Goal: Task Accomplishment & Management: Manage account settings

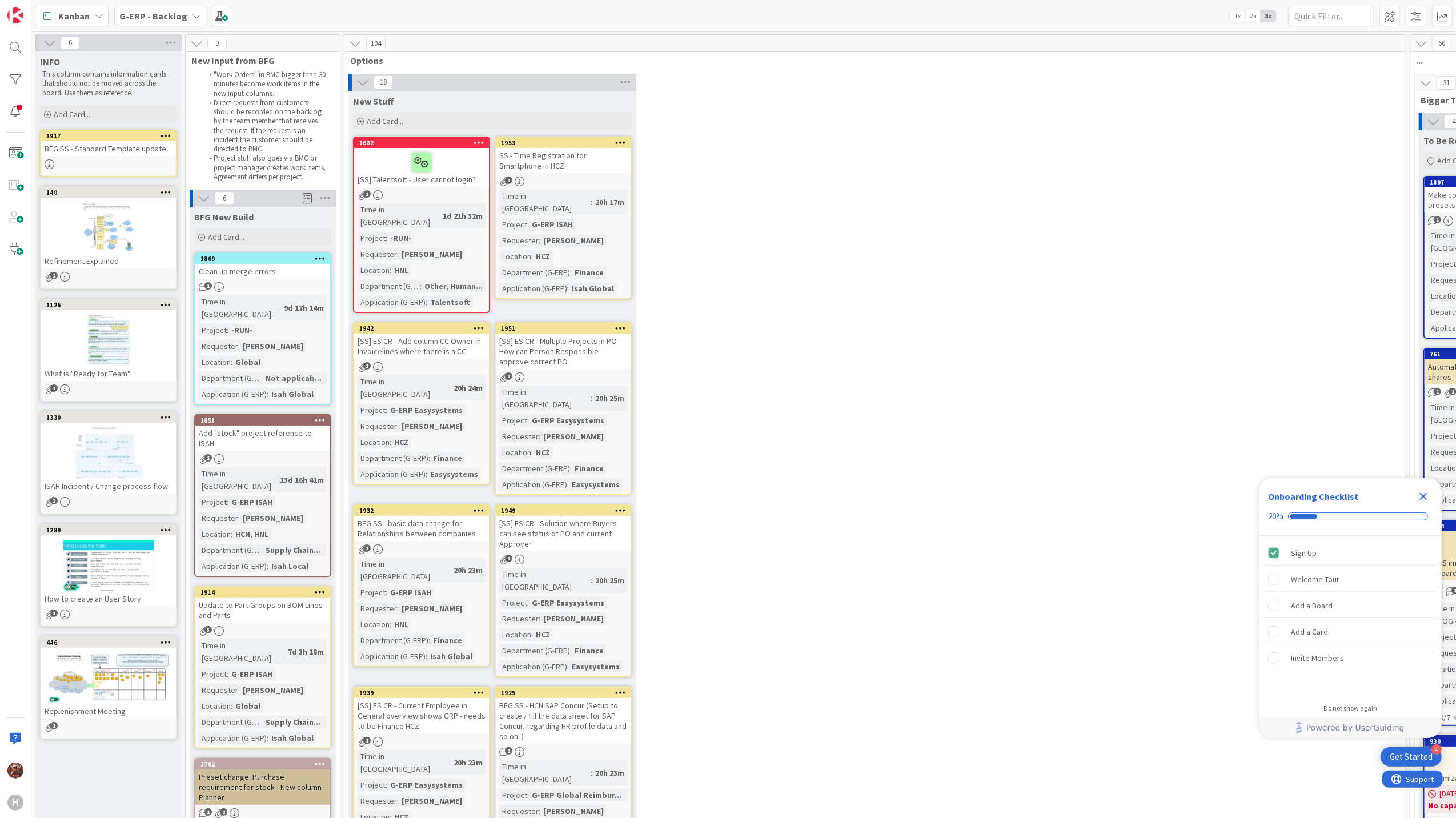
click at [154, 21] on span "G-ERP - Backlog" at bounding box center [154, 16] width 68 height 14
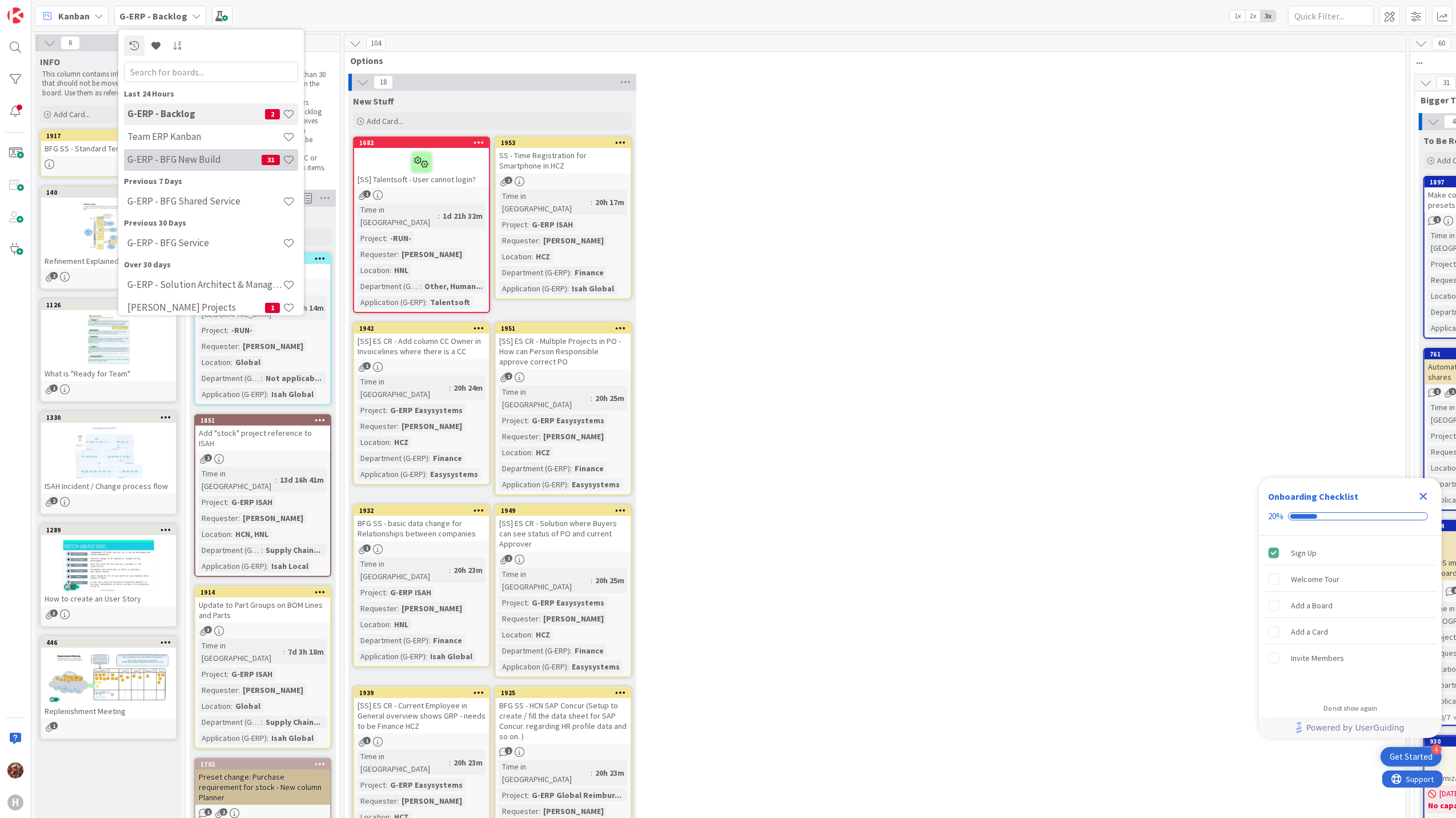
click at [179, 162] on h4 "G-ERP - BFG New Build" at bounding box center [194, 159] width 134 height 11
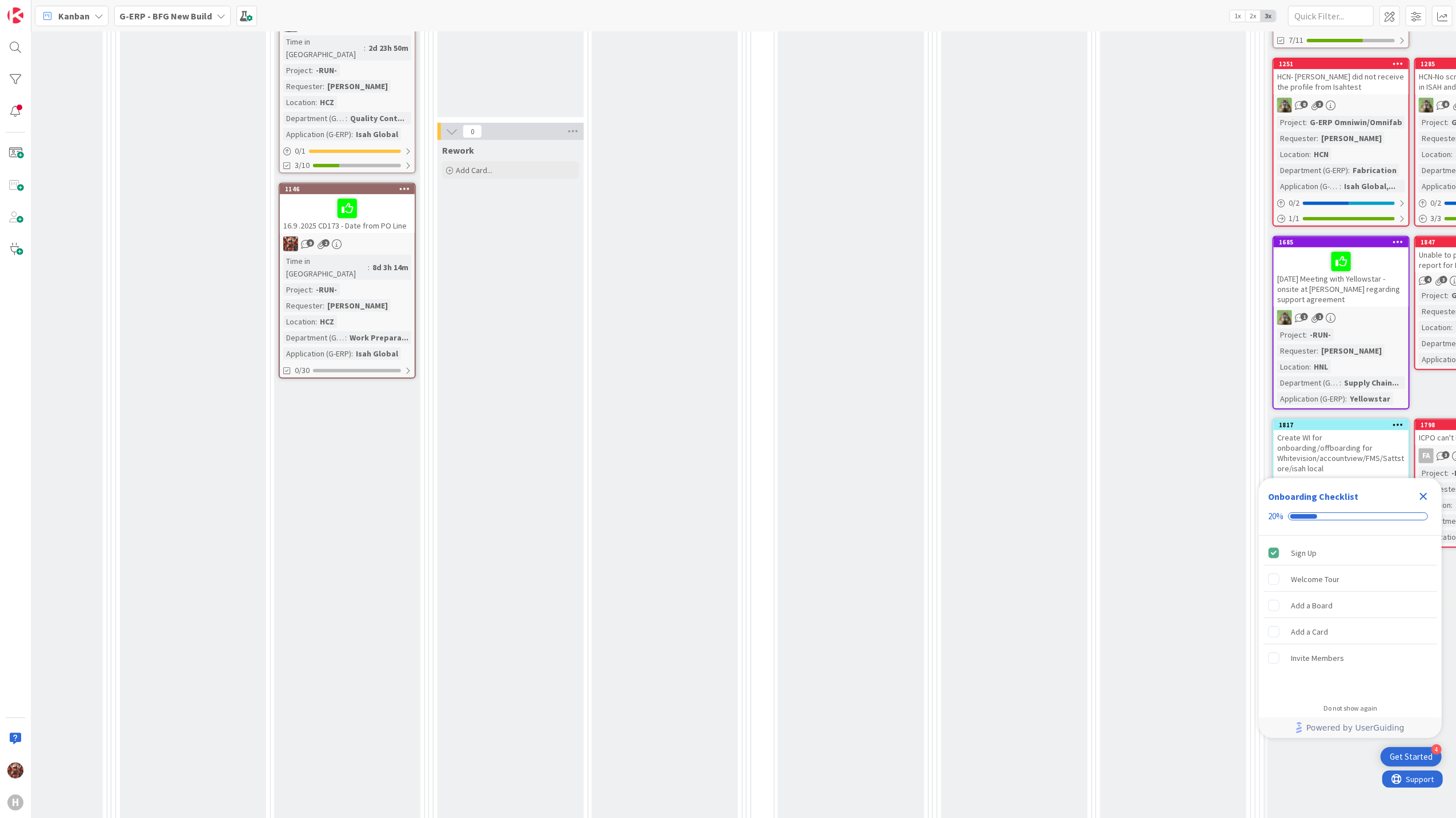
scroll to position [0, 624]
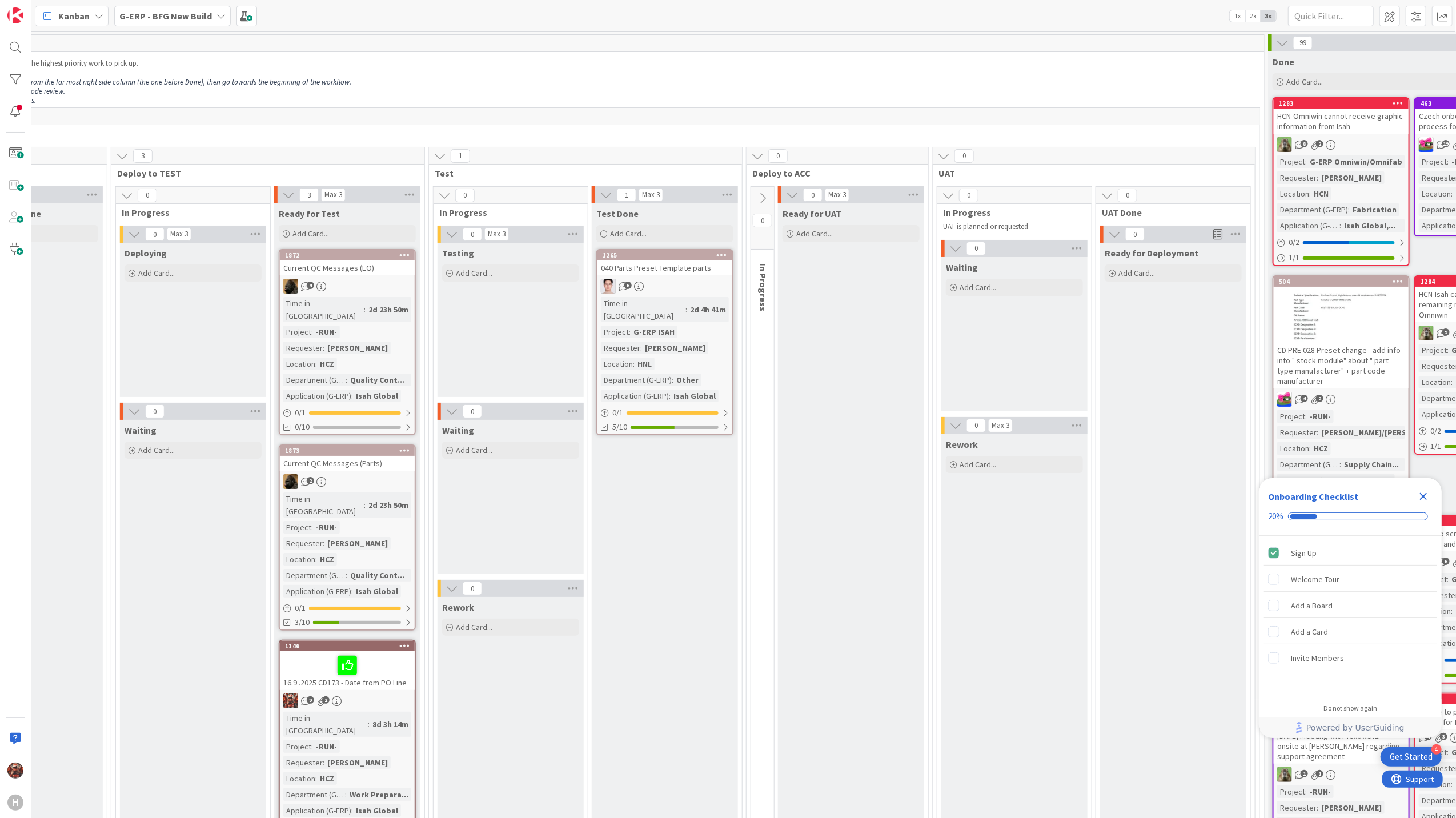
click at [679, 268] on div "040 Parts Preset Template parts" at bounding box center [665, 268] width 135 height 15
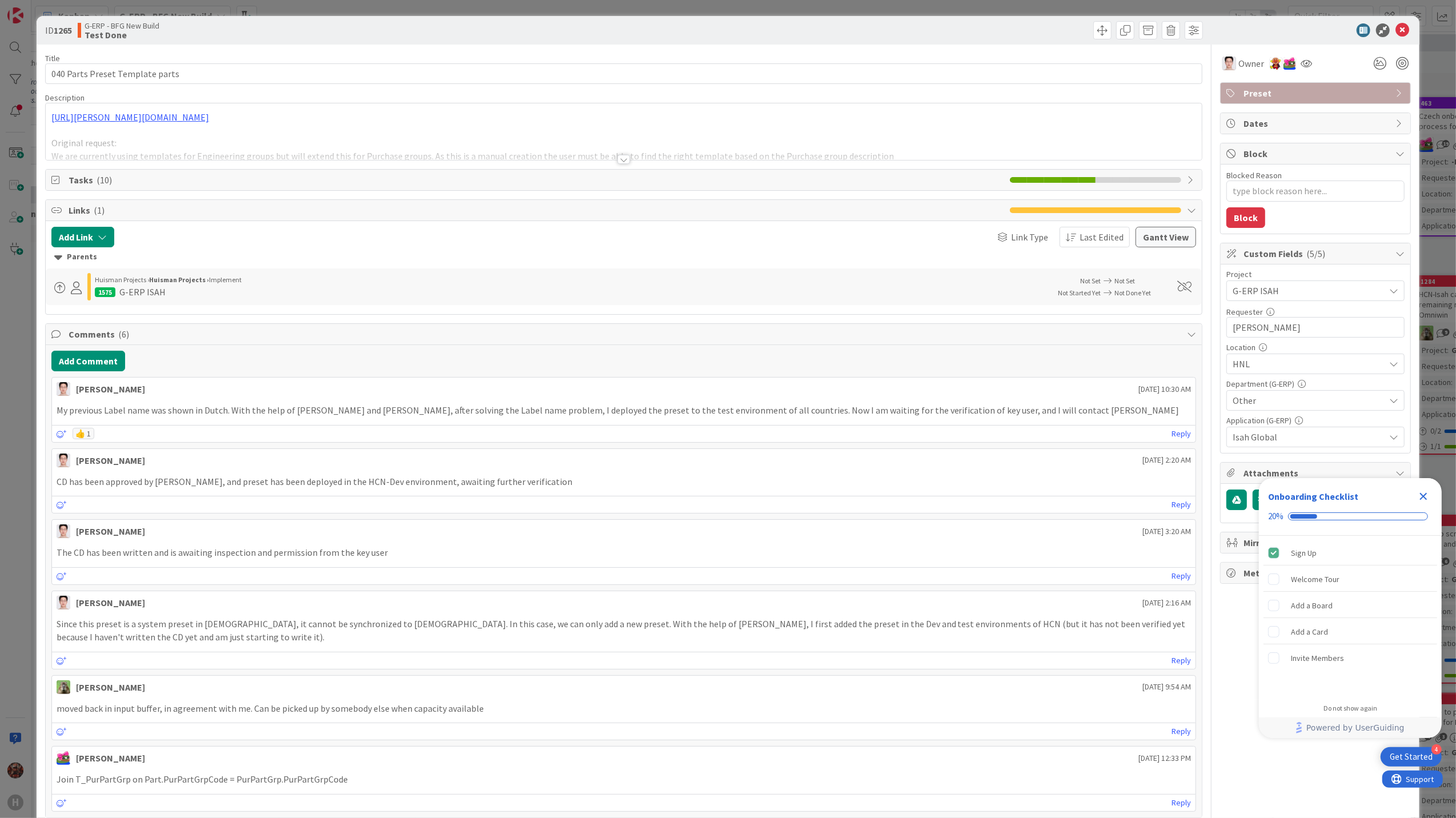
click at [617, 159] on div at bounding box center [624, 159] width 12 height 9
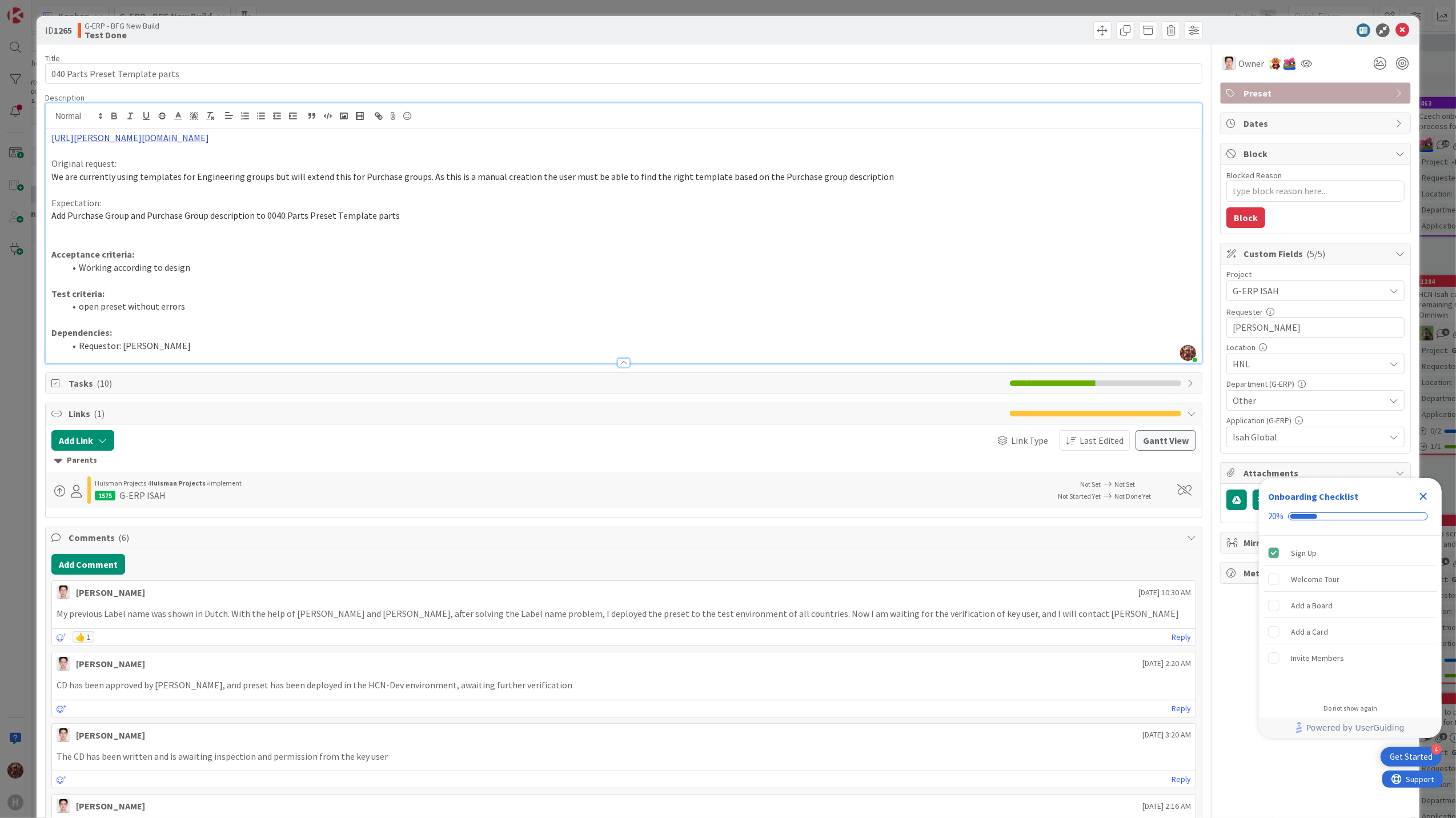
click at [209, 136] on link "[URL][PERSON_NAME][DOMAIN_NAME]" at bounding box center [130, 137] width 158 height 11
click at [259, 157] on link "[URL][PERSON_NAME][DOMAIN_NAME]" at bounding box center [237, 160] width 114 height 15
click at [238, 70] on input "040 Parts Preset Template parts" at bounding box center [624, 73] width 1157 height 20
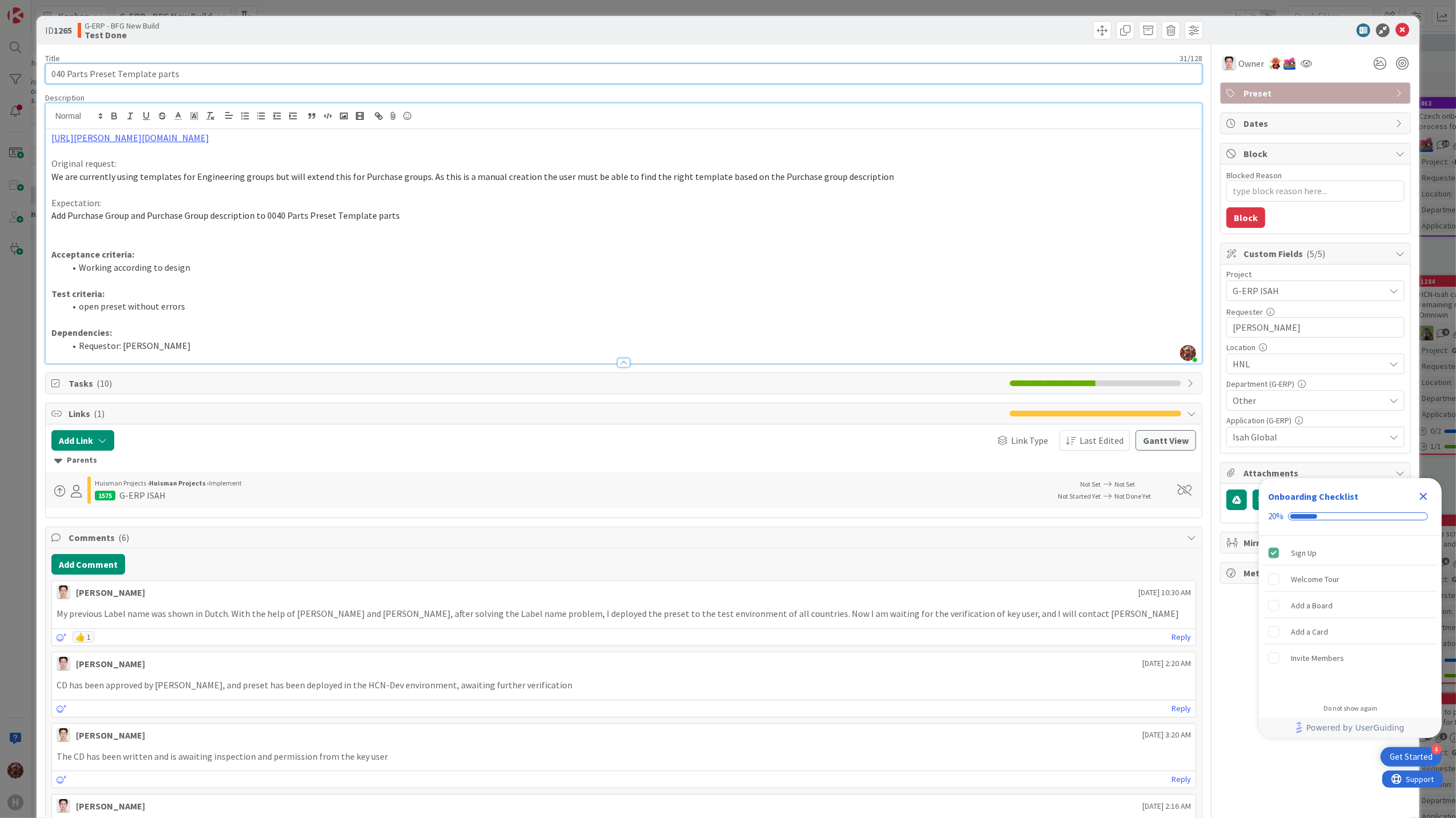
click at [238, 70] on input "040 Parts Preset Template parts" at bounding box center [624, 73] width 1157 height 20
drag, startPoint x: 1396, startPoint y: 30, endPoint x: 1317, endPoint y: 63, distance: 85.6
click at [1396, 30] on icon at bounding box center [1402, 30] width 14 height 14
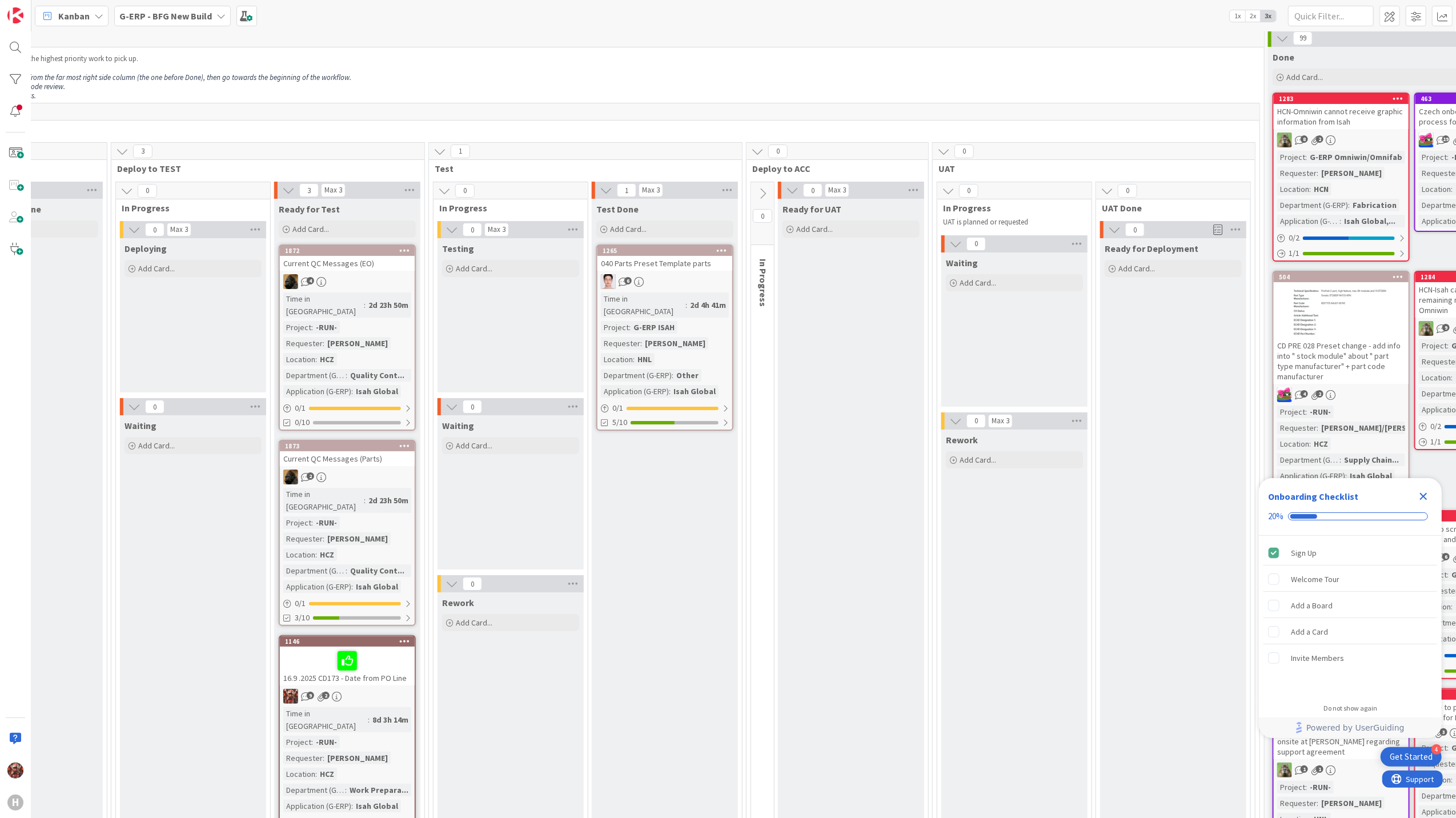
scroll to position [0, 624]
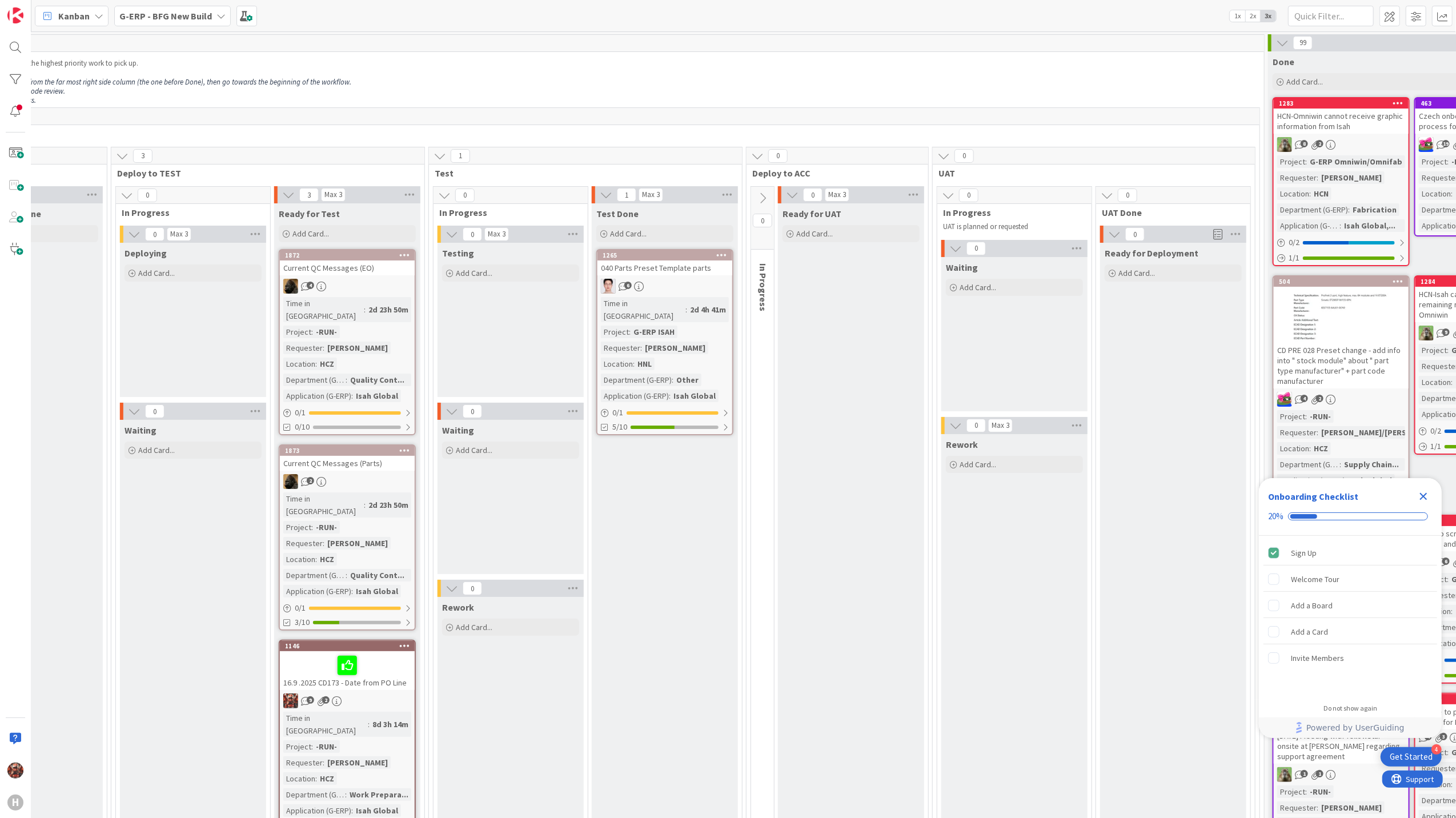
click at [670, 265] on div "040 Parts Preset Template parts" at bounding box center [665, 268] width 135 height 15
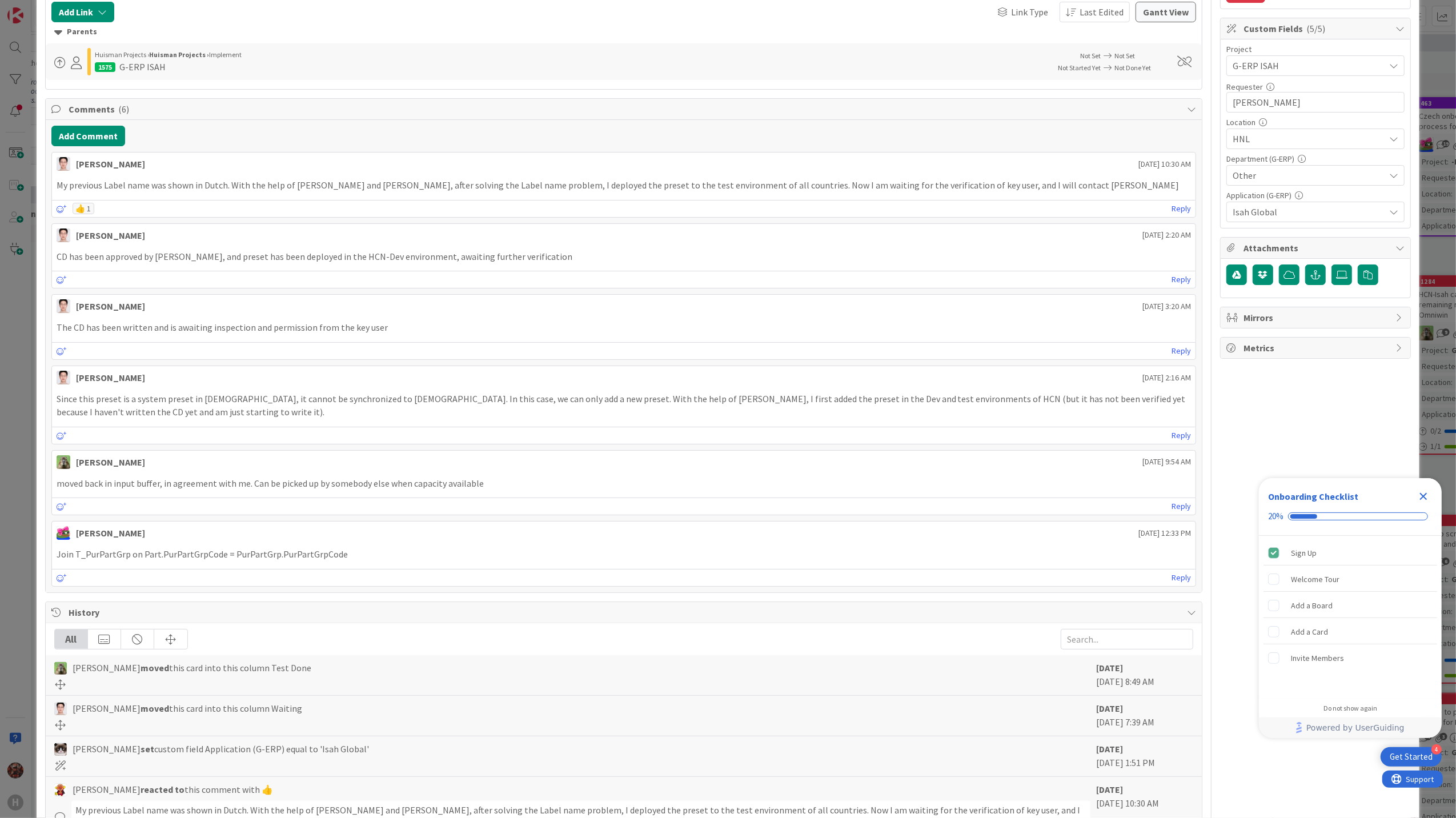
scroll to position [228, 0]
click at [1421, 494] on icon "Close Checklist" at bounding box center [1424, 497] width 7 height 7
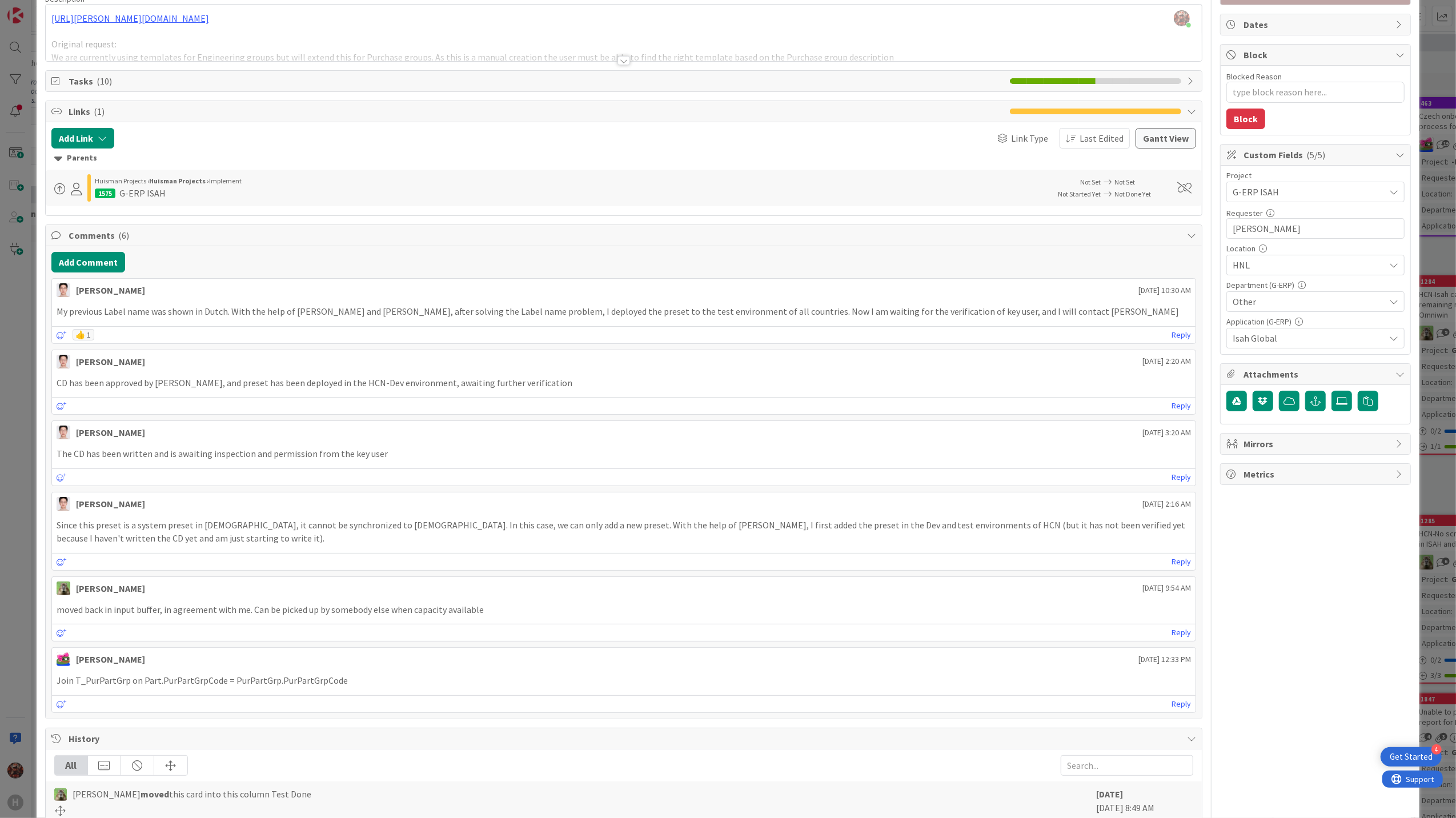
scroll to position [0, 0]
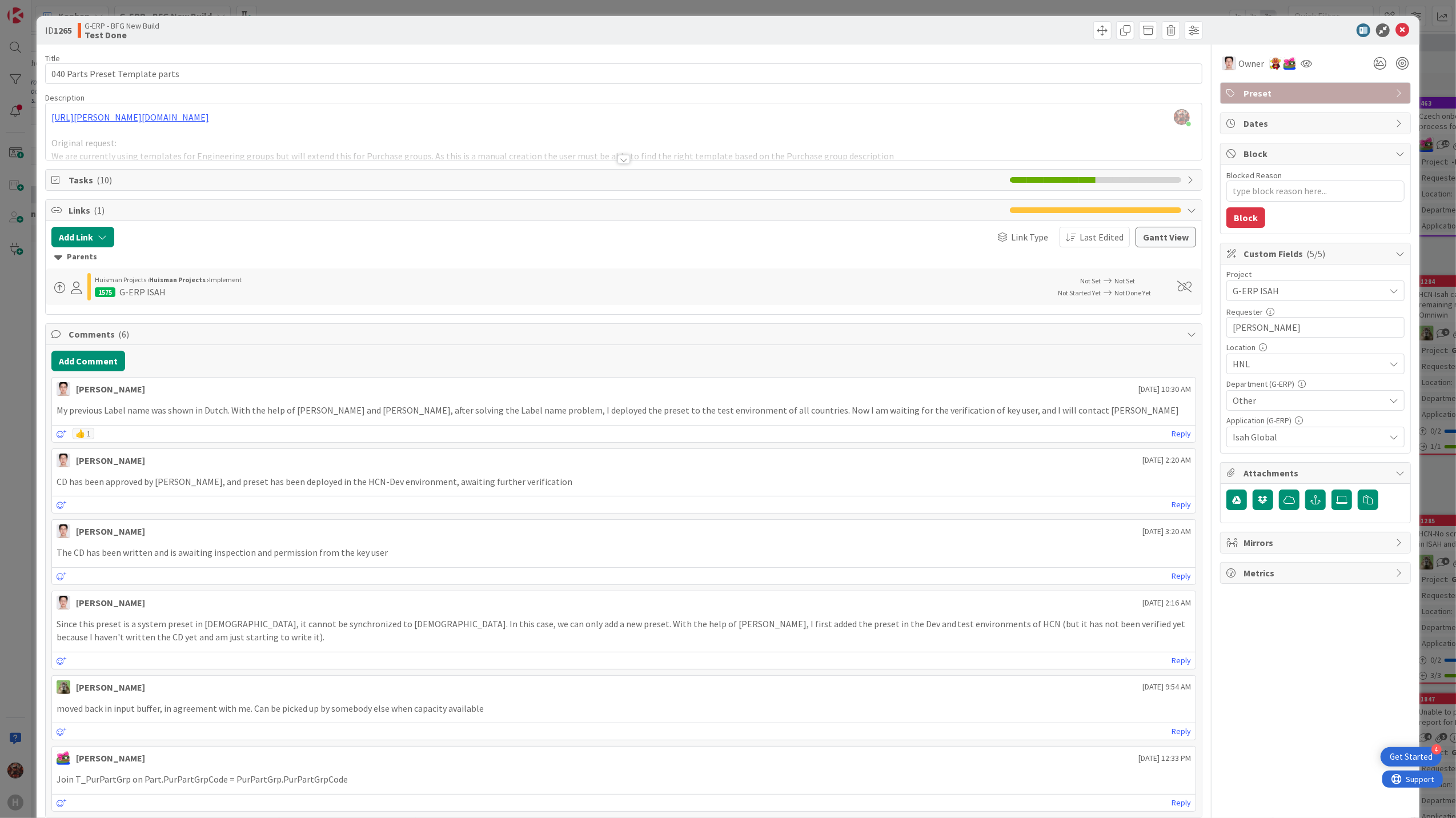
click at [626, 163] on div "Title 31 / 128 040 Parts Preset Template parts Description [PERSON_NAME] just j…" at bounding box center [624, 613] width 1157 height 1137
click at [622, 162] on div at bounding box center [624, 159] width 12 height 9
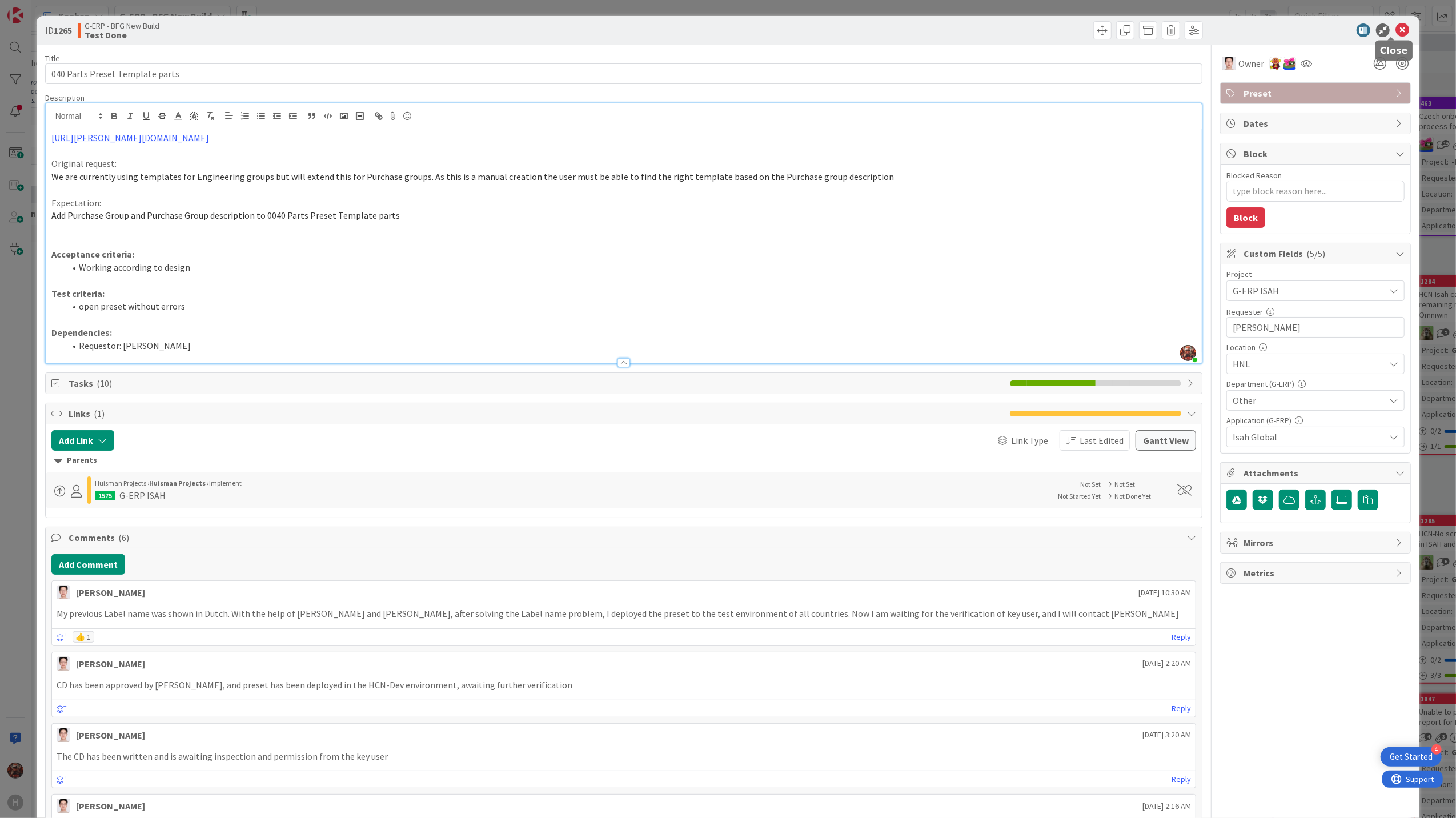
drag, startPoint x: 1388, startPoint y: 25, endPoint x: 1234, endPoint y: 85, distance: 165.3
click at [1395, 25] on icon at bounding box center [1402, 30] width 14 height 14
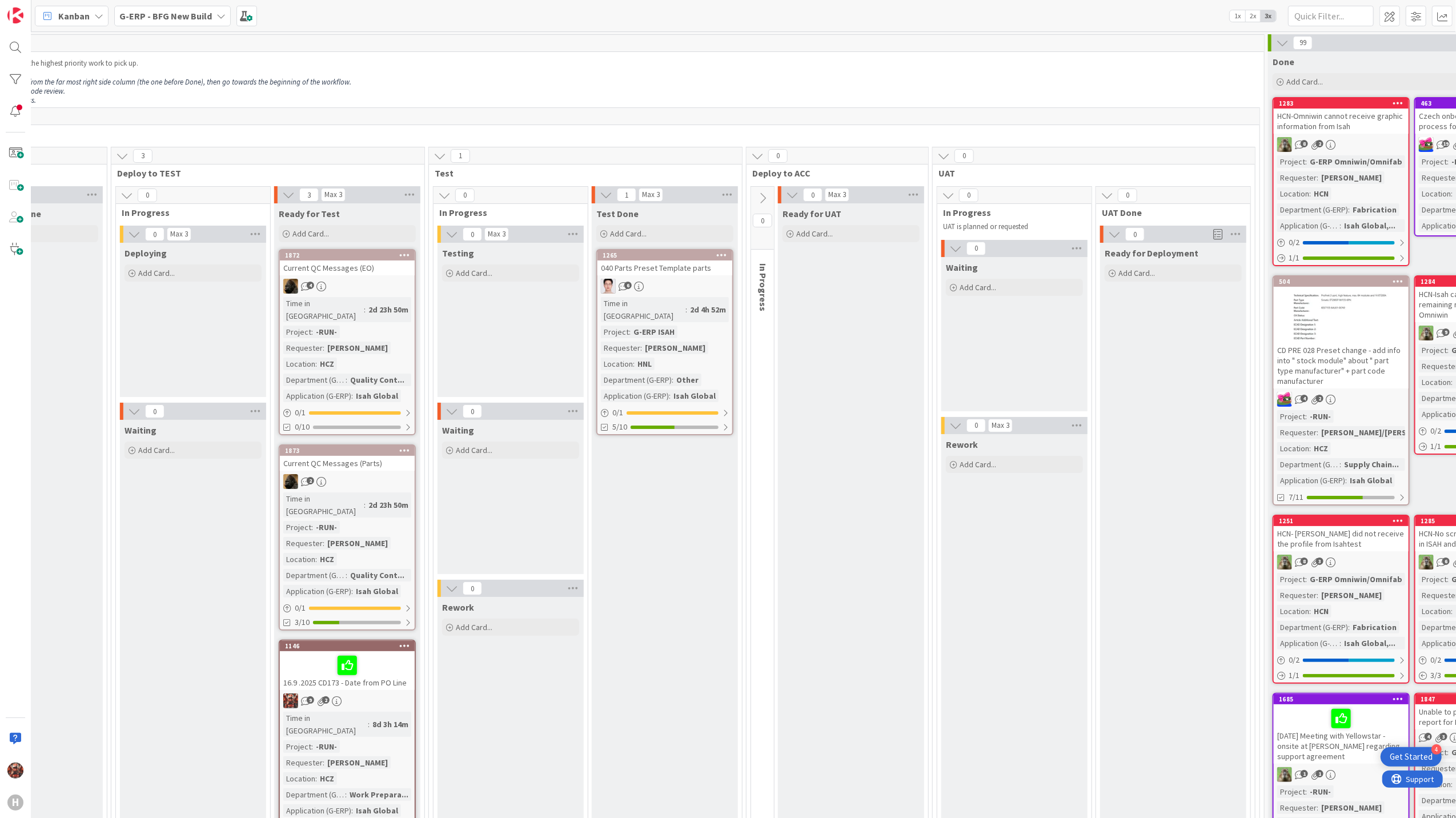
click at [657, 265] on div "040 Parts Preset Template parts" at bounding box center [665, 268] width 135 height 15
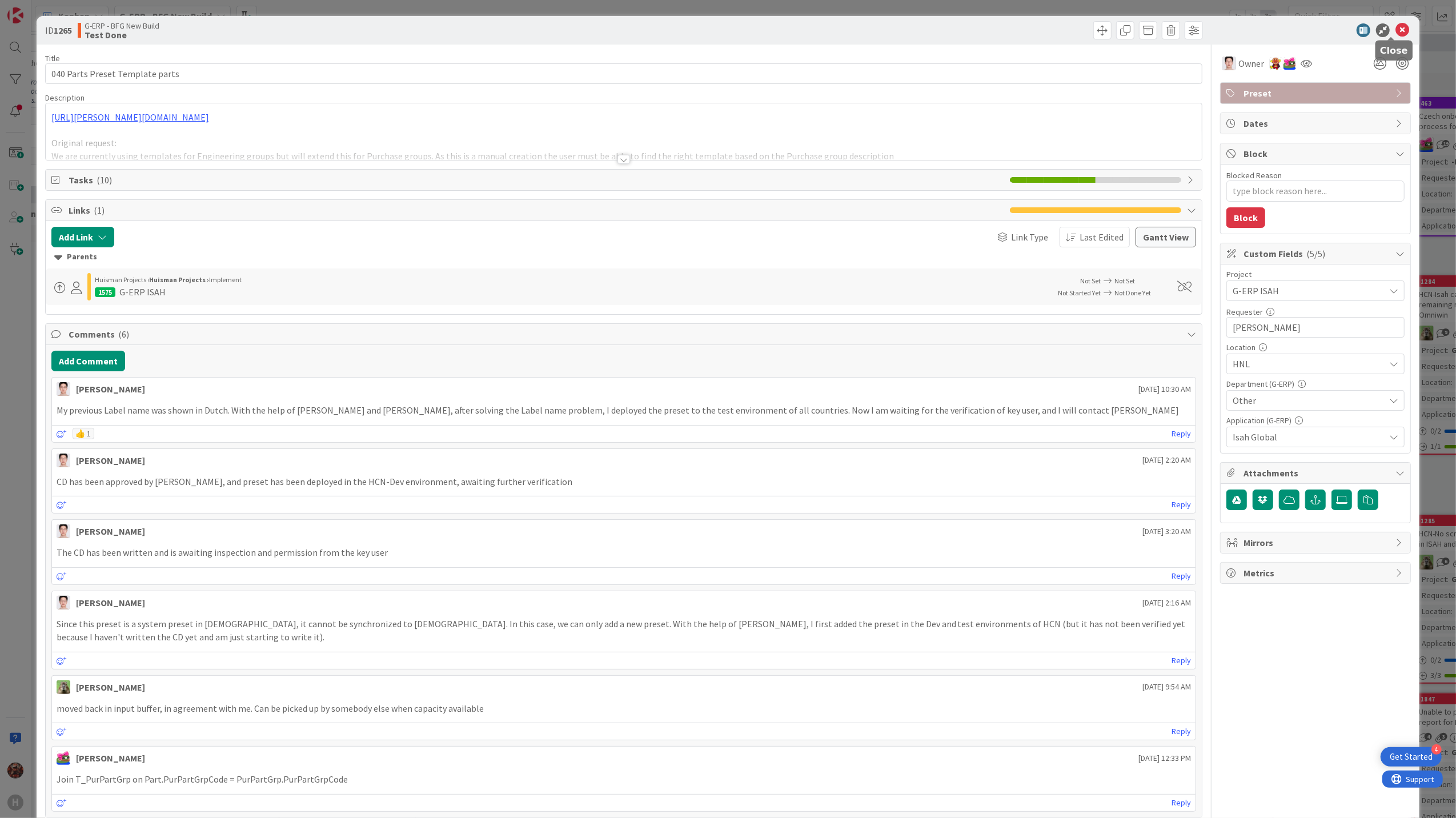
click at [1396, 31] on icon at bounding box center [1402, 30] width 14 height 14
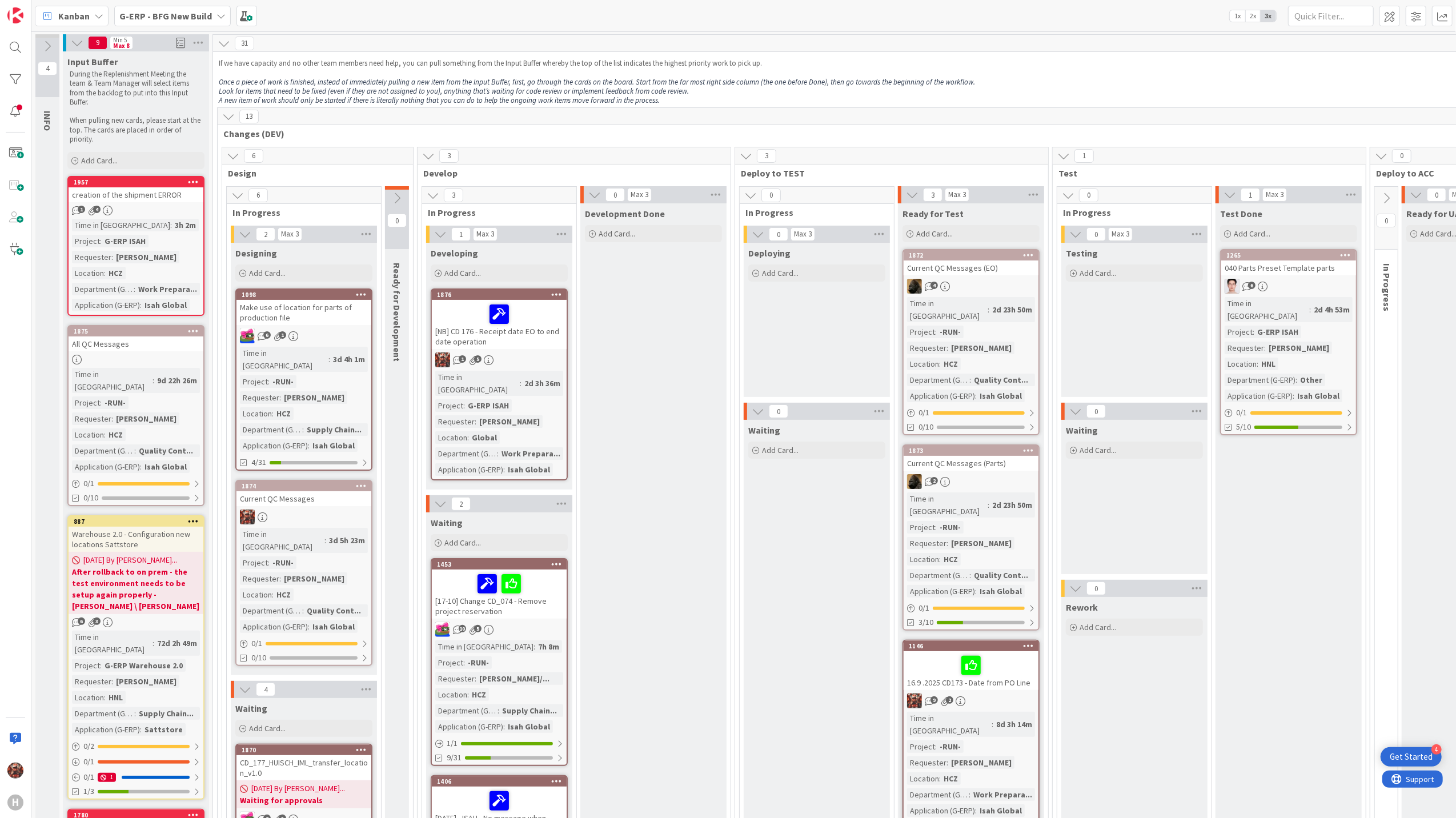
click at [170, 19] on b "G-ERP - BFG New Build" at bounding box center [165, 16] width 92 height 11
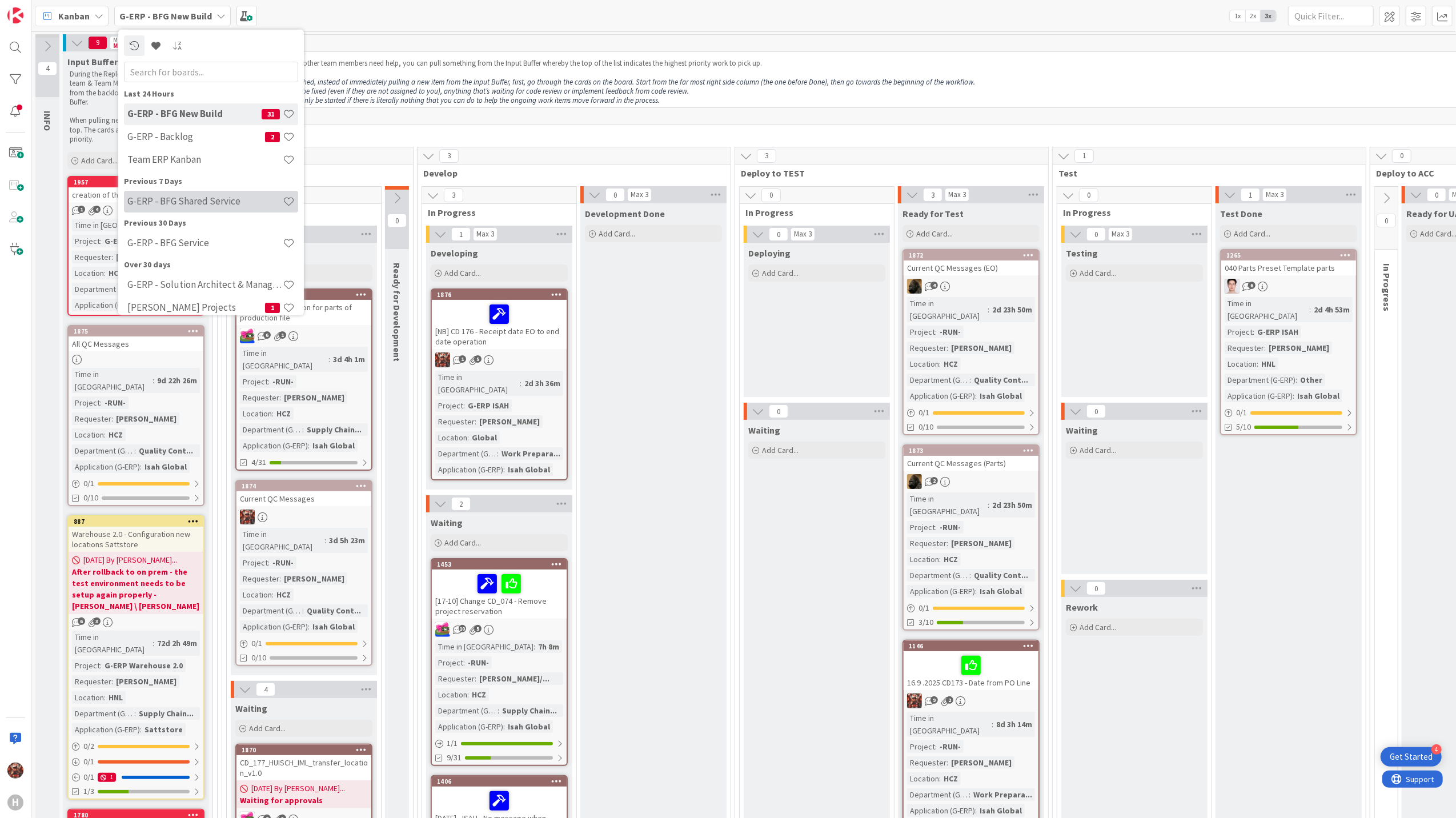
click at [183, 202] on h4 "G-ERP - BFG Shared Service" at bounding box center [205, 201] width 155 height 11
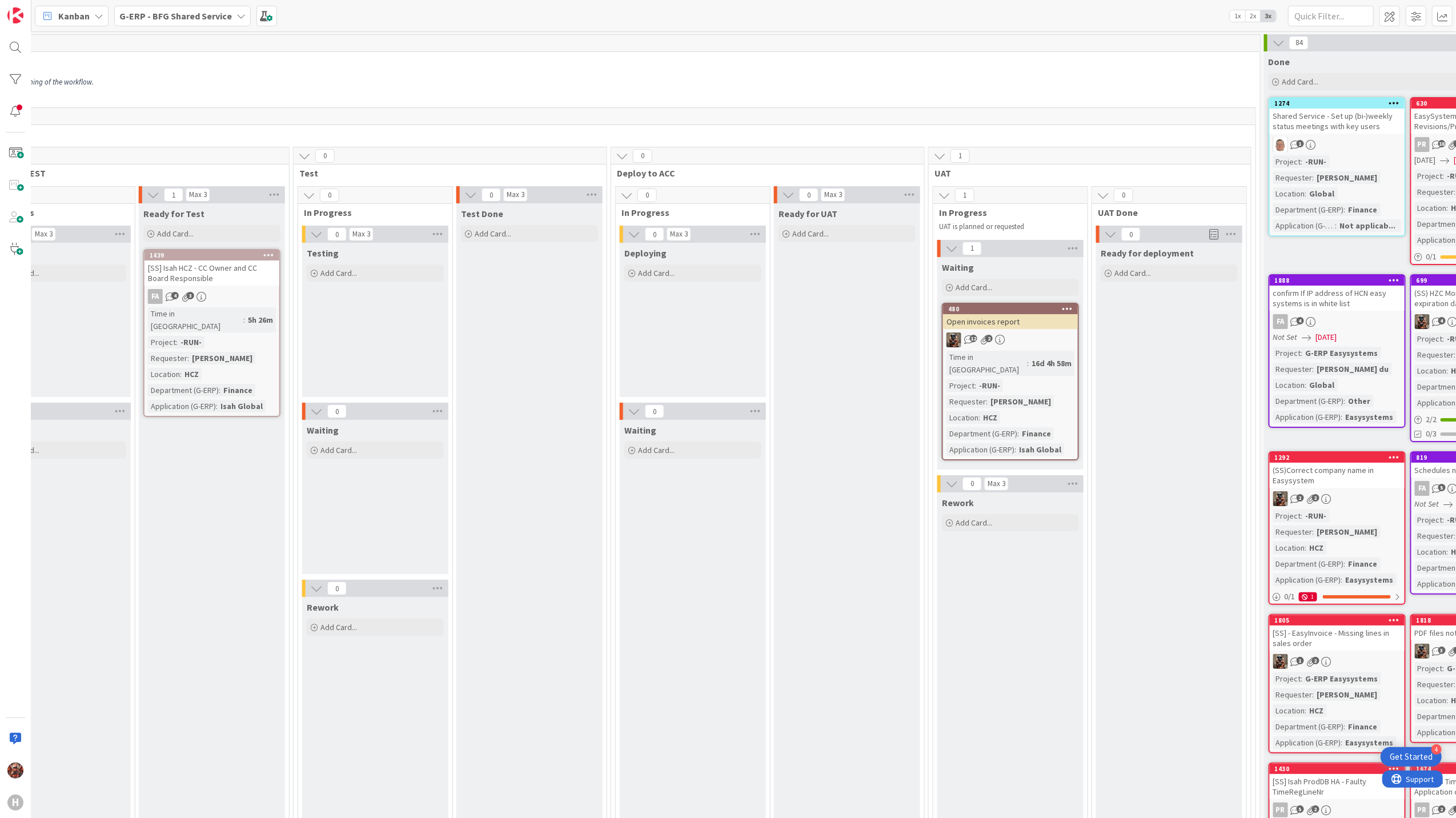
scroll to position [0, 1024]
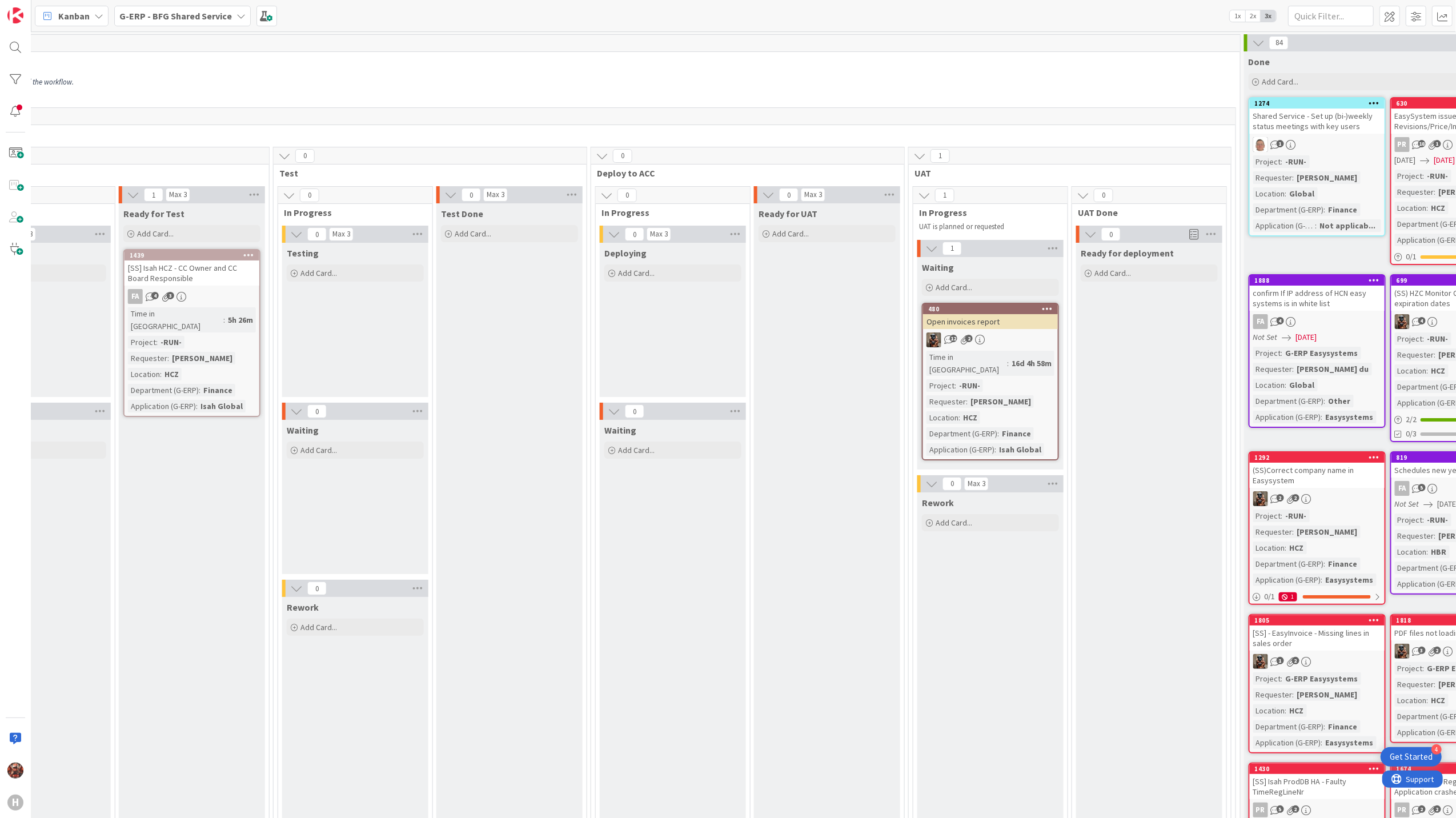
click at [1013, 322] on div "Open invoices report" at bounding box center [990, 321] width 135 height 15
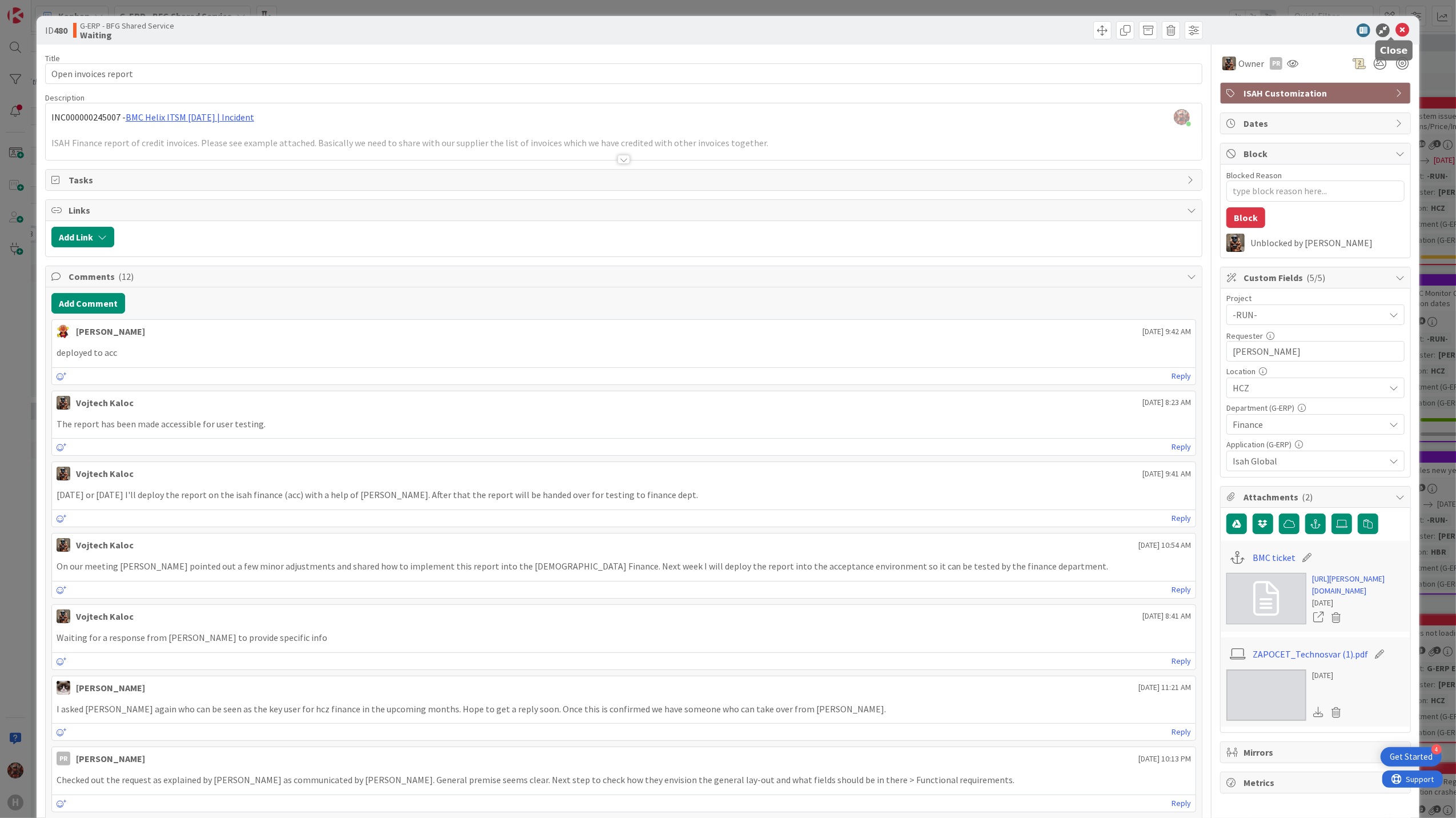
click at [1395, 31] on icon at bounding box center [1402, 30] width 14 height 14
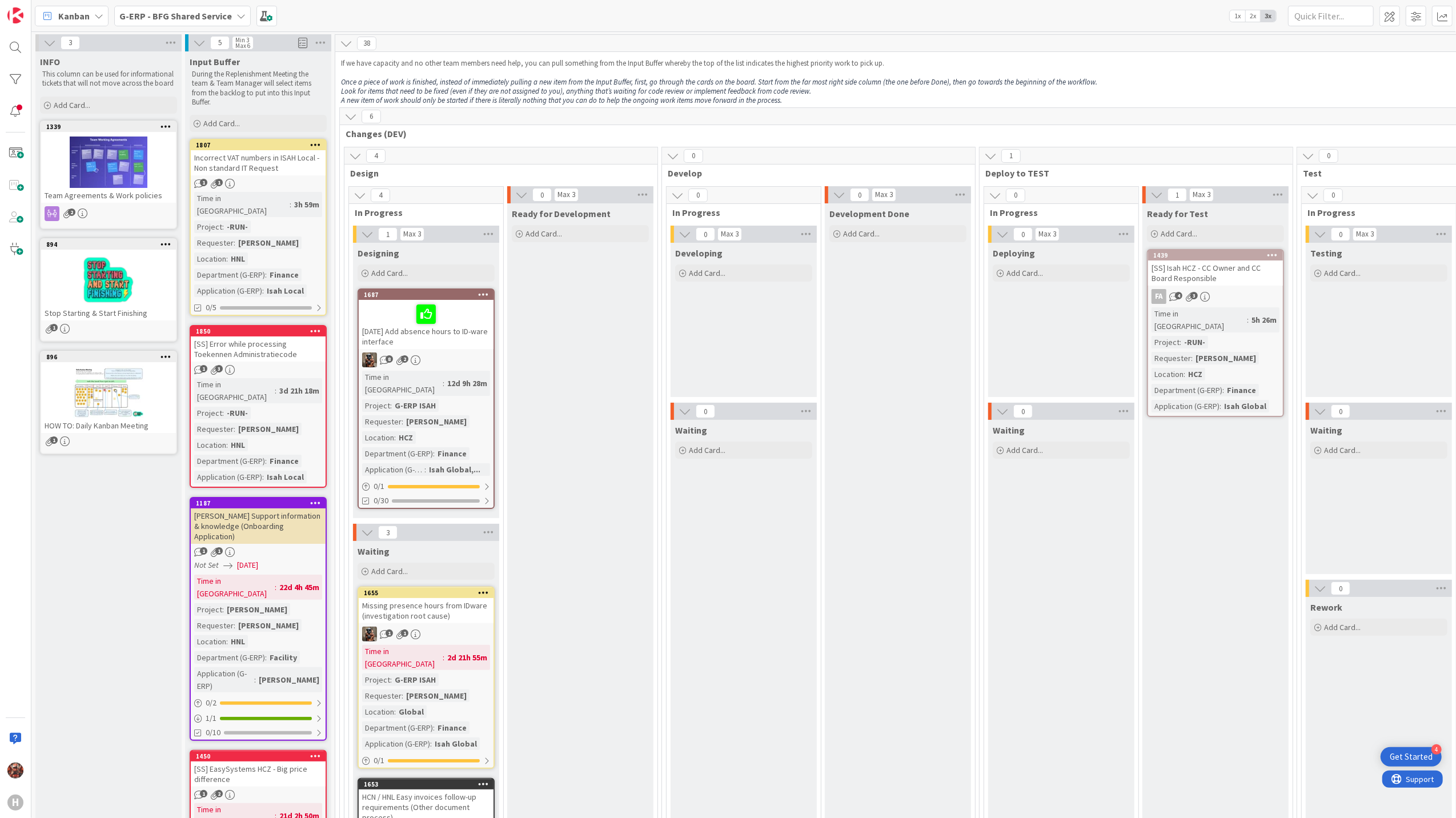
click at [160, 17] on b "G-ERP - BFG Shared Service" at bounding box center [176, 16] width 113 height 11
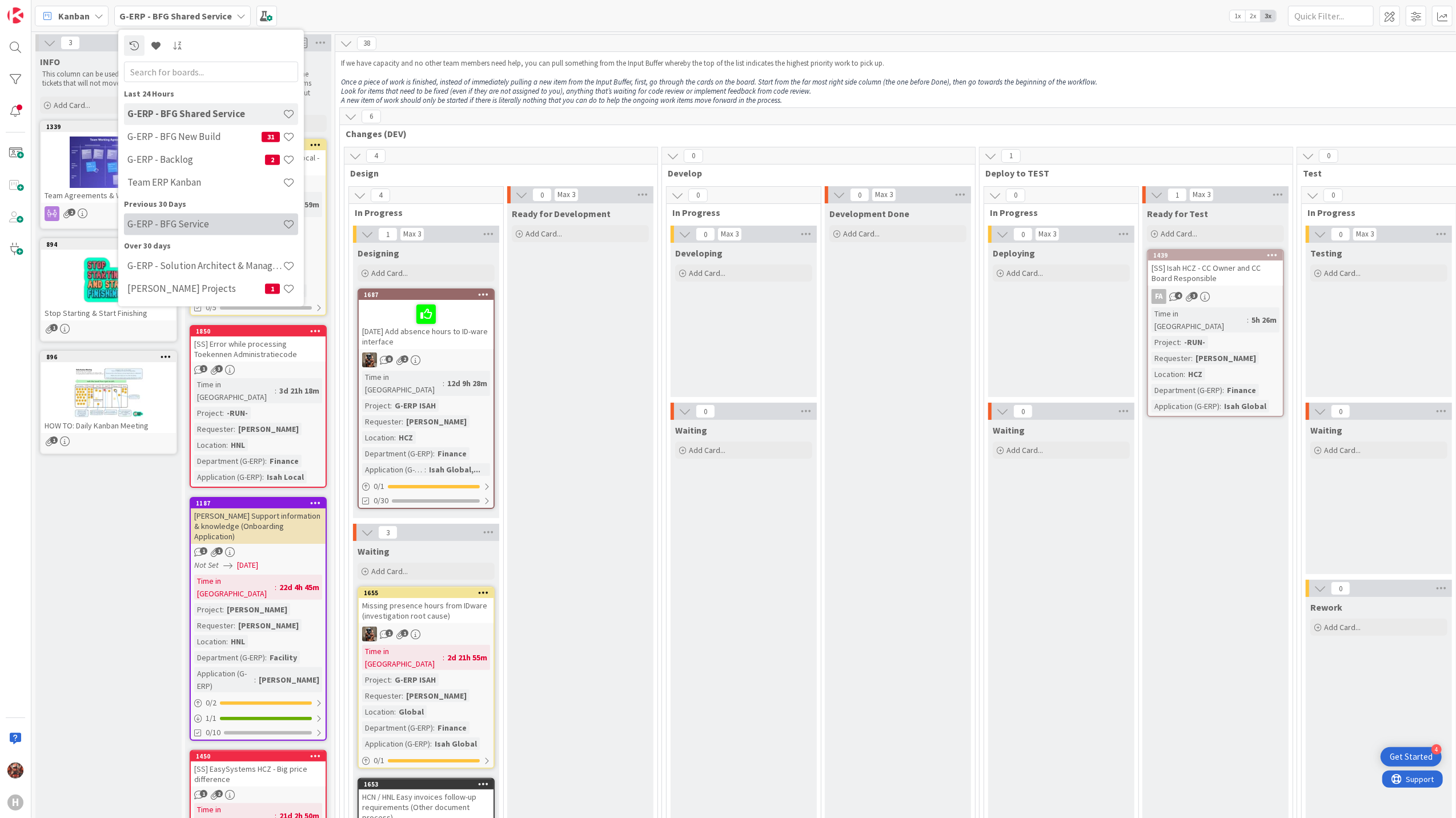
click at [211, 214] on div "G-ERP - BFG Service" at bounding box center [211, 224] width 174 height 22
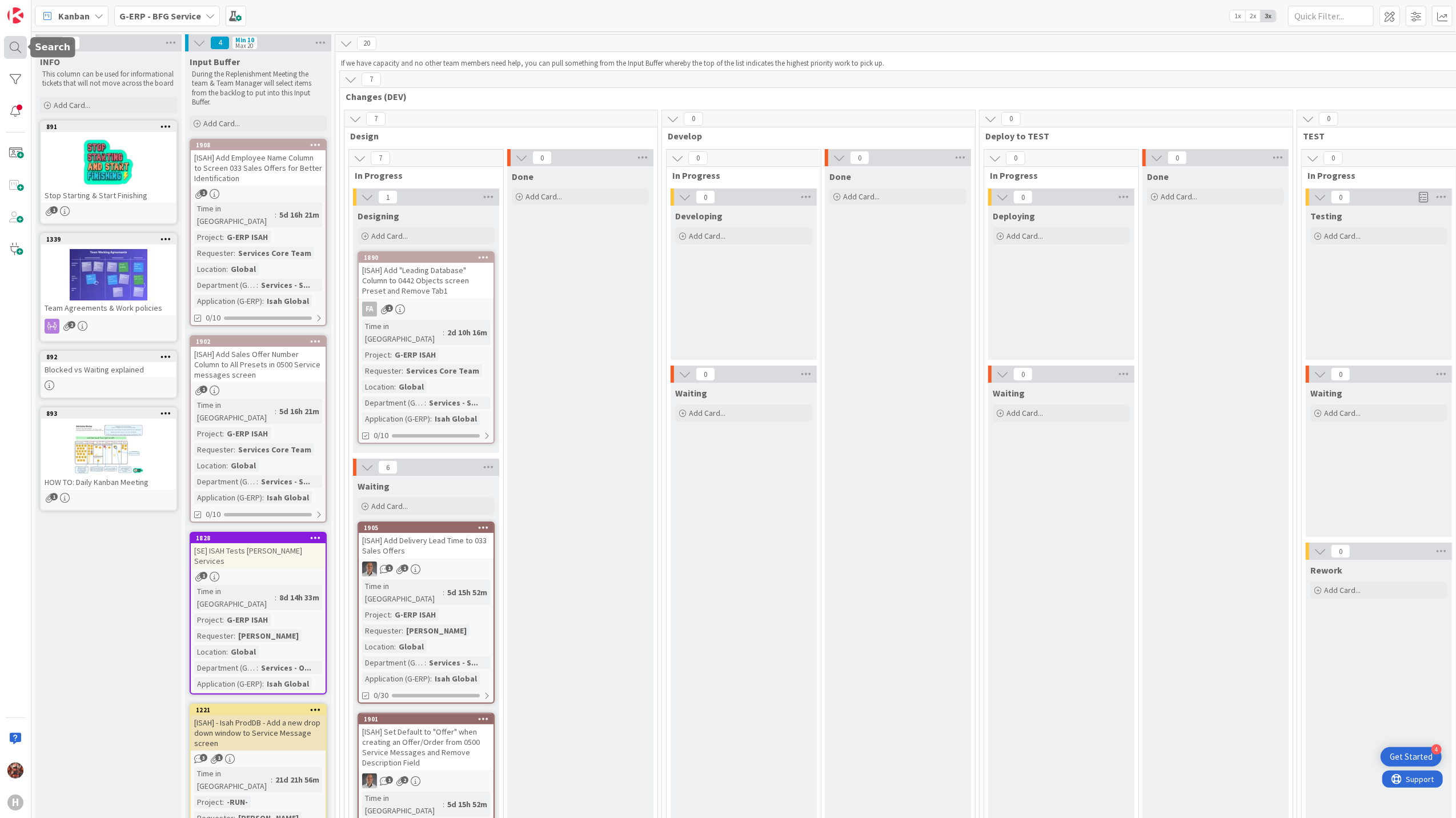
click at [12, 48] on div at bounding box center [15, 47] width 23 height 23
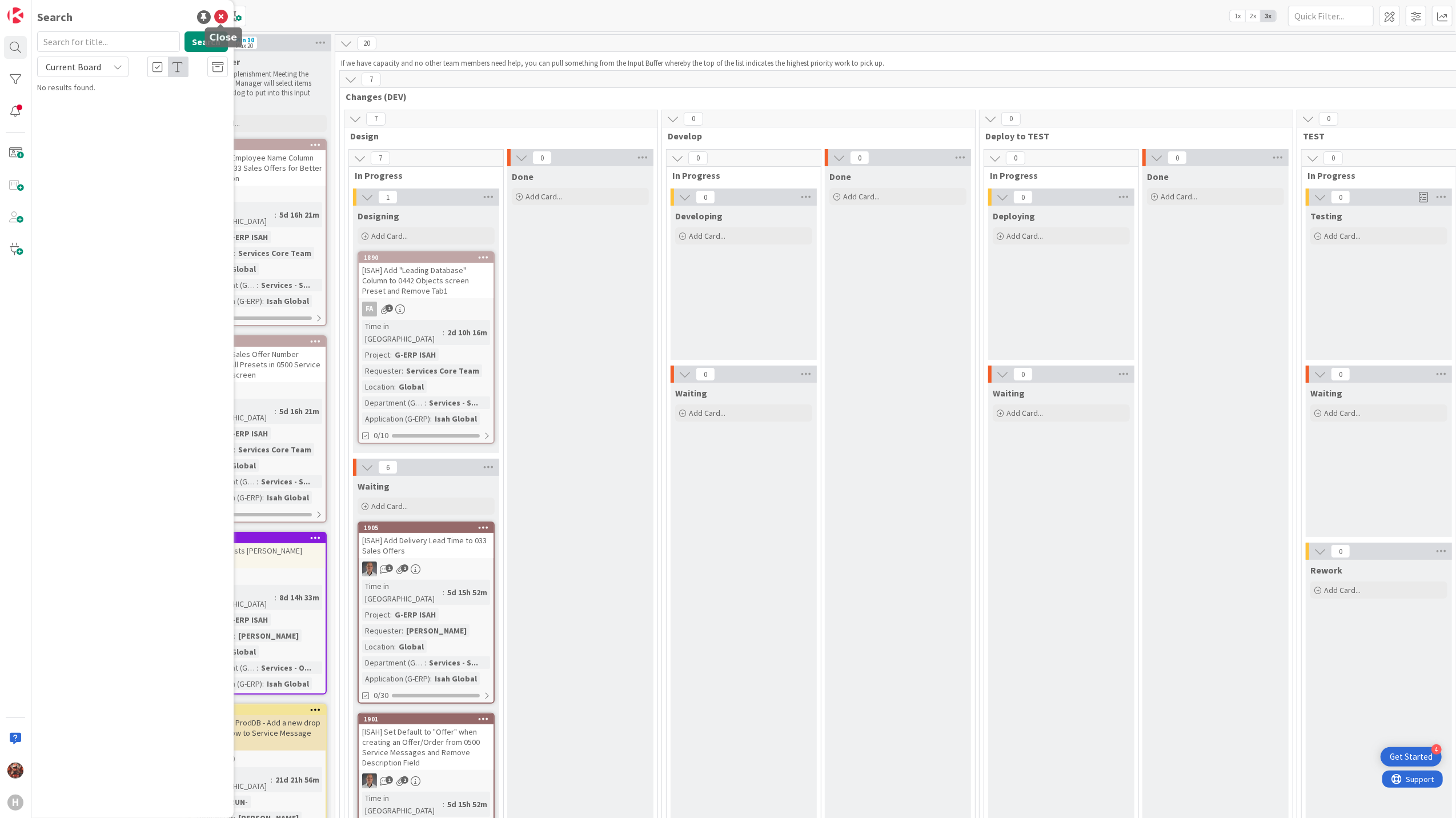
click at [216, 19] on icon at bounding box center [221, 17] width 14 height 14
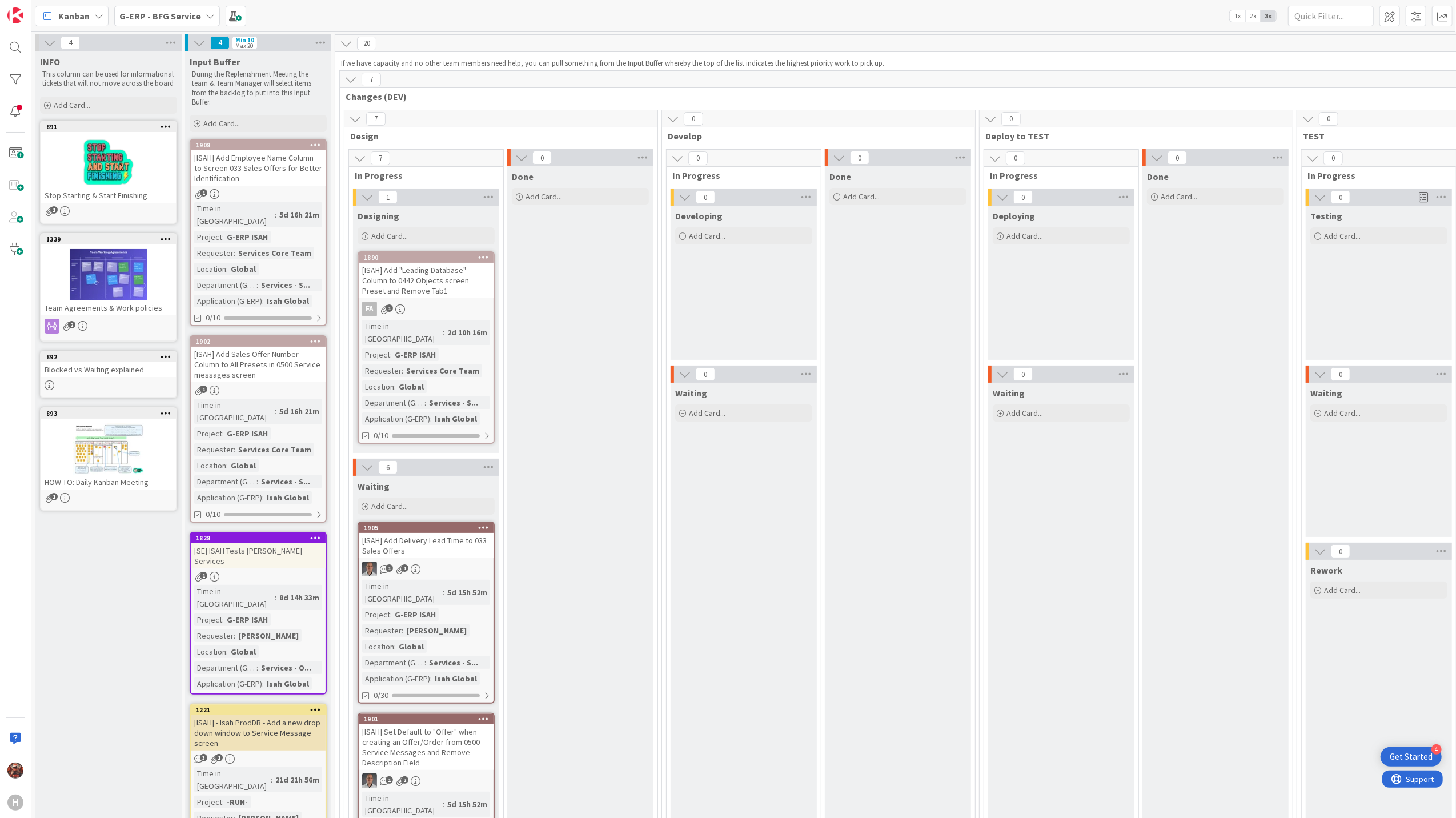
click at [176, 12] on b "G-ERP - BFG Service" at bounding box center [160, 16] width 82 height 11
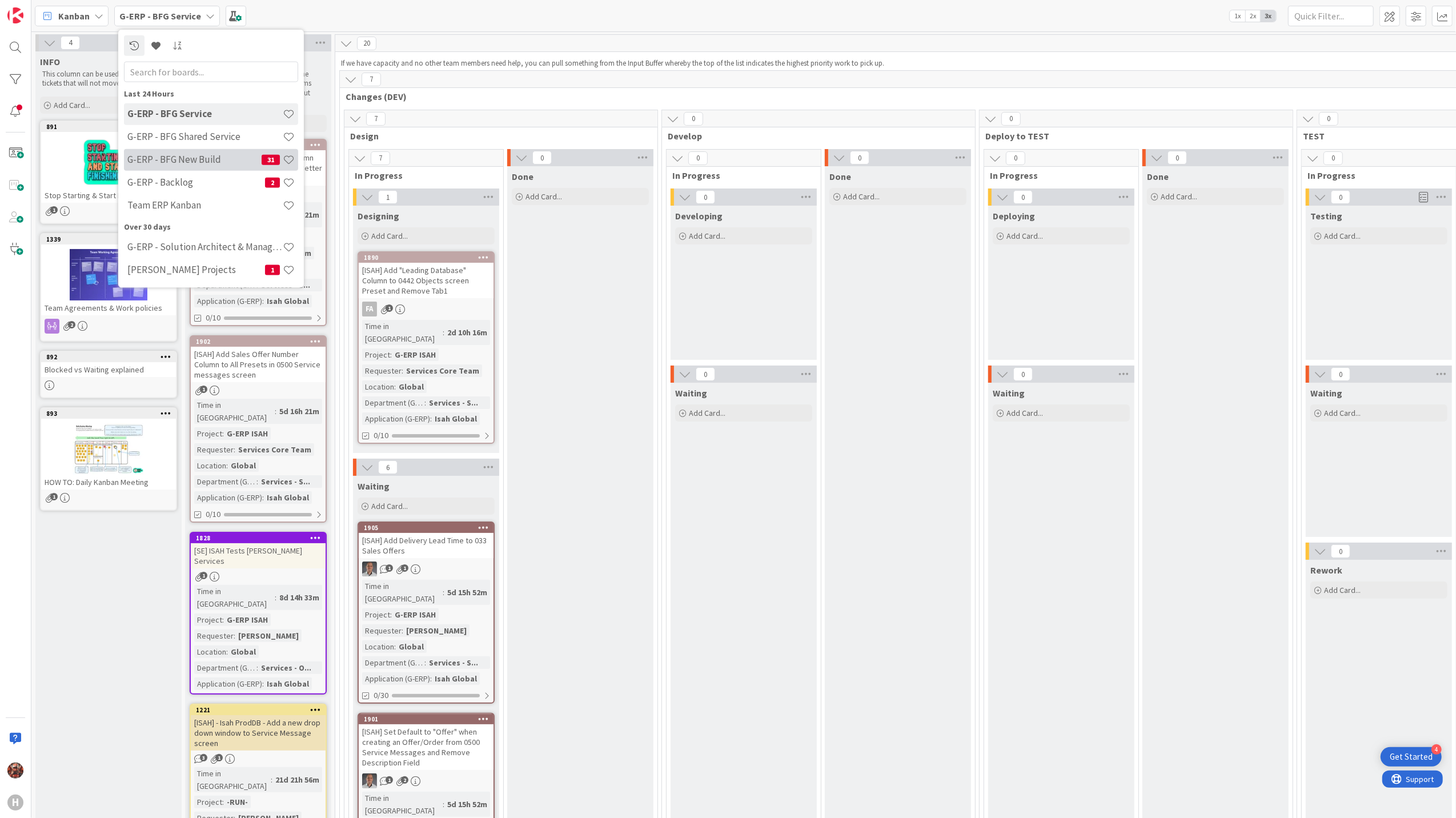
click at [207, 165] on h4 "G-ERP - BFG New Build" at bounding box center [194, 159] width 134 height 11
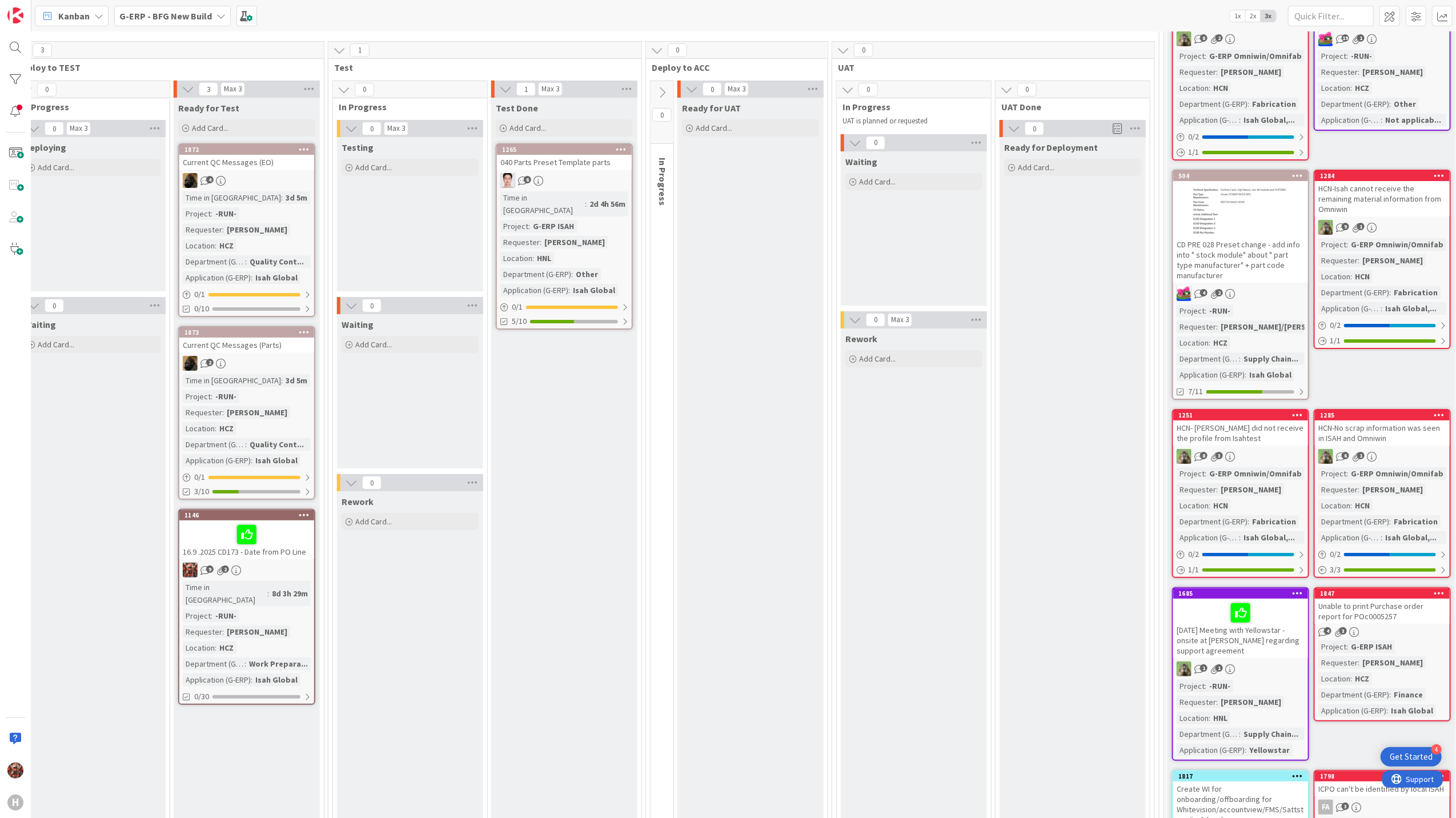
scroll to position [0, 724]
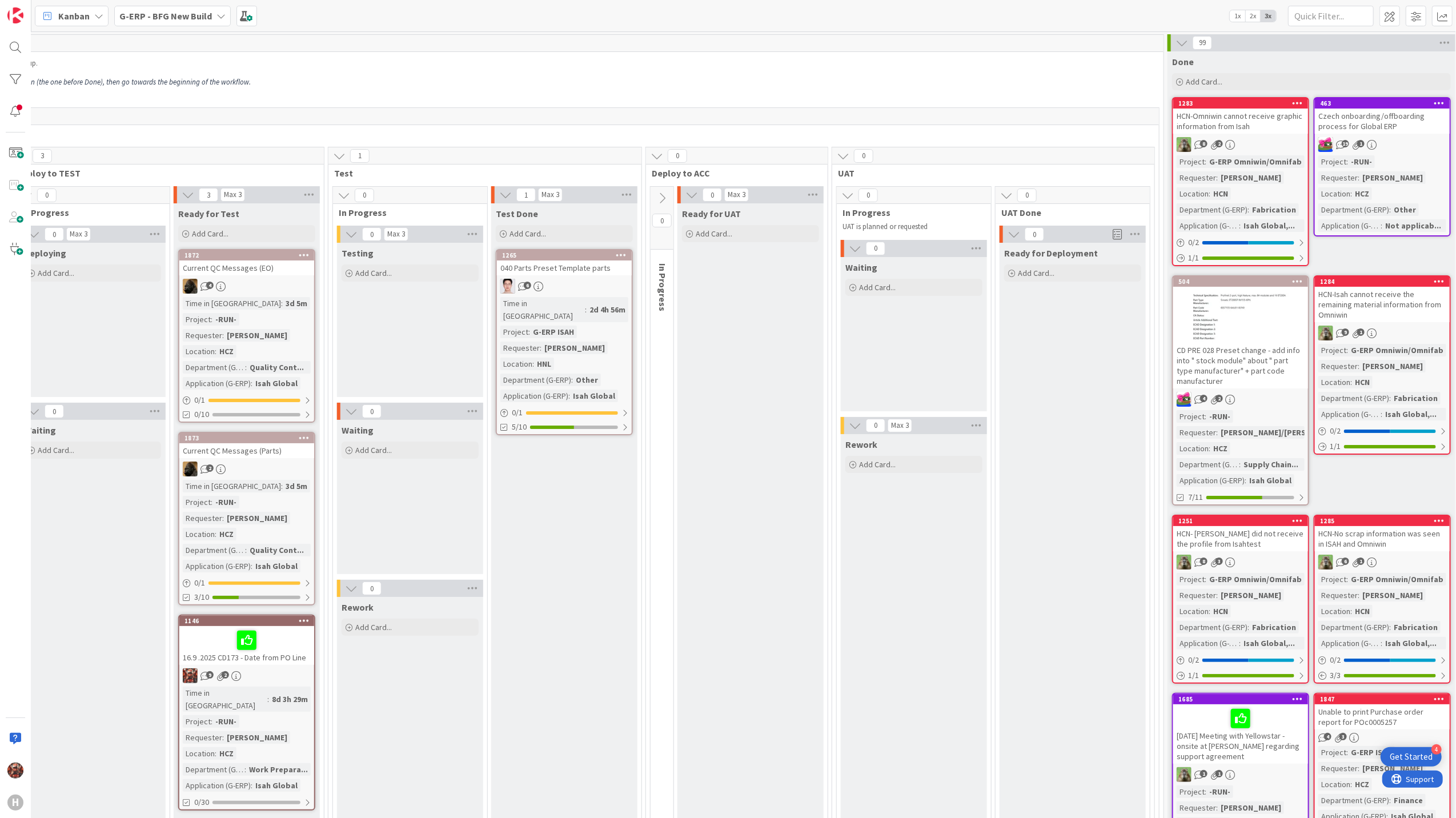
click at [564, 268] on div "040 Parts Preset Template parts" at bounding box center [564, 268] width 135 height 15
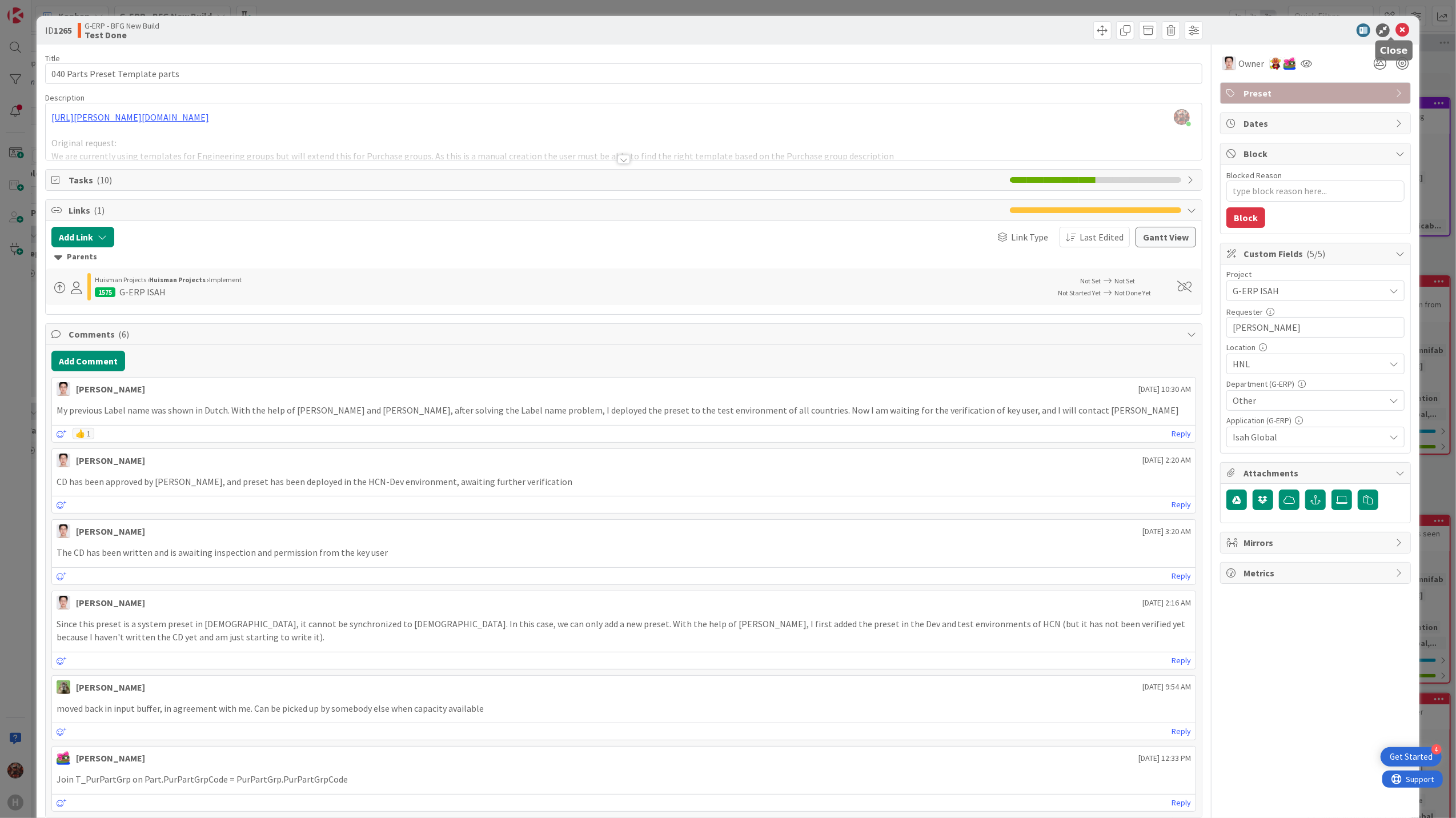
click at [1395, 31] on icon at bounding box center [1402, 30] width 14 height 14
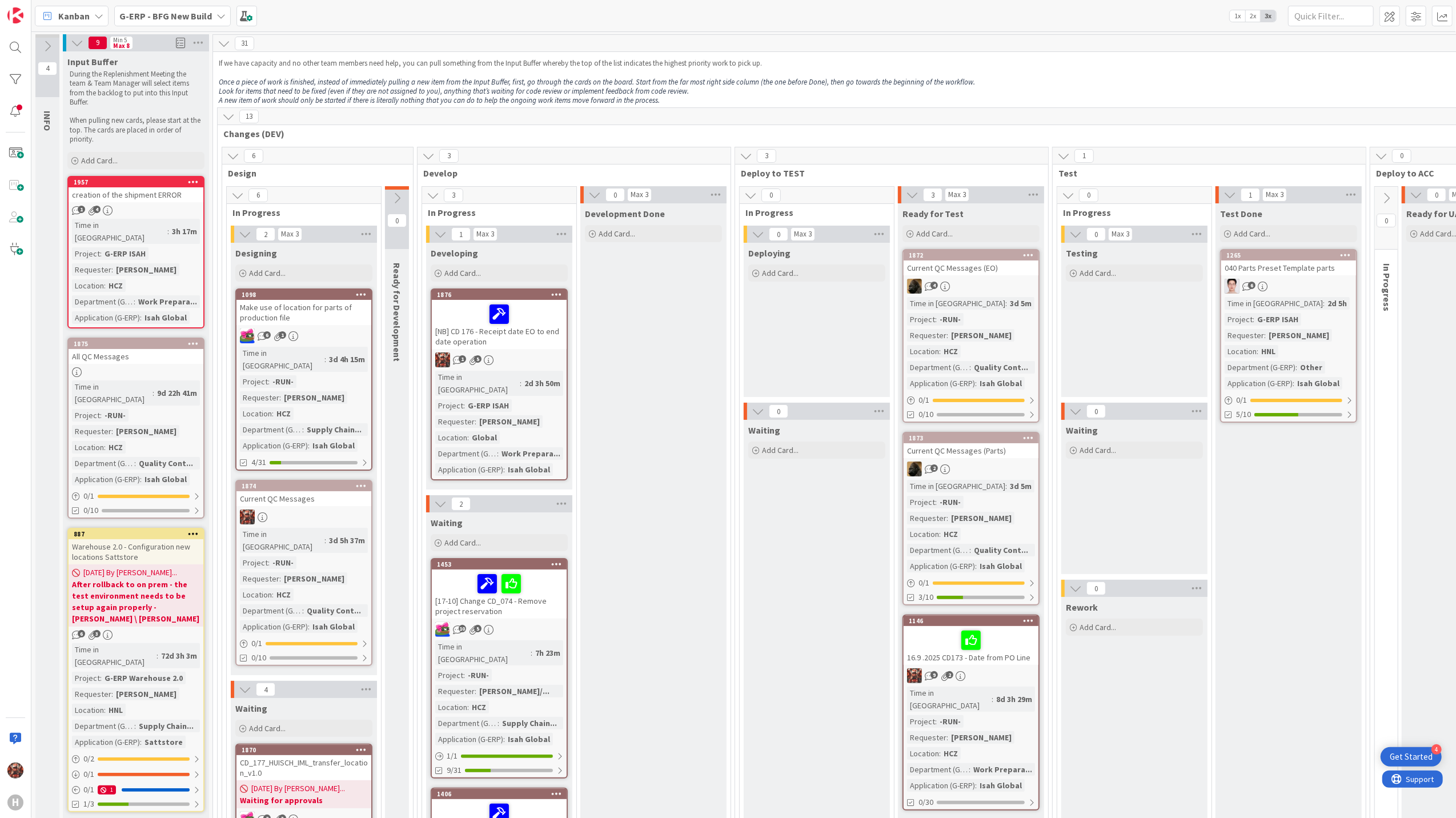
click at [136, 193] on div "creation of the shipment ERROR" at bounding box center [136, 195] width 135 height 15
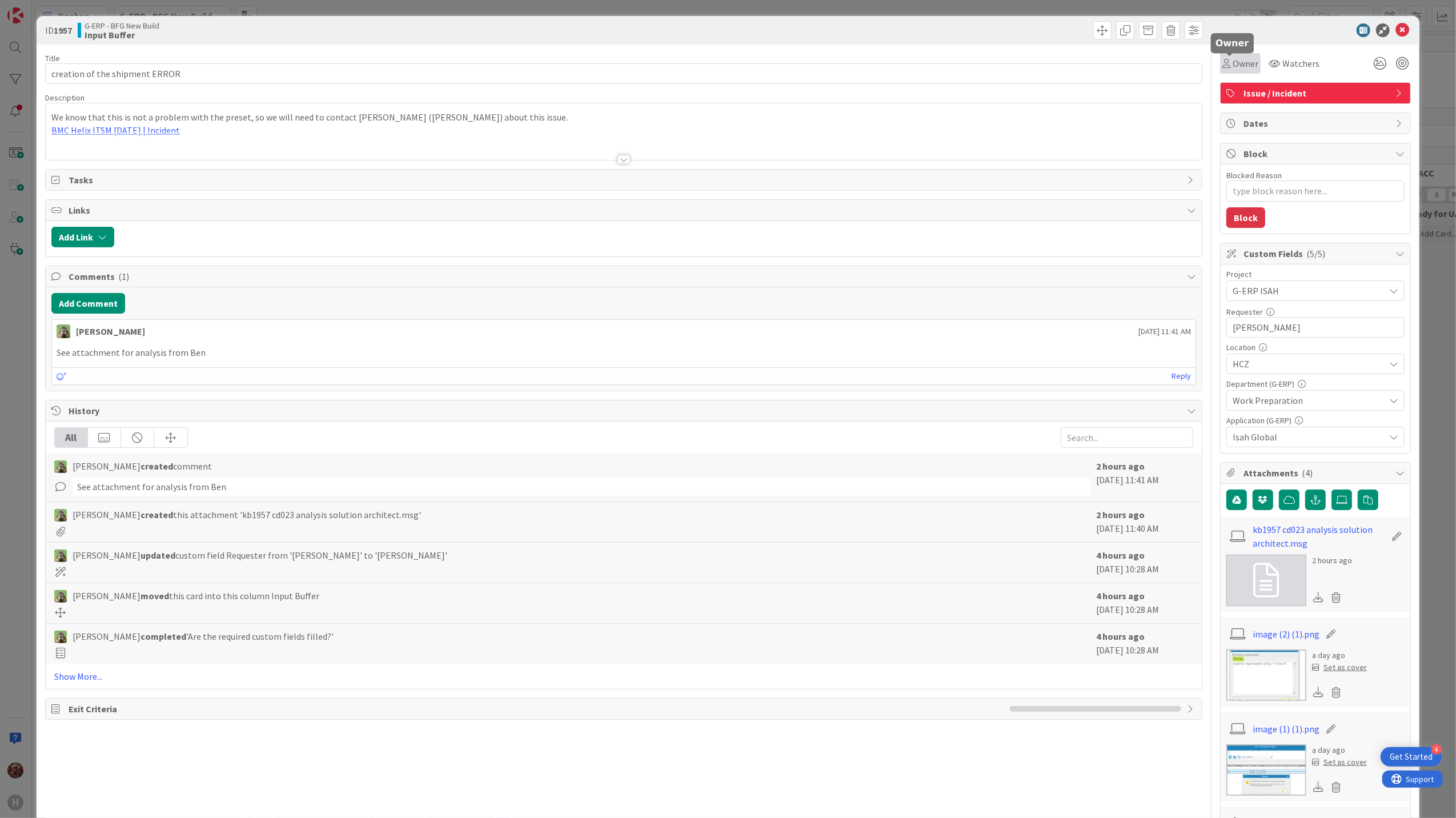
click at [1237, 58] on span "Owner" at bounding box center [1245, 63] width 26 height 14
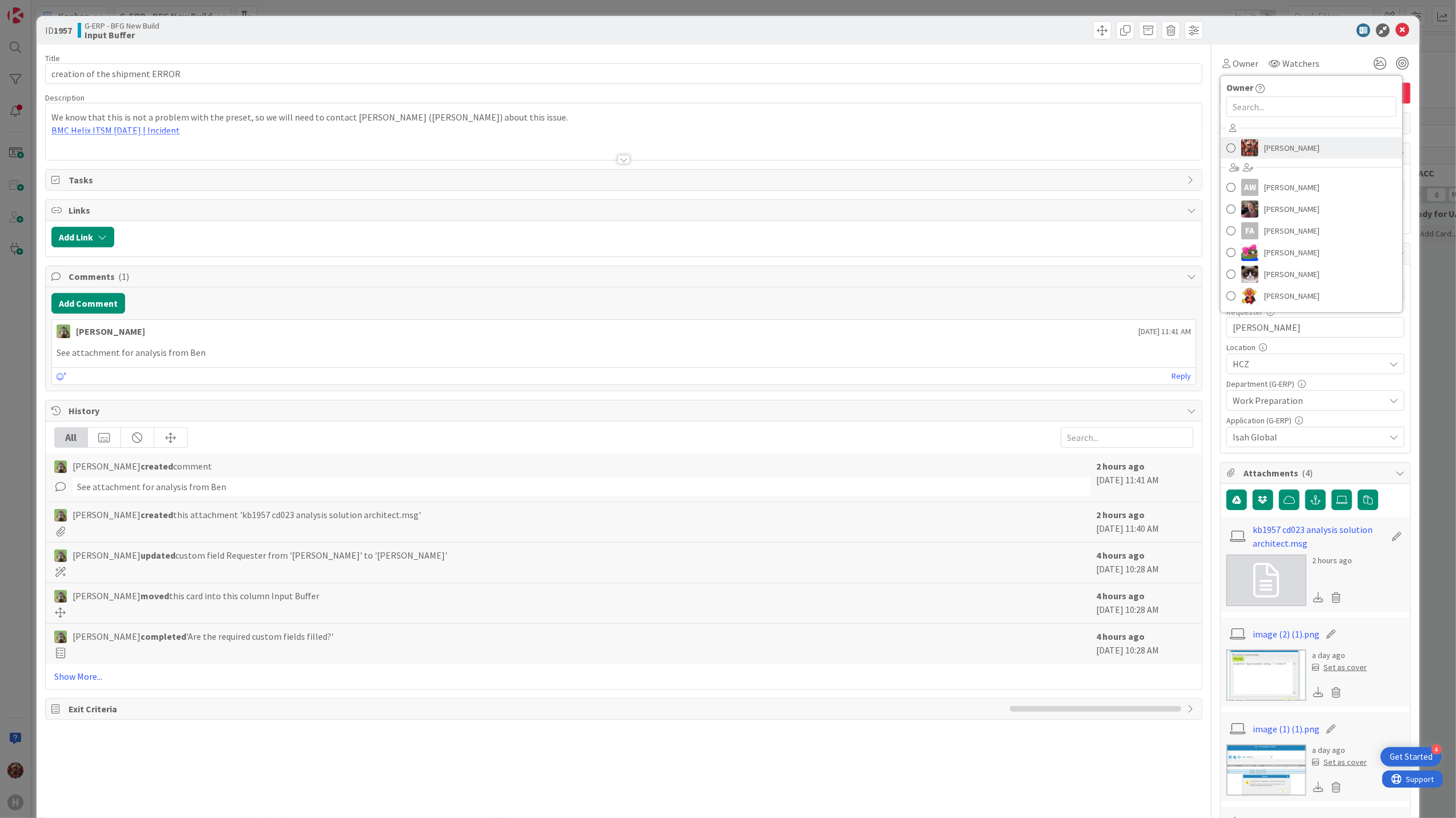
click at [1271, 150] on span "[PERSON_NAME]" at bounding box center [1291, 148] width 55 height 17
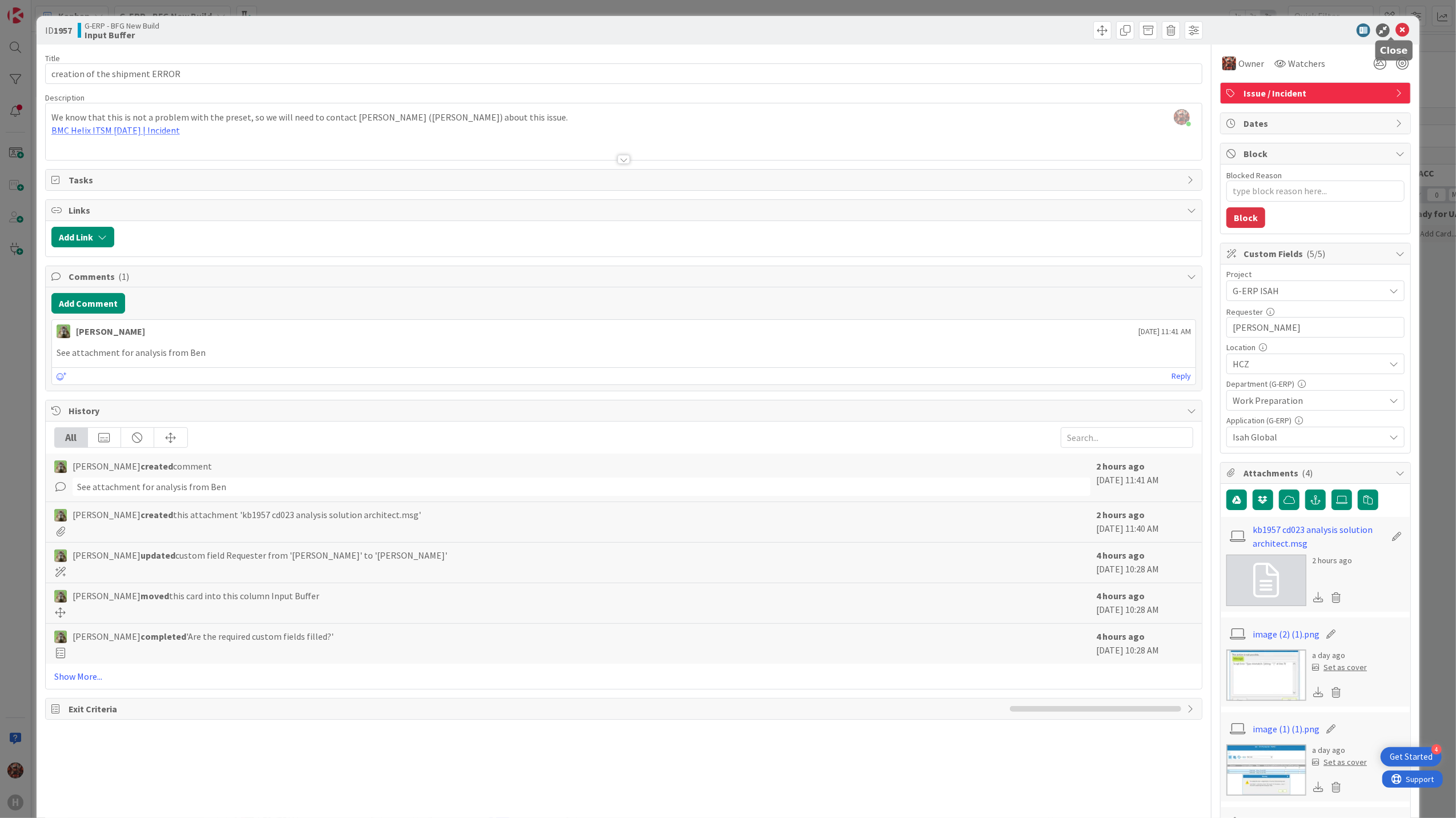
click at [1395, 26] on icon at bounding box center [1402, 30] width 14 height 14
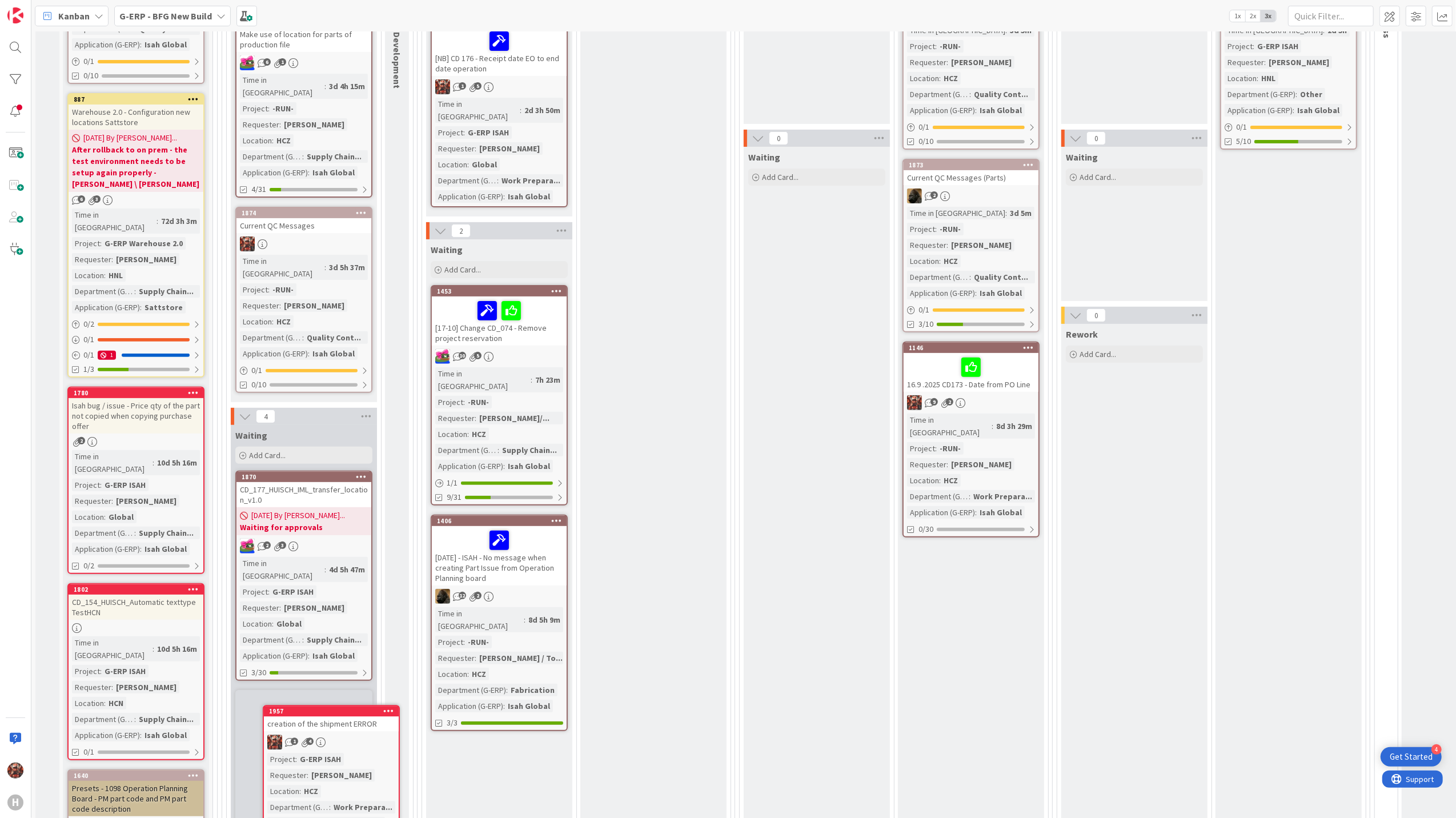
scroll to position [300, 0]
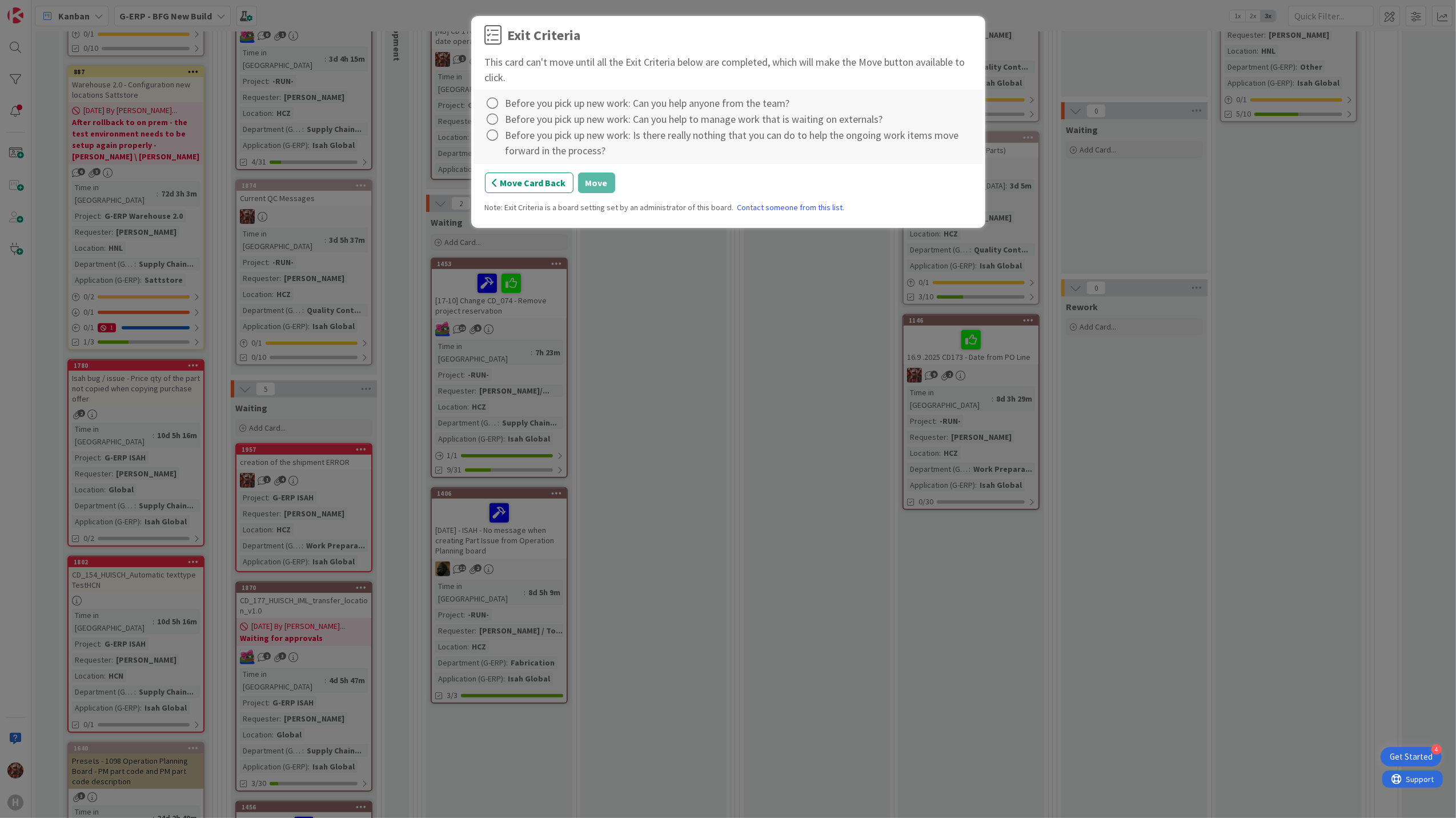
click at [535, 149] on div "Before you pick up new work: Is there really nothing that you can do to help th…" at bounding box center [738, 143] width 466 height 31
click at [496, 137] on icon at bounding box center [493, 136] width 16 height 16
click at [496, 120] on icon at bounding box center [493, 120] width 16 height 16
click at [512, 160] on link "Not Applicable" at bounding box center [556, 160] width 143 height 17
click at [494, 110] on icon at bounding box center [493, 103] width 16 height 16
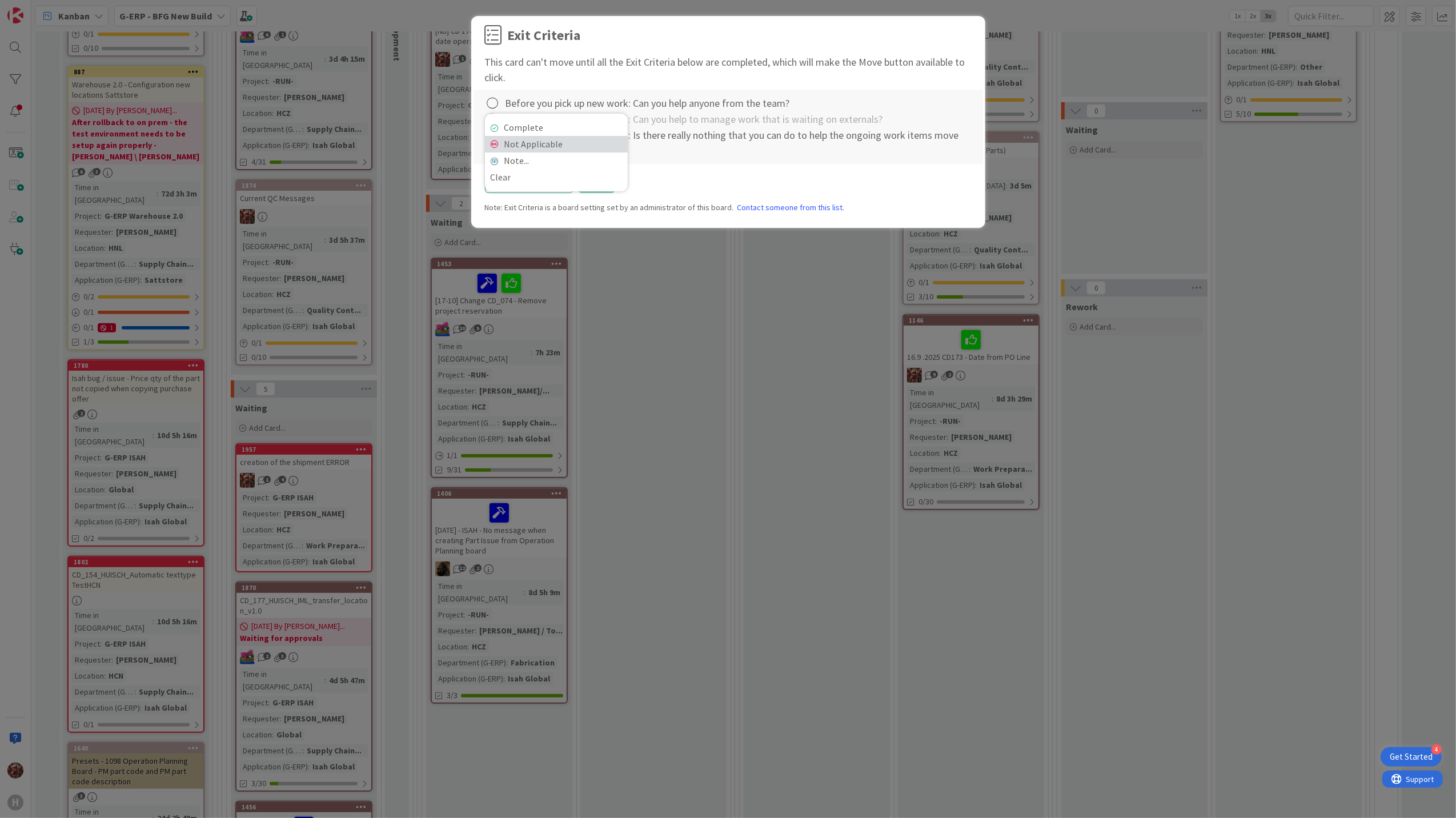
click at [512, 147] on link "Not Applicable" at bounding box center [556, 144] width 143 height 17
click at [490, 131] on icon at bounding box center [493, 136] width 16 height 16
click at [521, 176] on link "Not Applicable" at bounding box center [556, 176] width 143 height 17
click at [606, 183] on button "Move" at bounding box center [596, 183] width 37 height 20
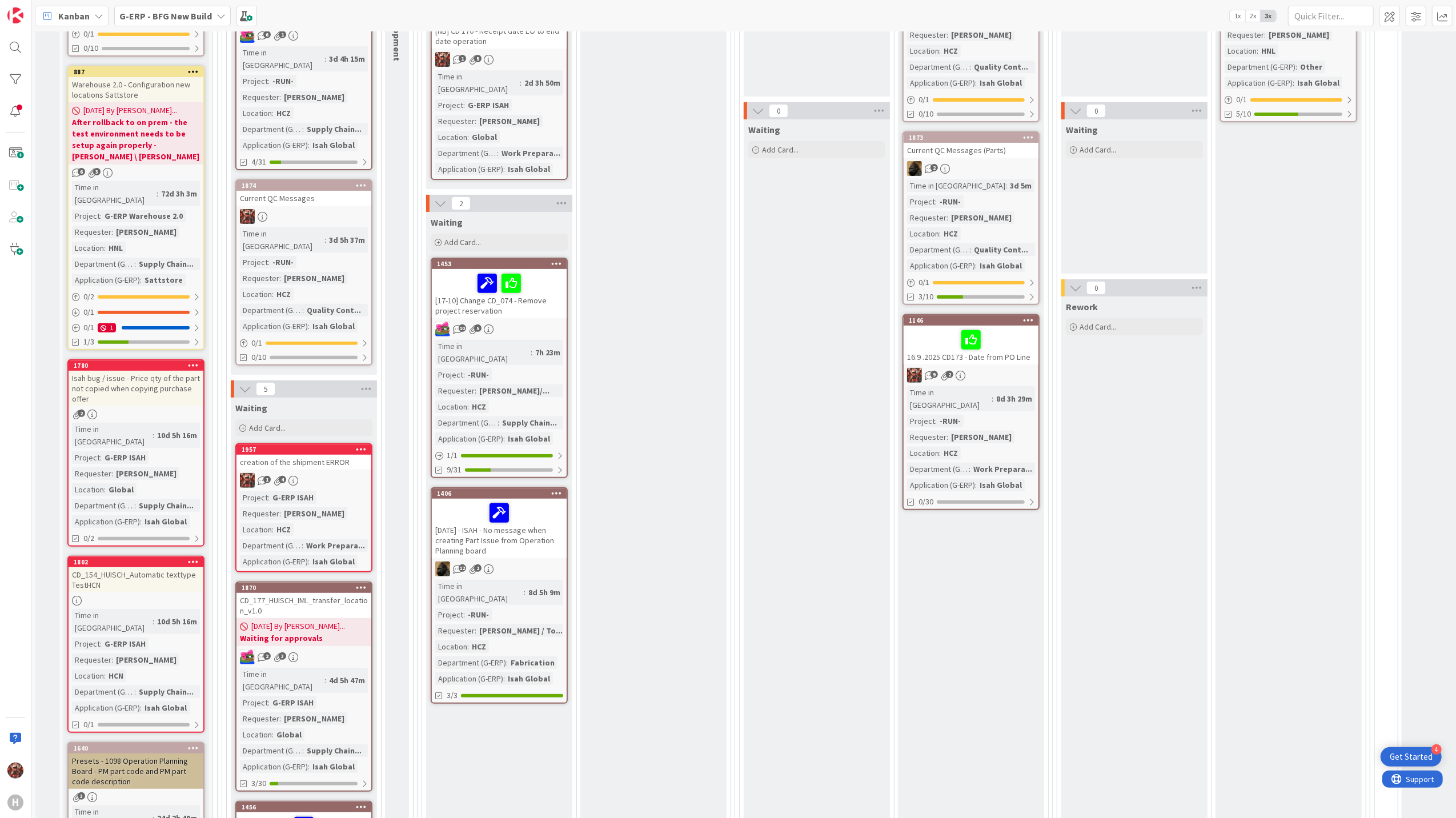
scroll to position [0, 0]
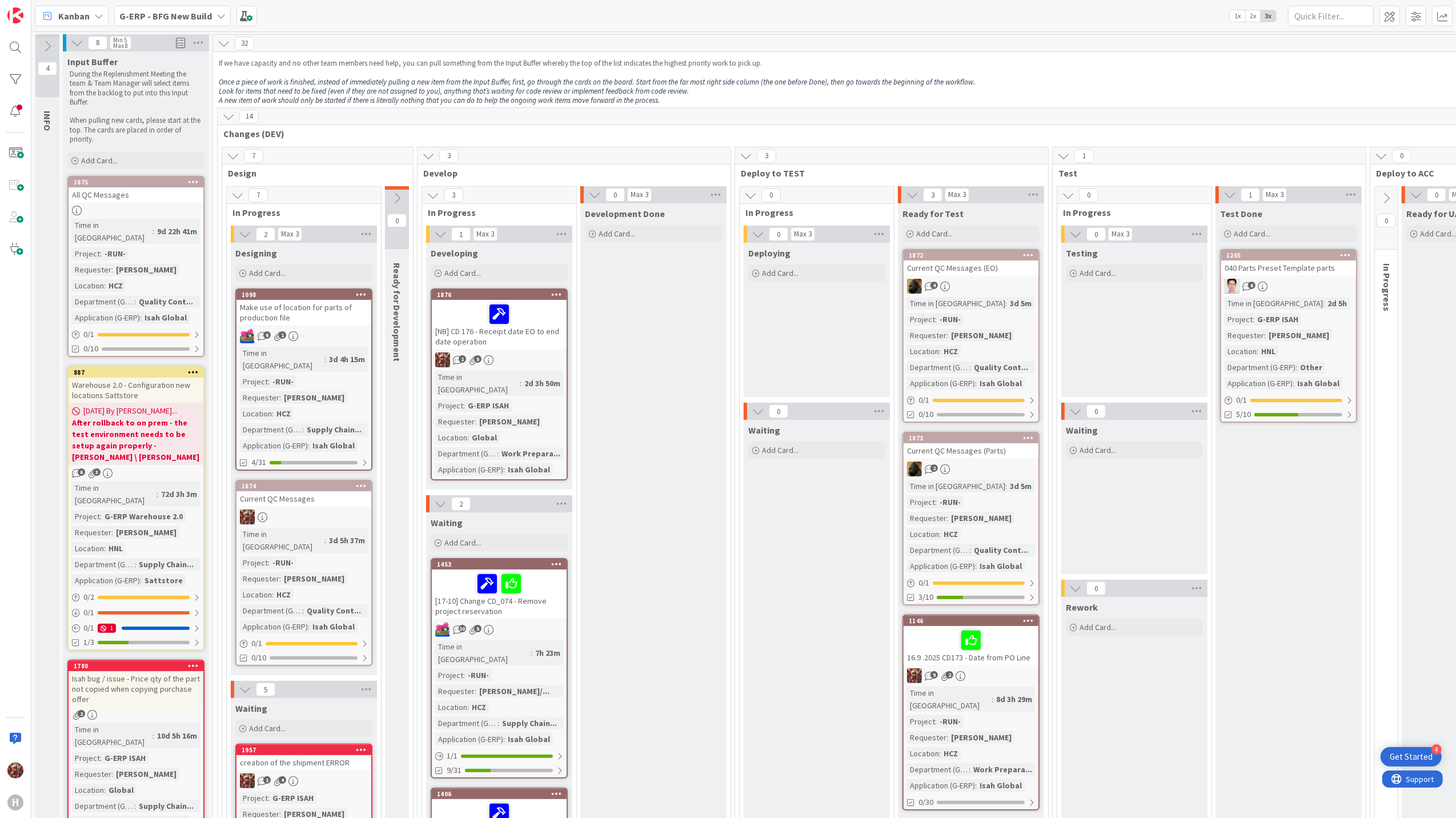
click at [126, 17] on b "G-ERP - BFG New Build" at bounding box center [165, 16] width 92 height 11
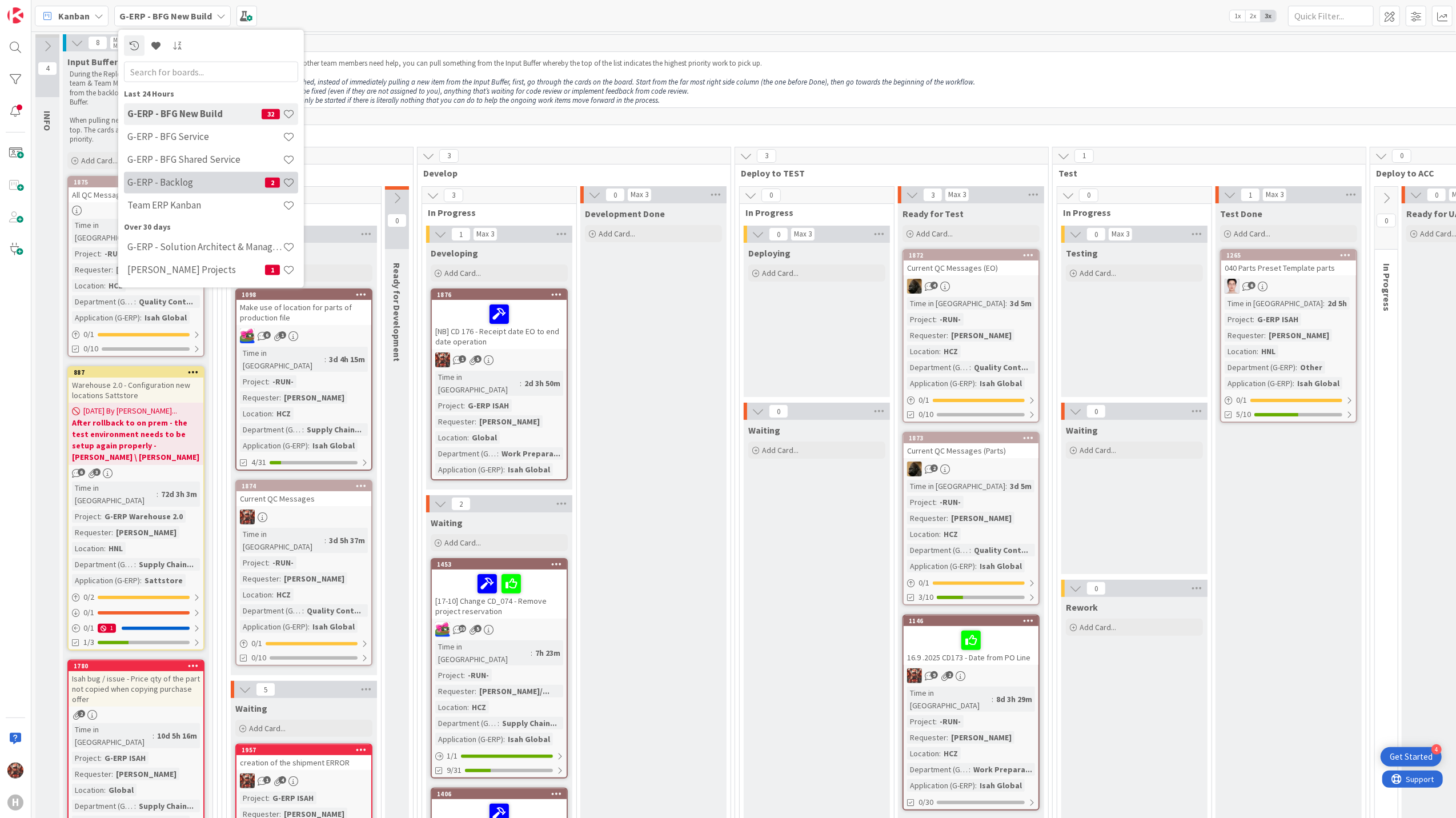
click at [220, 181] on h4 "G-ERP - Backlog" at bounding box center [196, 182] width 137 height 11
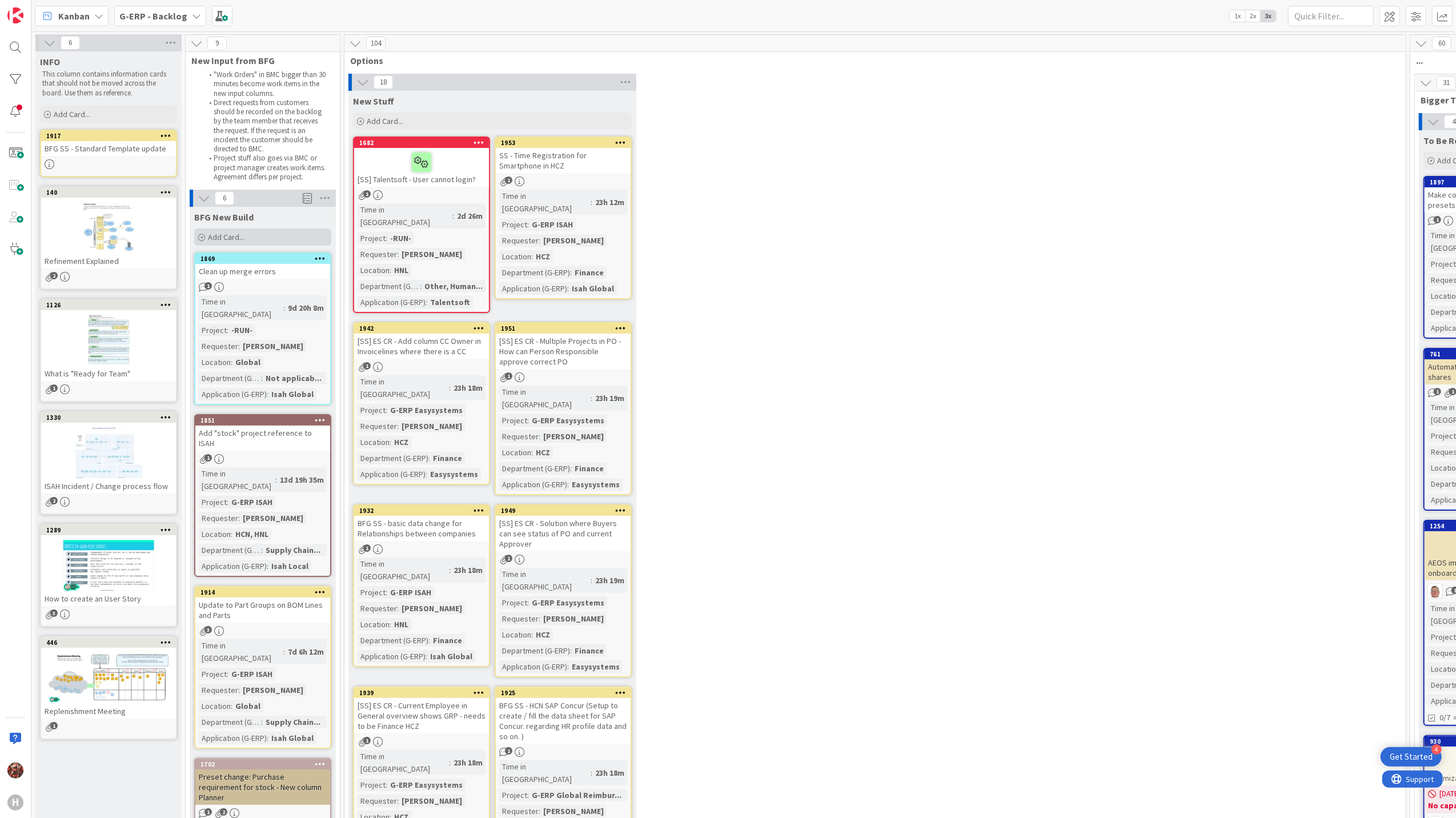
click at [220, 236] on span "Add Card..." at bounding box center [226, 237] width 37 height 11
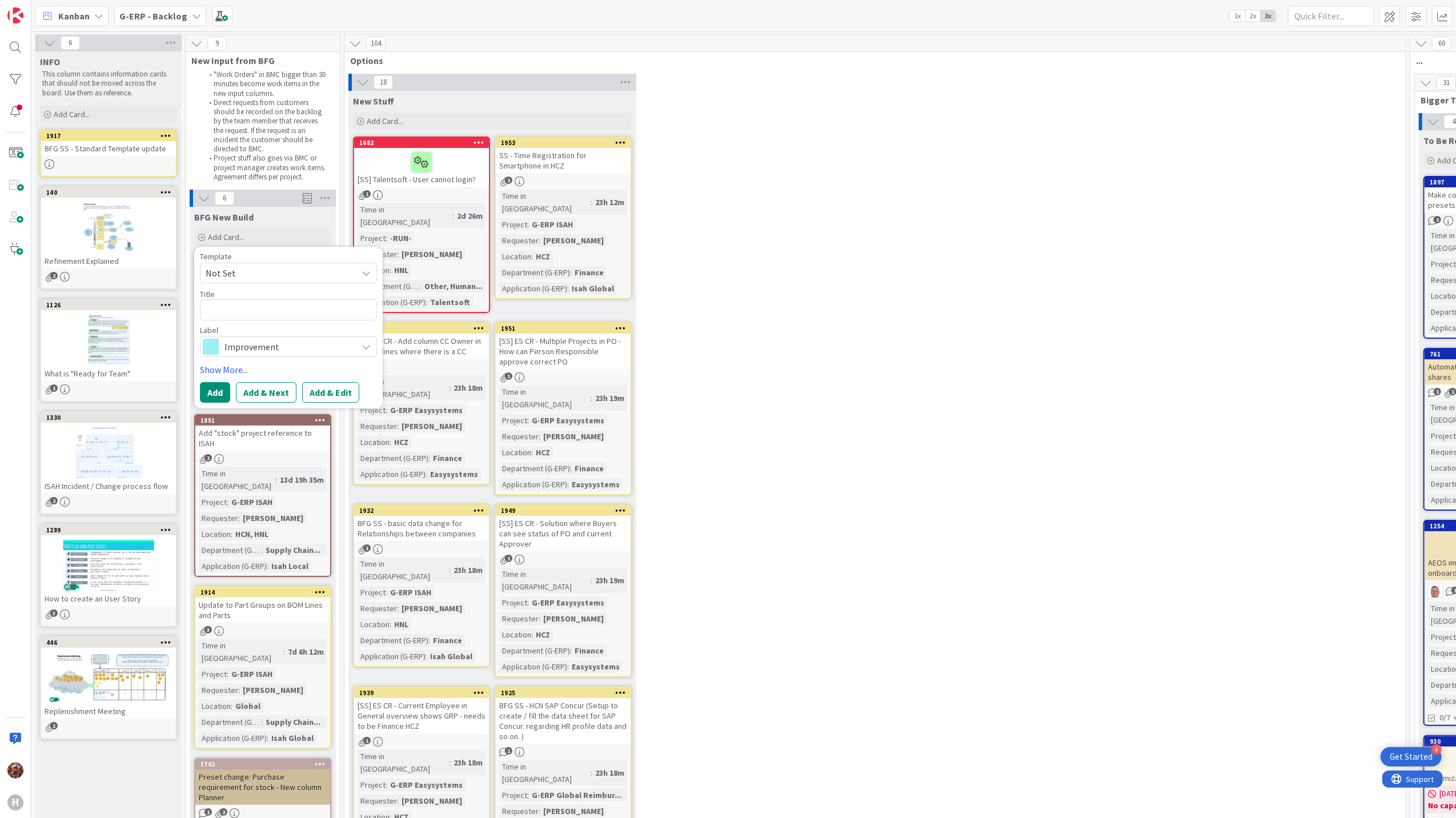
click at [263, 346] on span "Improvement" at bounding box center [287, 347] width 127 height 16
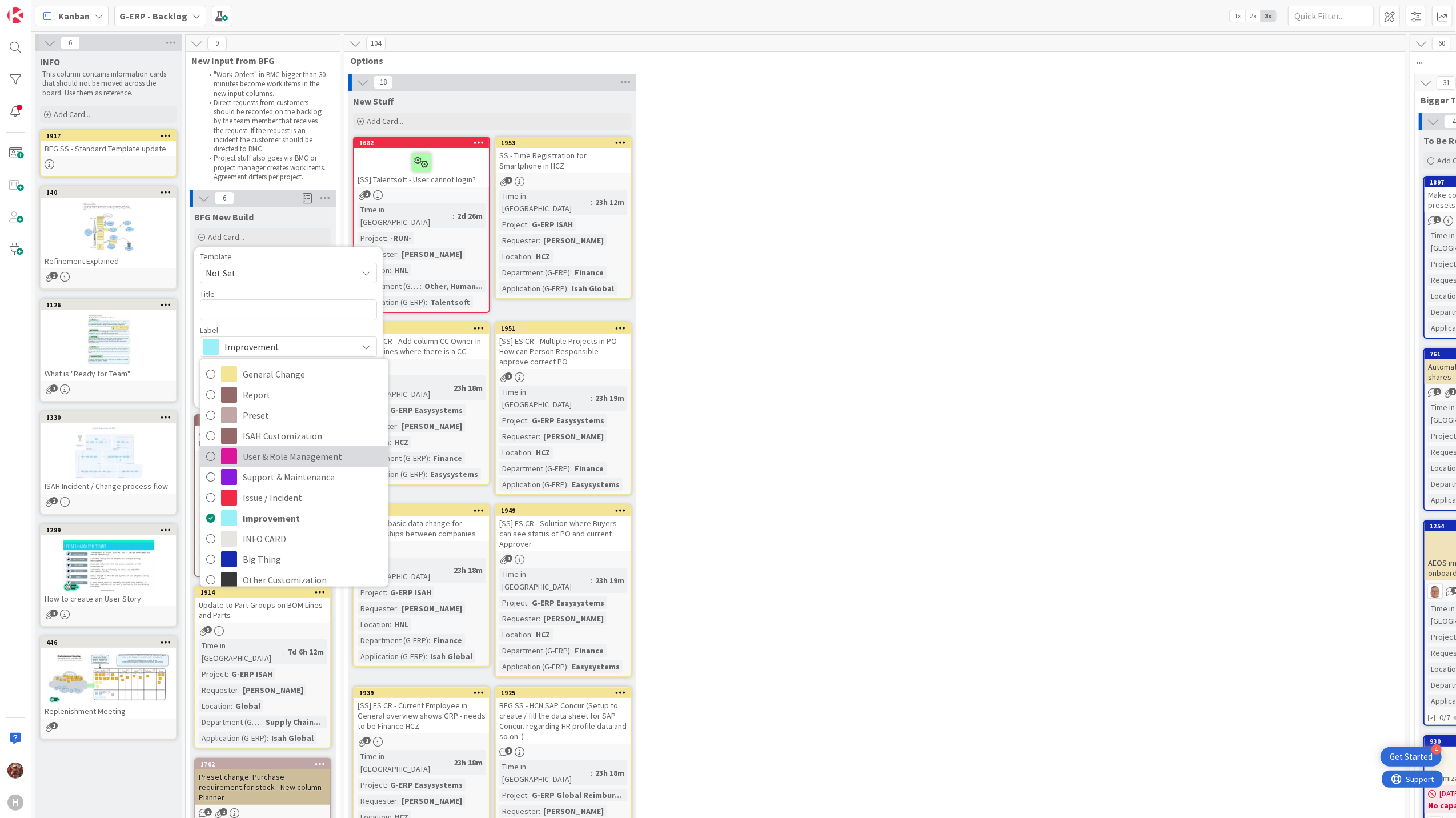
click at [263, 459] on span "User & Role Management" at bounding box center [312, 456] width 139 height 17
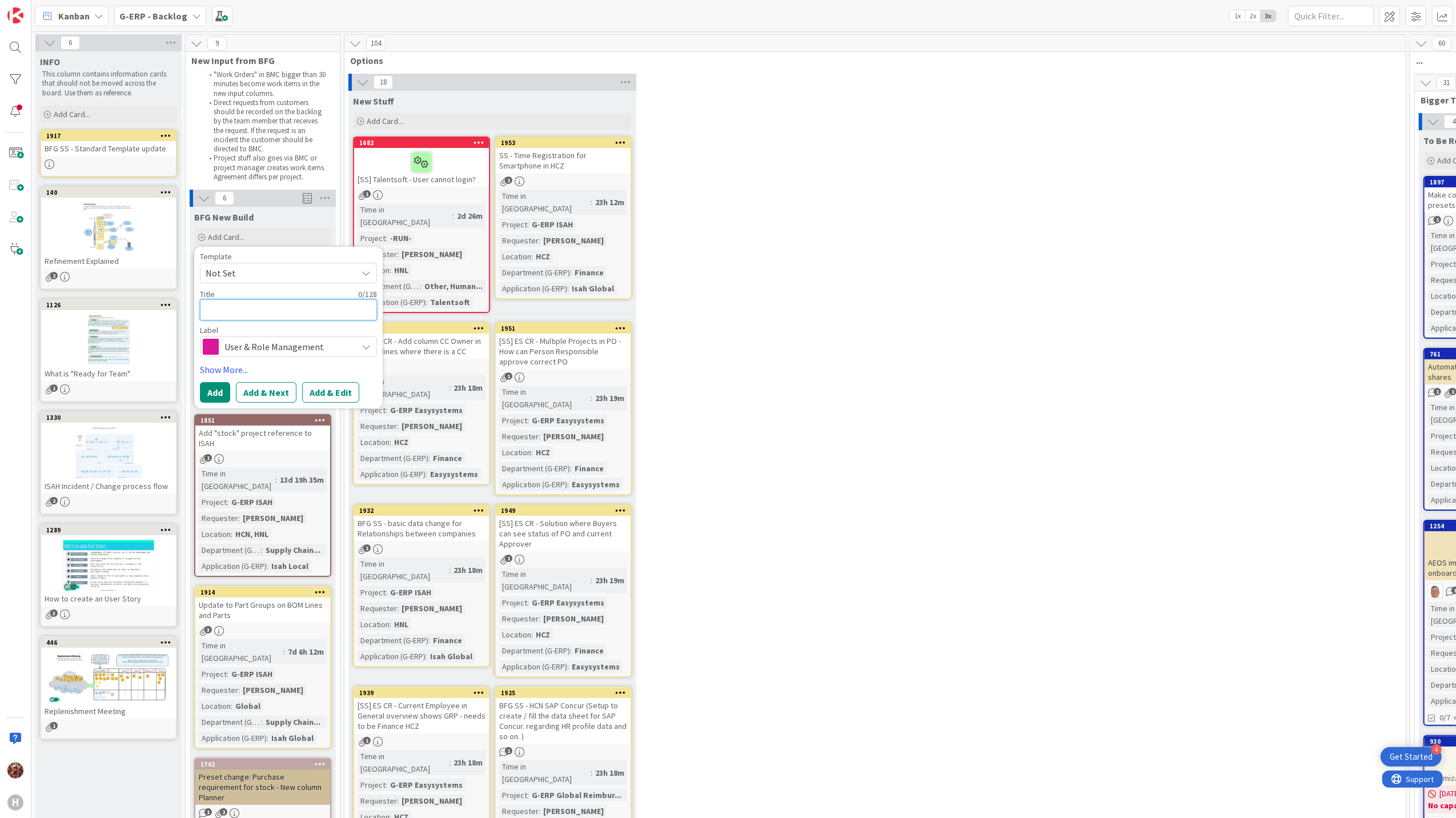
click at [328, 313] on textarea at bounding box center [289, 310] width 177 height 21
paste textarea "Rights can be added to the MFS group"
type textarea "x"
type textarea "Rights can be added to the MFS group"
drag, startPoint x: 283, startPoint y: 309, endPoint x: 235, endPoint y: 314, distance: 48.3
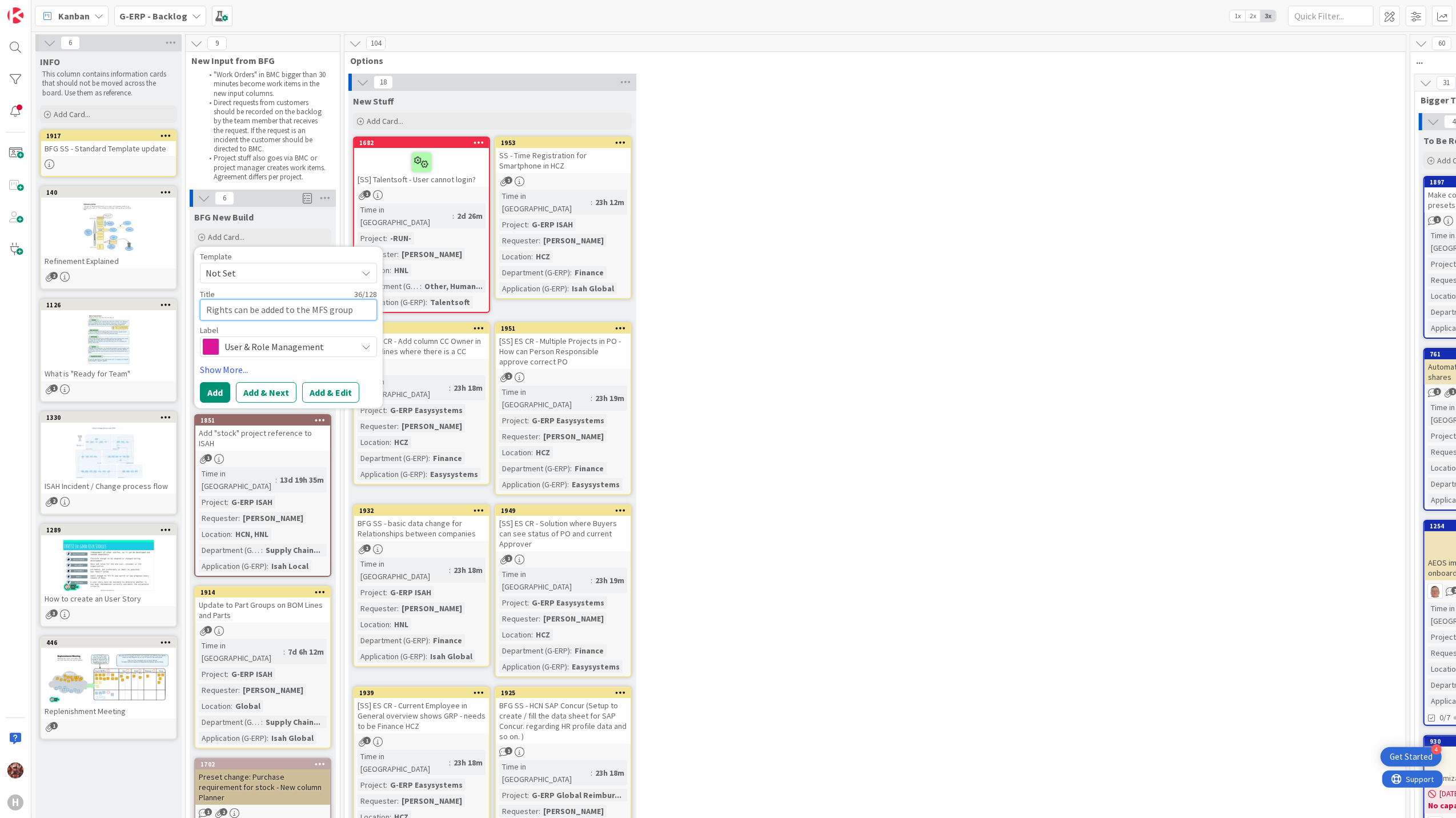
click at [235, 314] on textarea "Rights can be added to the MFS group" at bounding box center [289, 310] width 177 height 21
type textarea "x"
type textarea "Rights c to the MFS group"
type textarea "x"
type textarea "Rights to the MFS group"
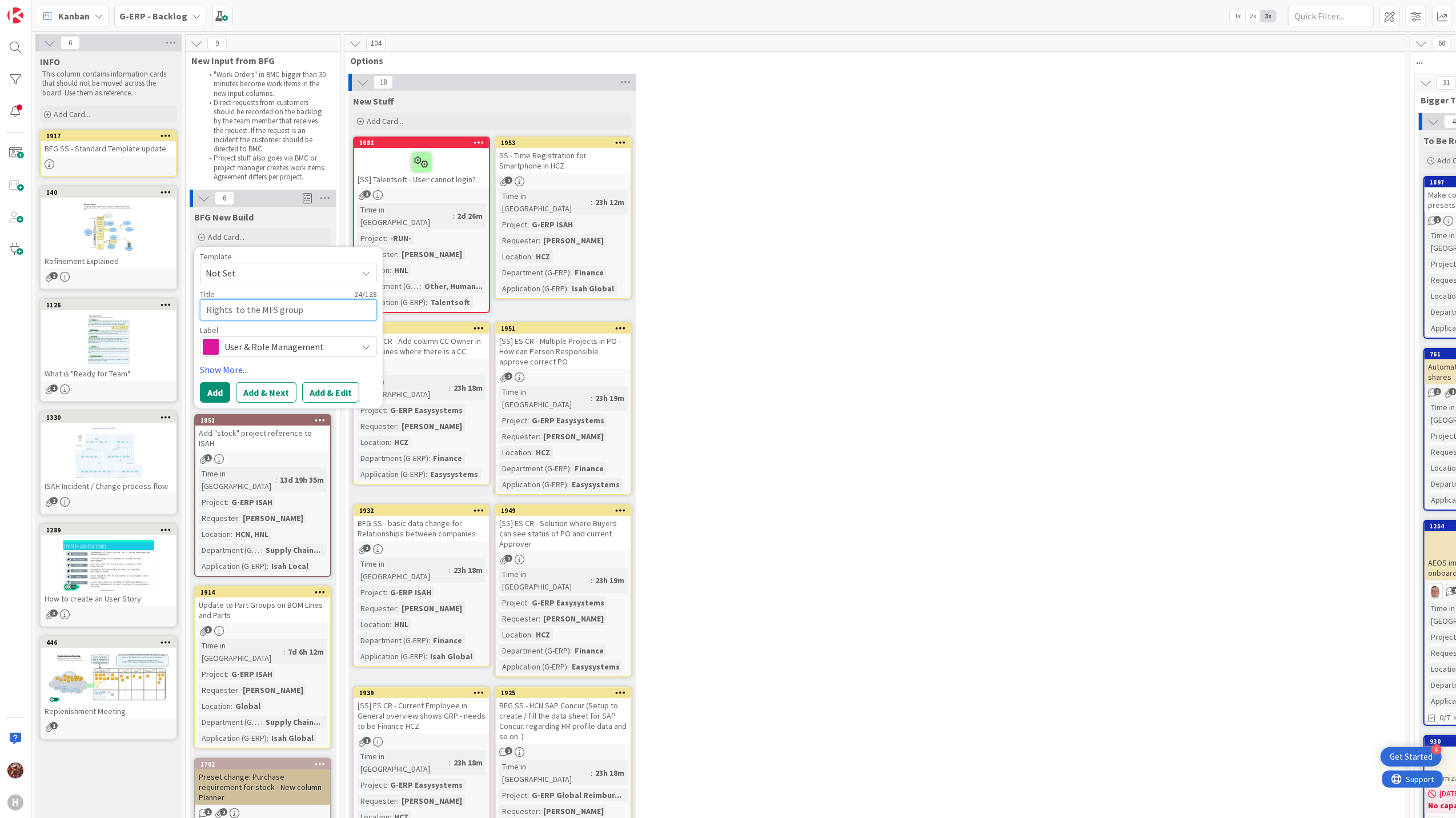
type textarea "x"
type textarea "Rights to the MFS group"
click at [222, 387] on button "Add" at bounding box center [215, 392] width 30 height 20
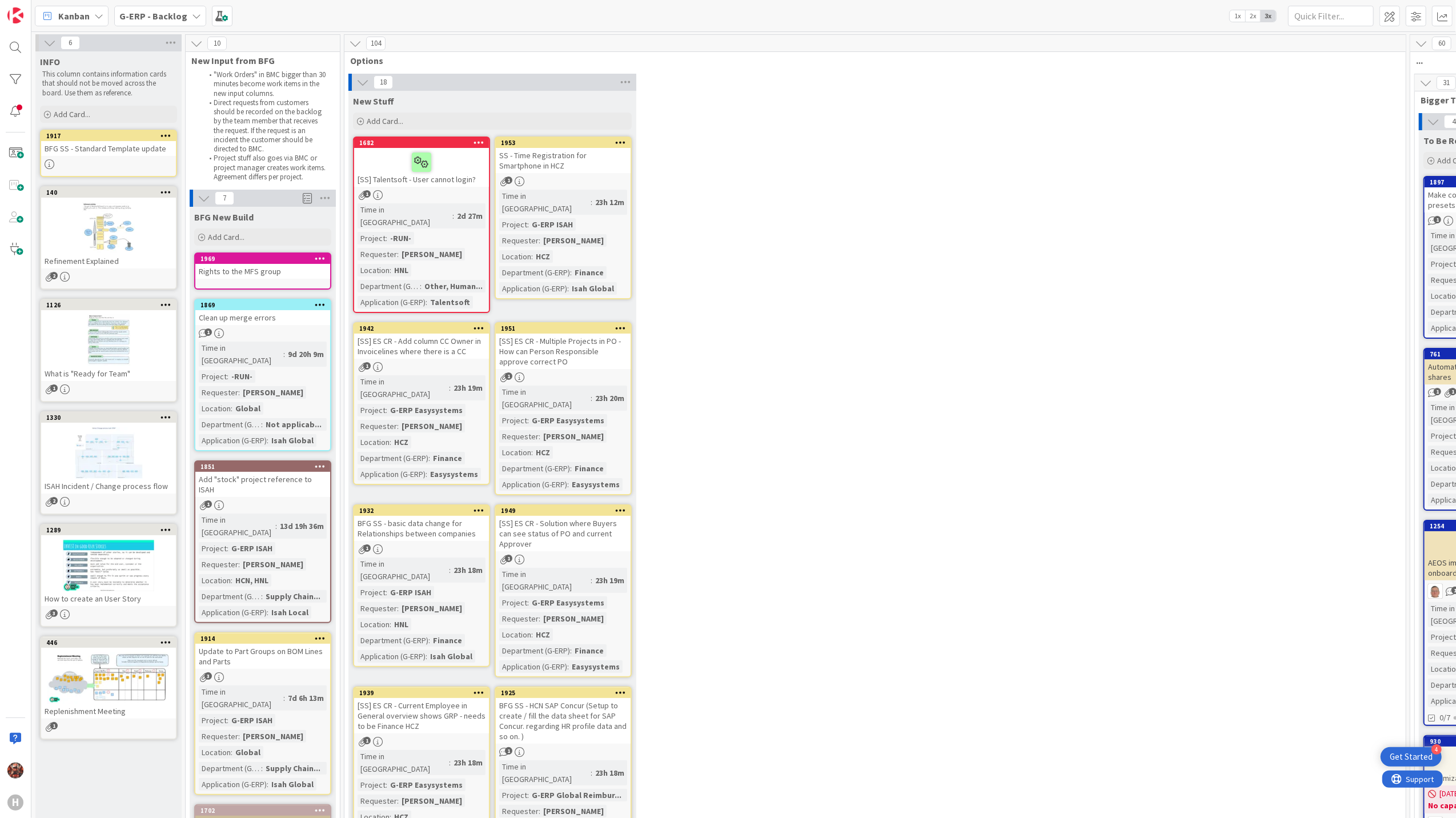
click at [288, 273] on div "Rights to the MFS group" at bounding box center [263, 271] width 135 height 15
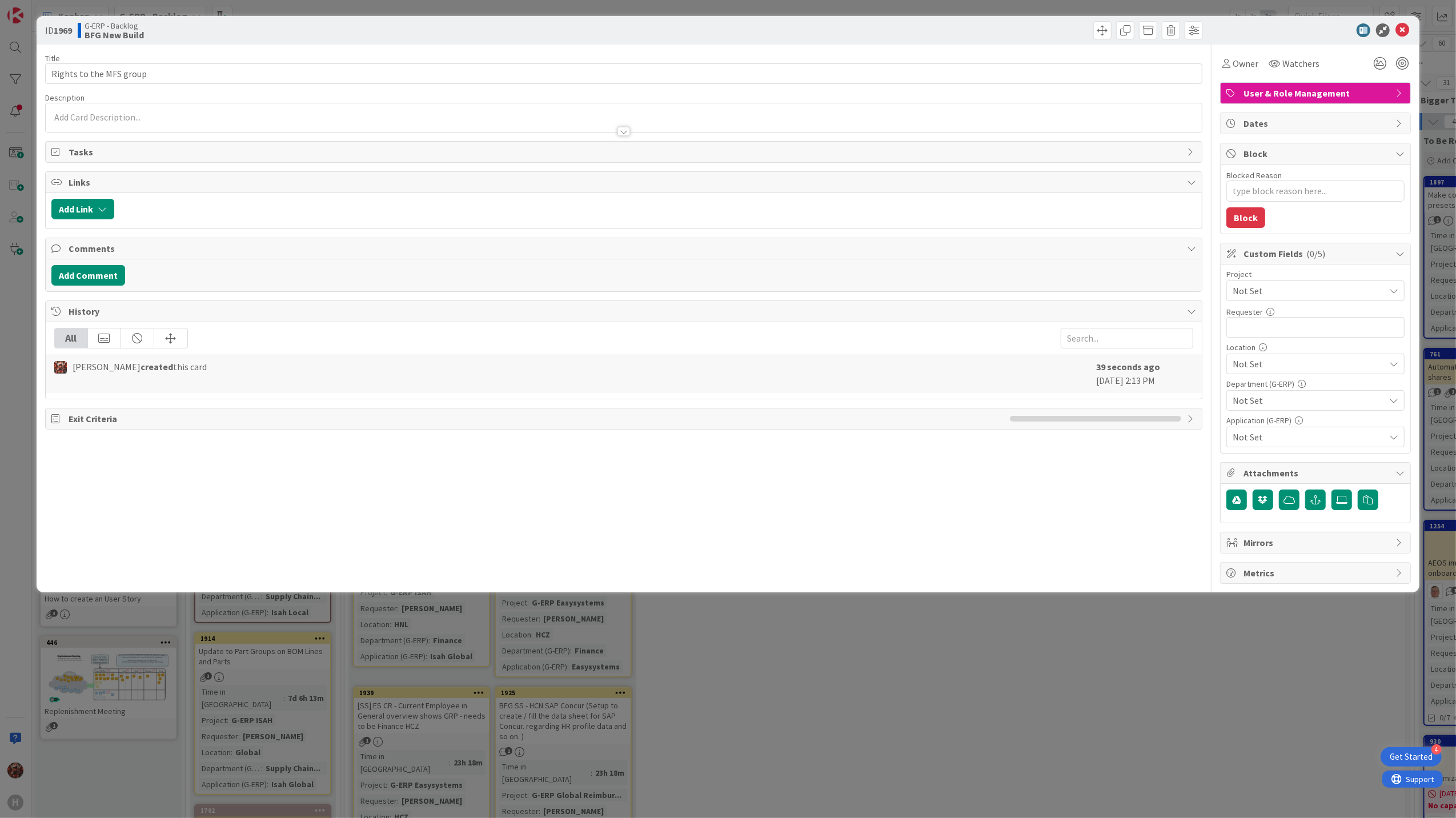
click at [102, 117] on p at bounding box center [624, 117] width 1145 height 13
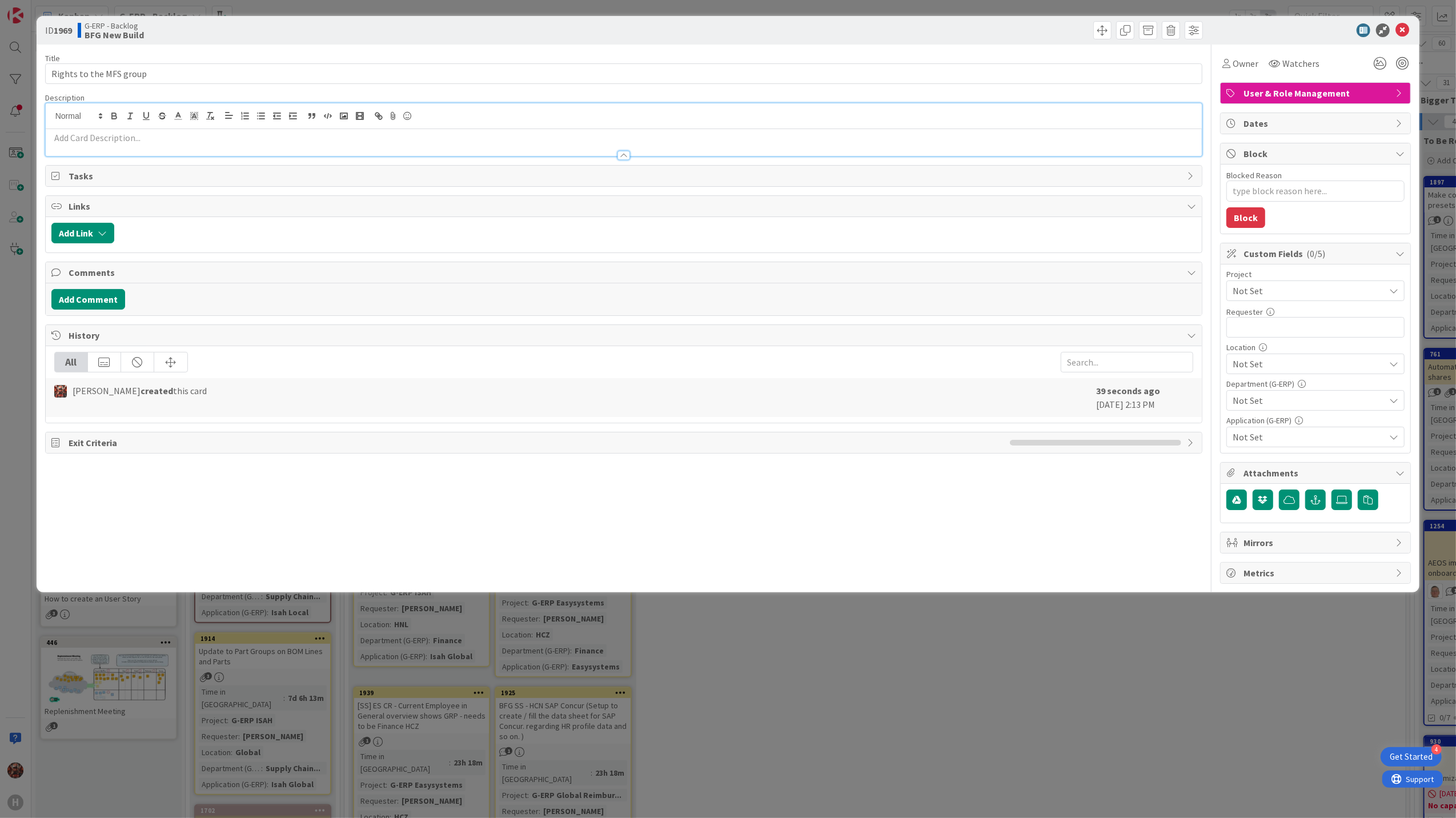
click at [123, 142] on p at bounding box center [624, 137] width 1145 height 13
paste div
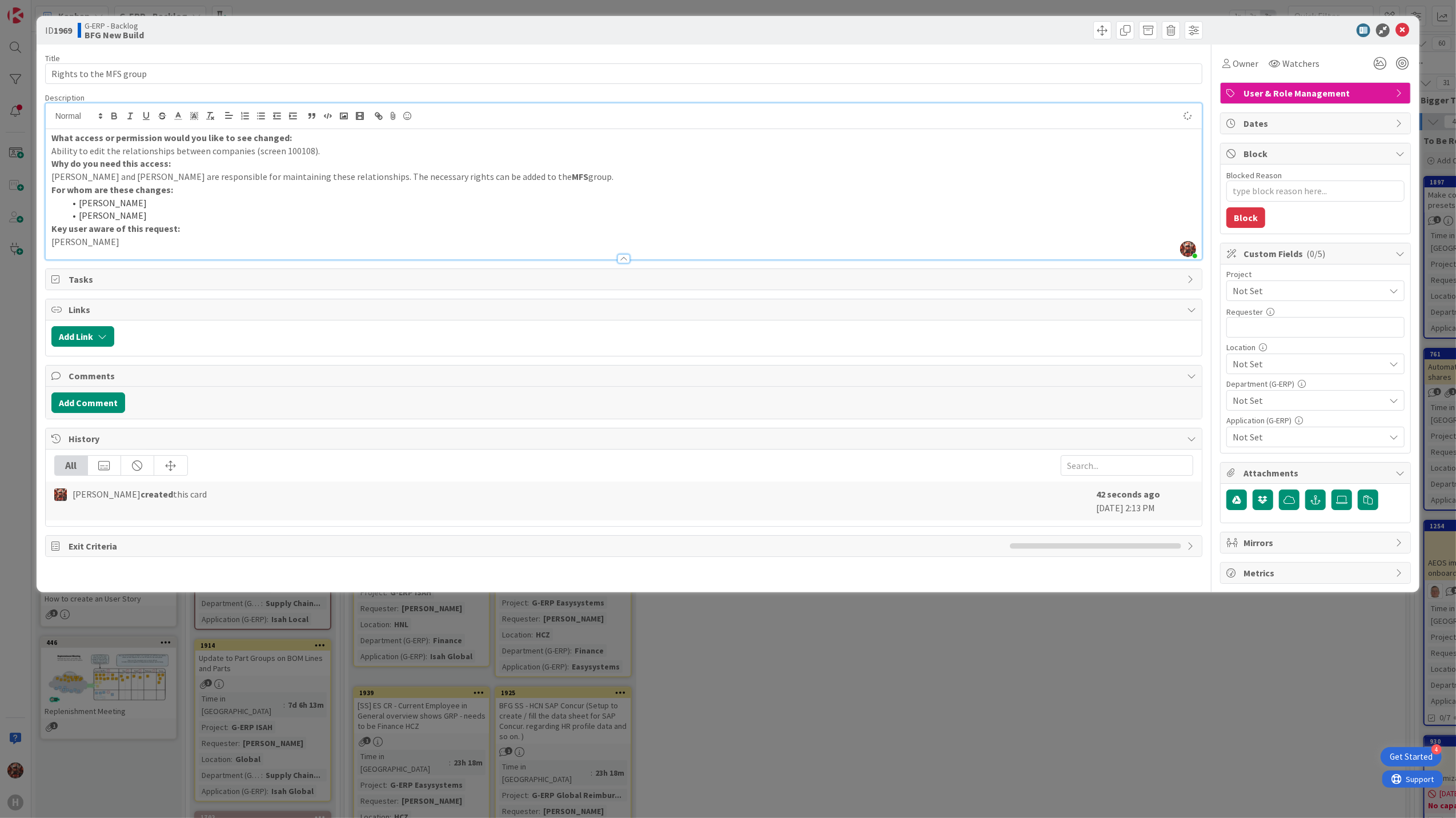
click at [129, 204] on li "[PERSON_NAME]" at bounding box center [630, 202] width 1131 height 13
type textarea "x"
click at [73, 176] on p "[PERSON_NAME] and [PERSON_NAME] are responsible for maintaining these relations…" at bounding box center [624, 176] width 1145 height 13
click at [236, 242] on p "[PERSON_NAME]" at bounding box center [624, 241] width 1145 height 13
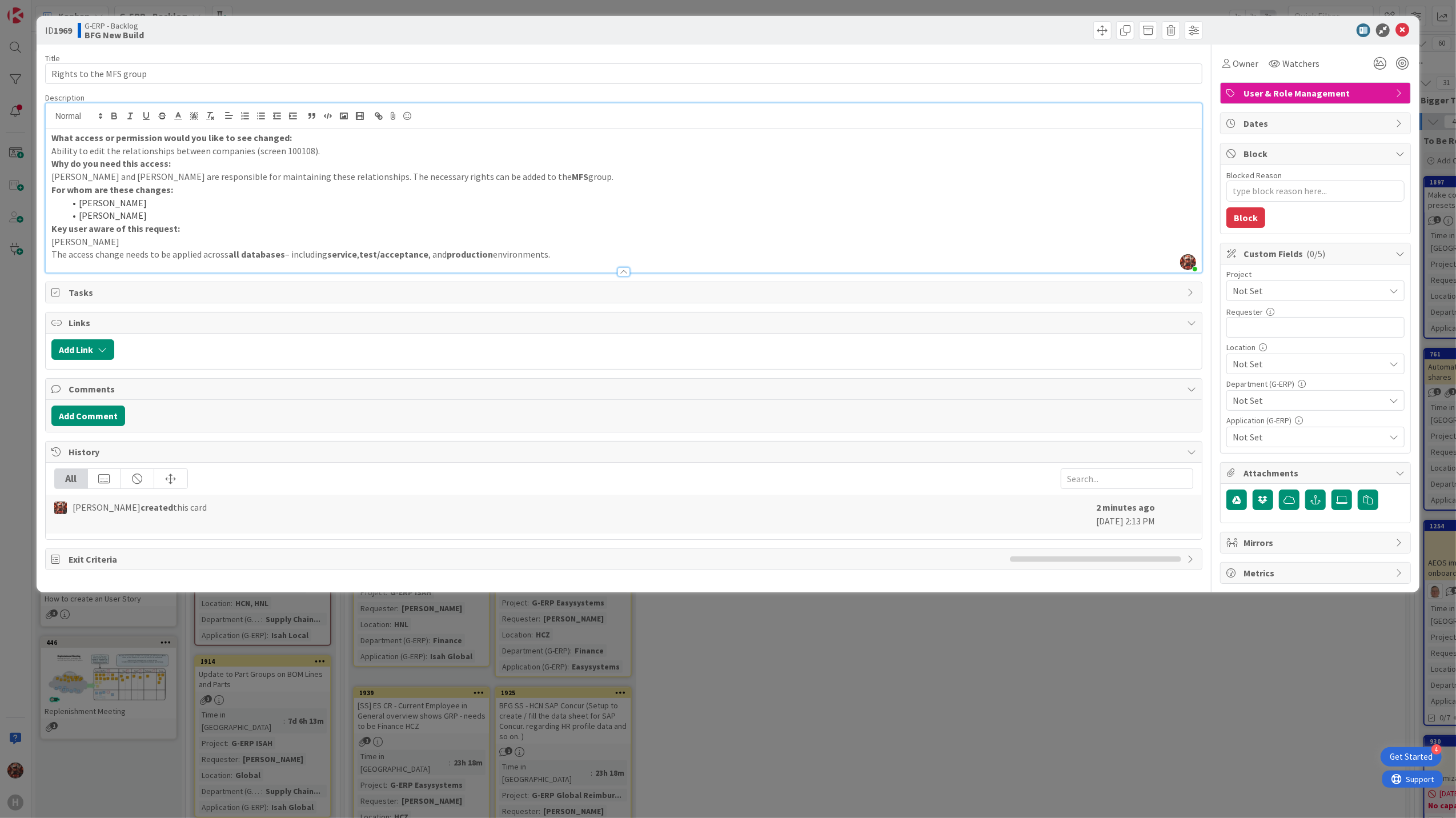
click at [378, 256] on strong "test/acceptance" at bounding box center [394, 254] width 69 height 11
click at [554, 255] on p "The access change needs to be applied across all databases – including service …" at bounding box center [624, 254] width 1145 height 13
click at [1275, 298] on span "Not Set" at bounding box center [1306, 291] width 146 height 16
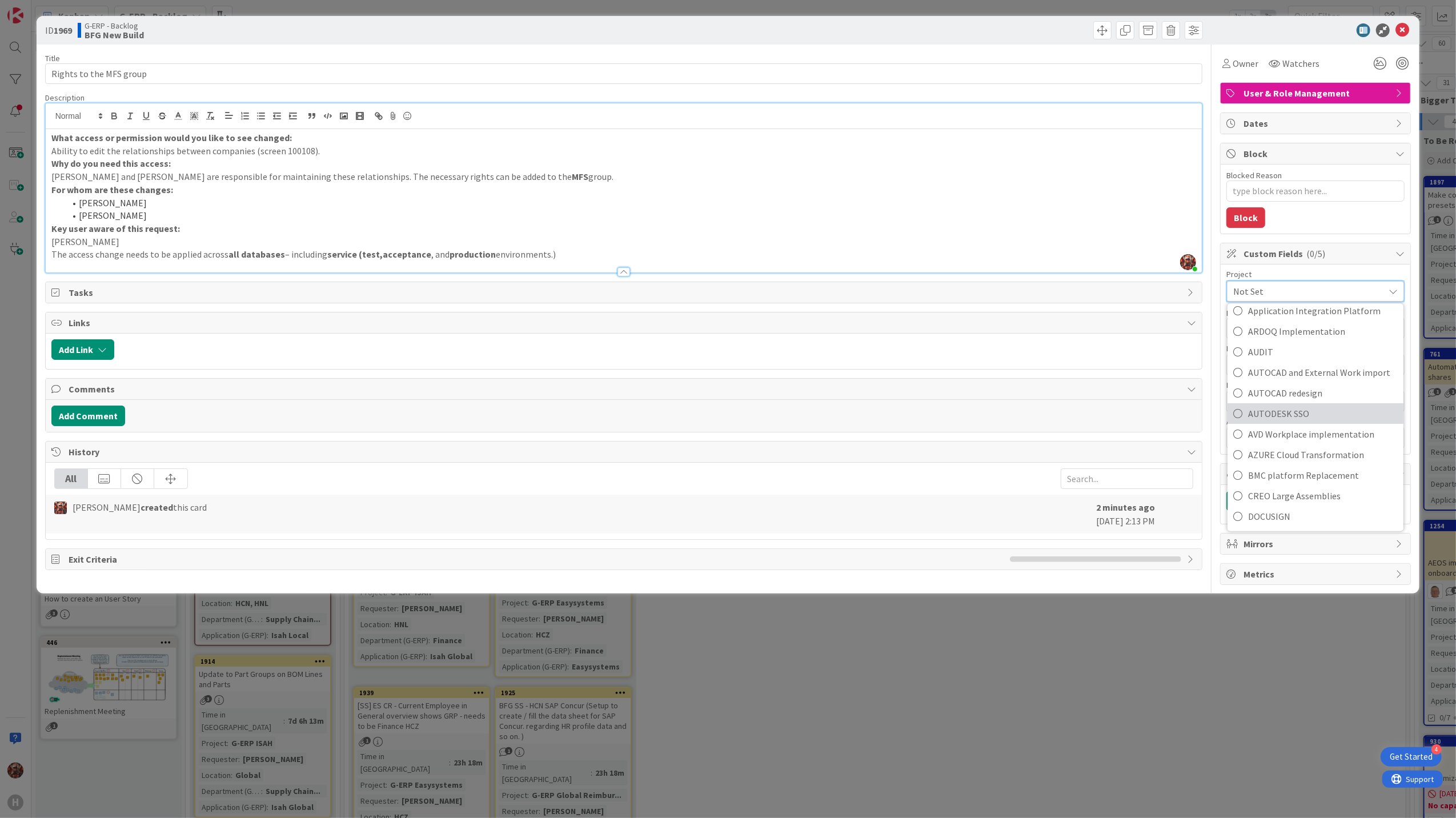
scroll to position [380, 0]
click at [1280, 412] on span "G-ERP ISAH" at bounding box center [1323, 411] width 150 height 17
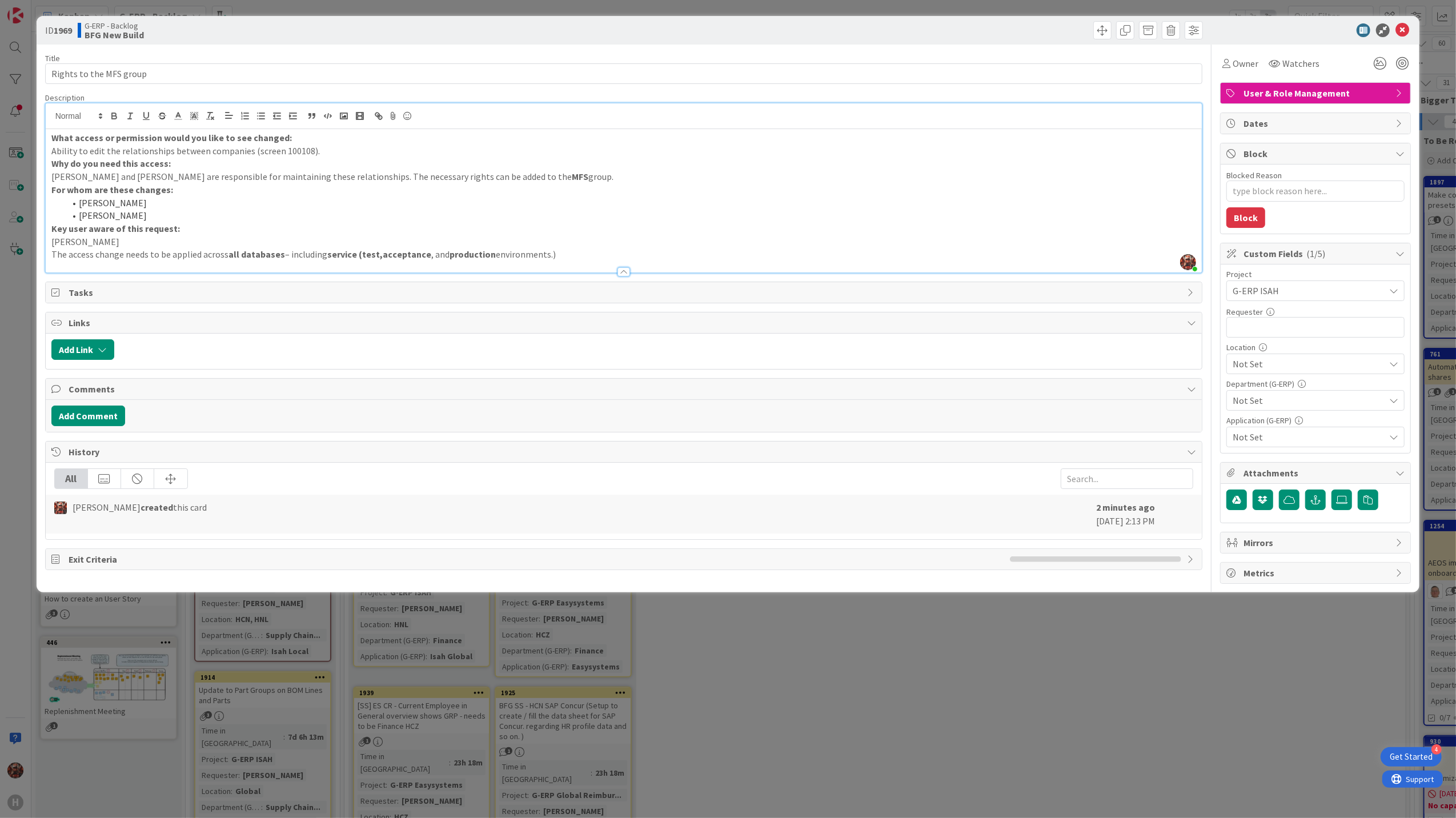
type textarea "x"
click at [1288, 333] on input "text" at bounding box center [1315, 327] width 178 height 20
type input "[PERSON_NAME]"
type textarea "x"
type input "[PERSON_NAME]"
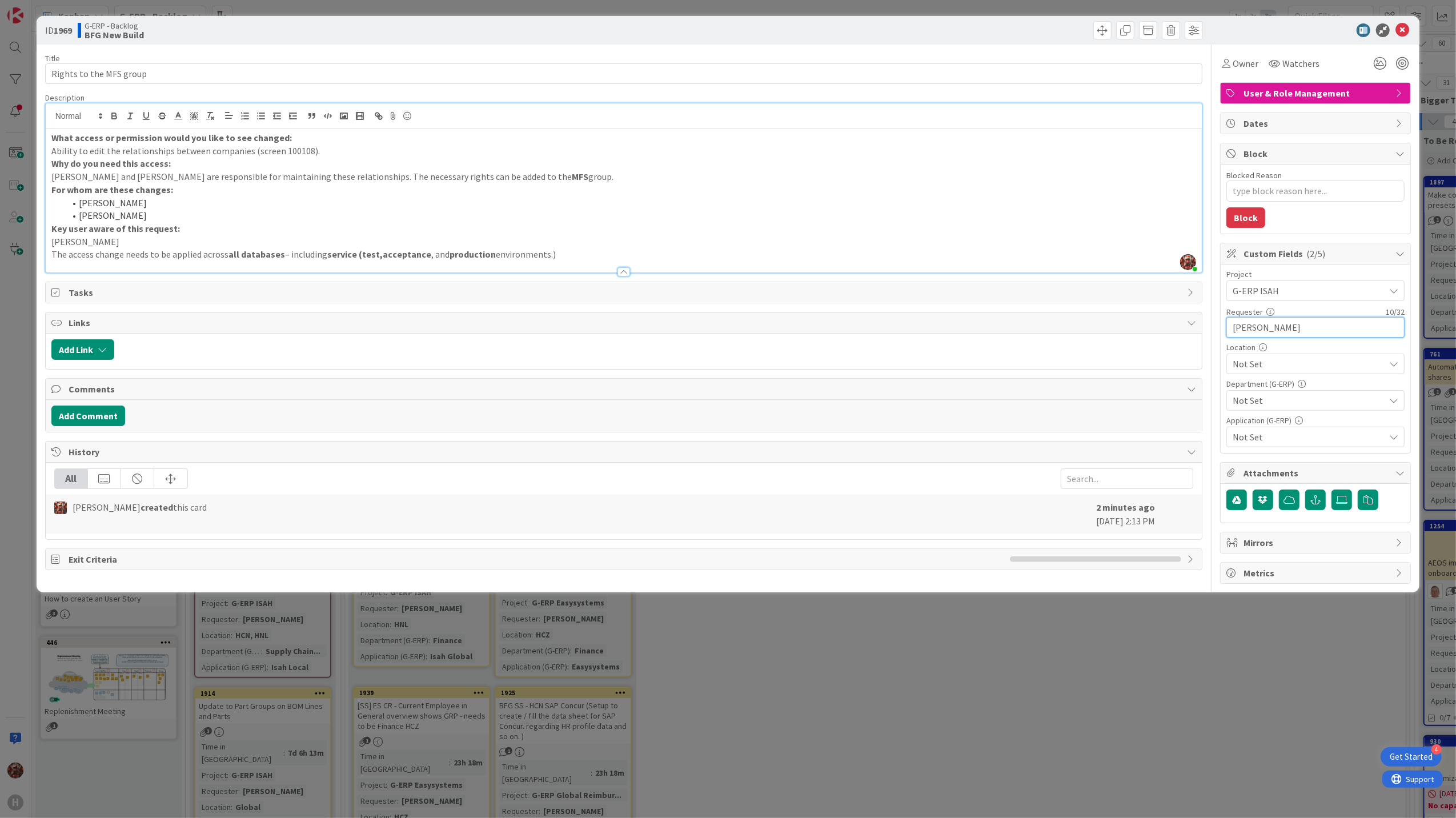
type textarea "x"
type input "[PERSON_NAME]"
type textarea "x"
type input "[PERSON_NAME]"
click at [1285, 367] on span "Not Set" at bounding box center [1308, 363] width 152 height 14
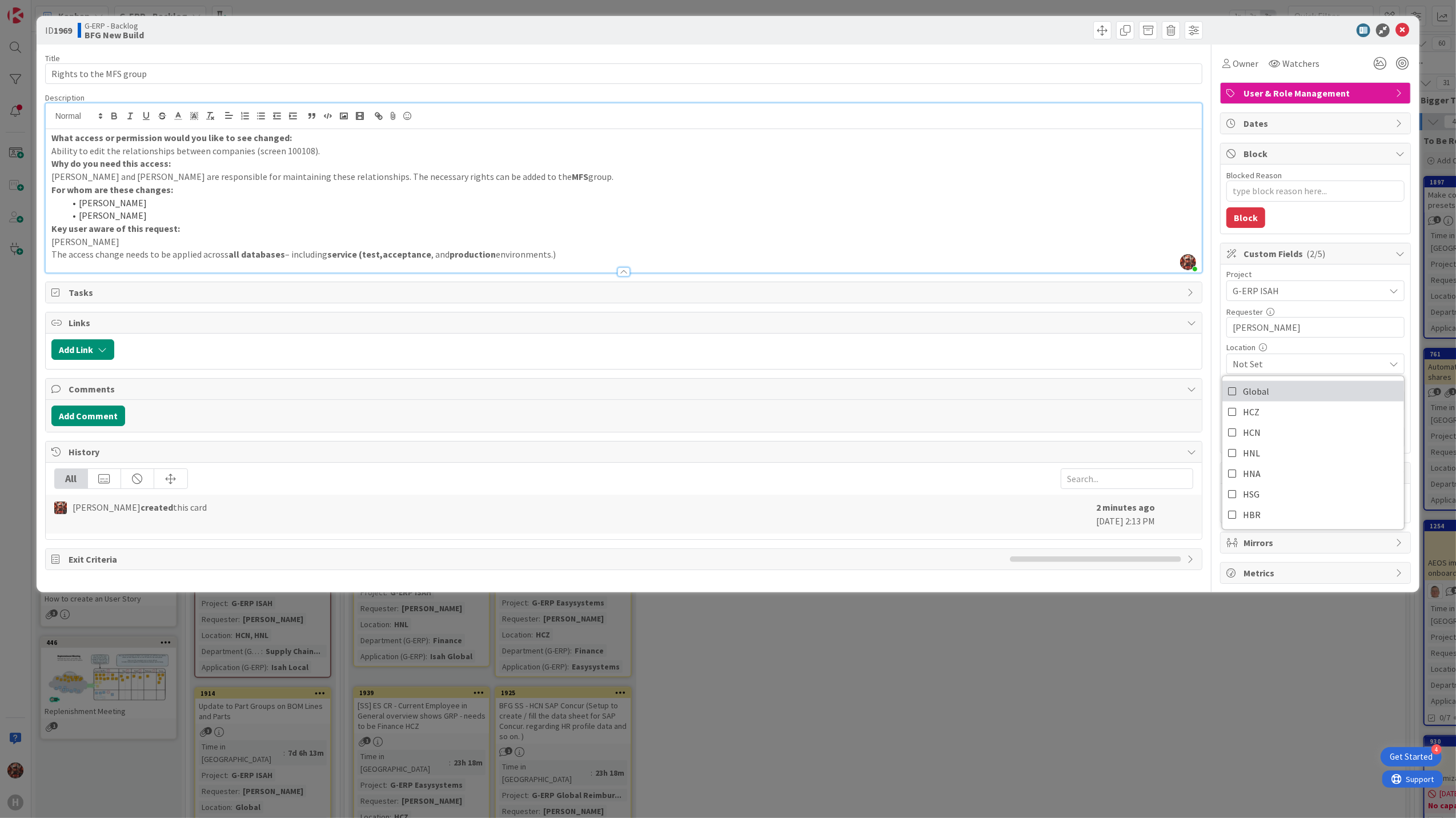
click at [1281, 385] on link "Global" at bounding box center [1313, 390] width 181 height 20
click at [1306, 346] on div "Location" at bounding box center [1315, 347] width 178 height 8
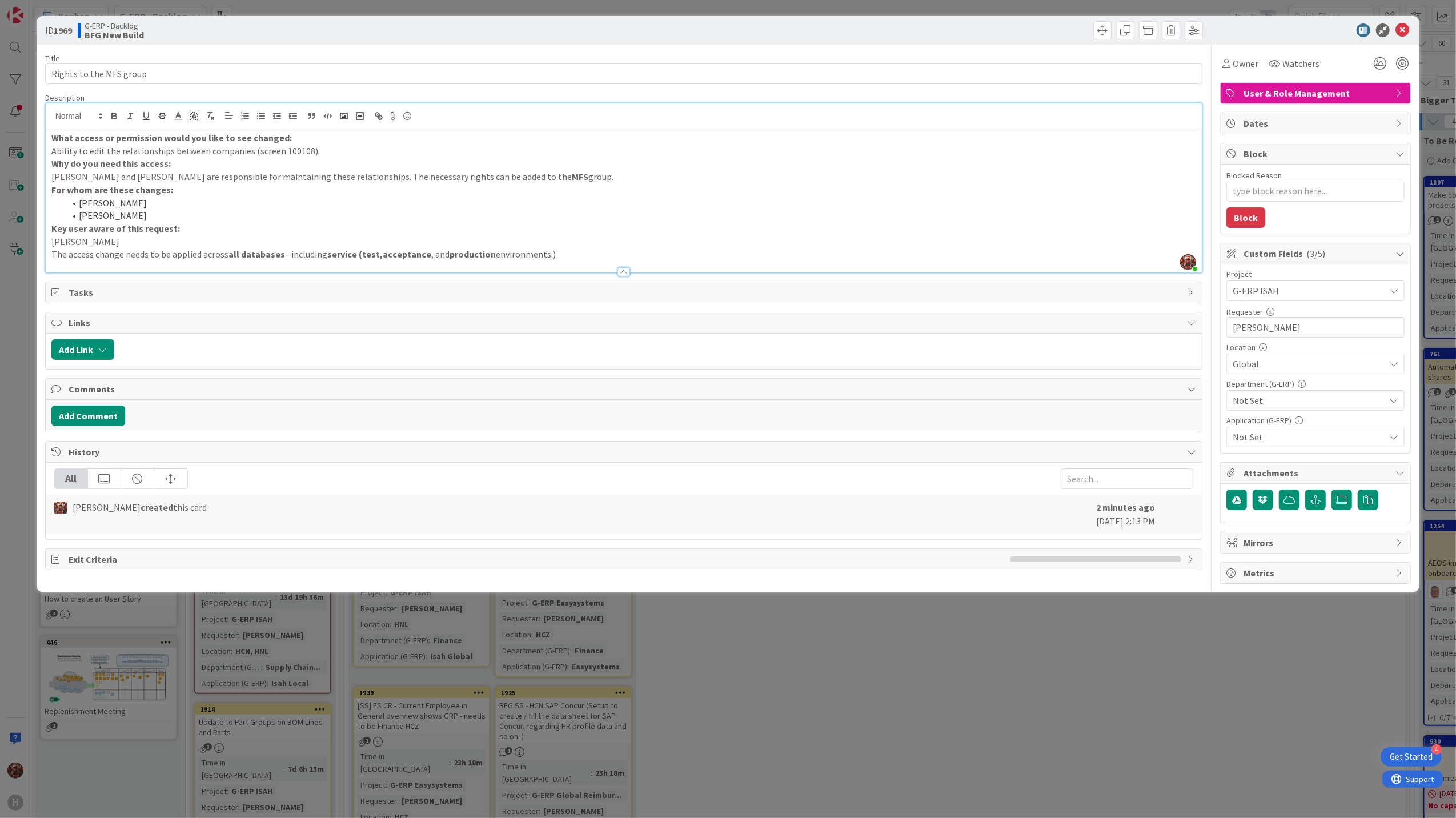
click at [1310, 394] on div "Not Set" at bounding box center [1315, 400] width 178 height 20
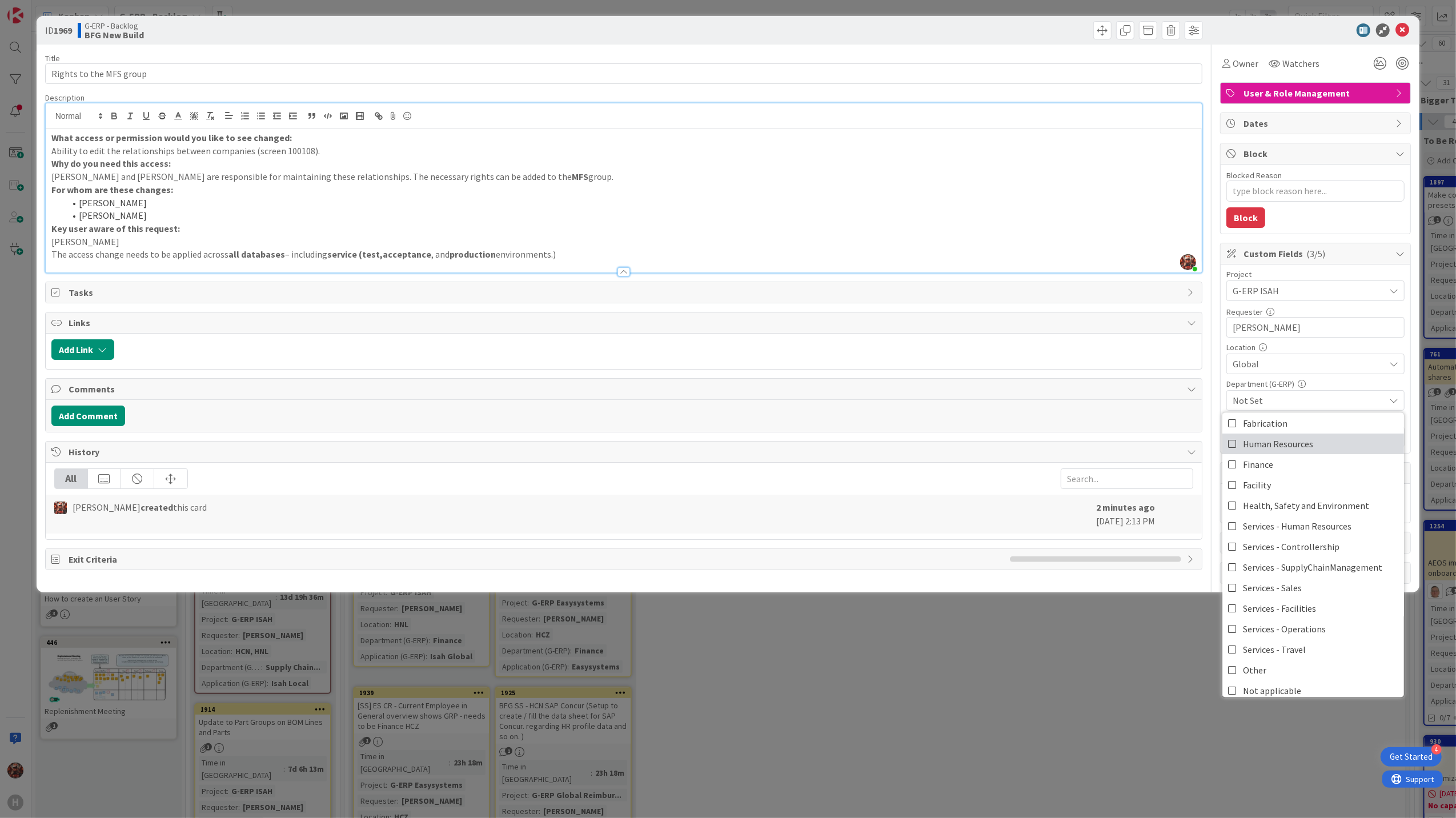
scroll to position [95, 0]
click at [1286, 684] on span "Not applicable" at bounding box center [1272, 682] width 58 height 17
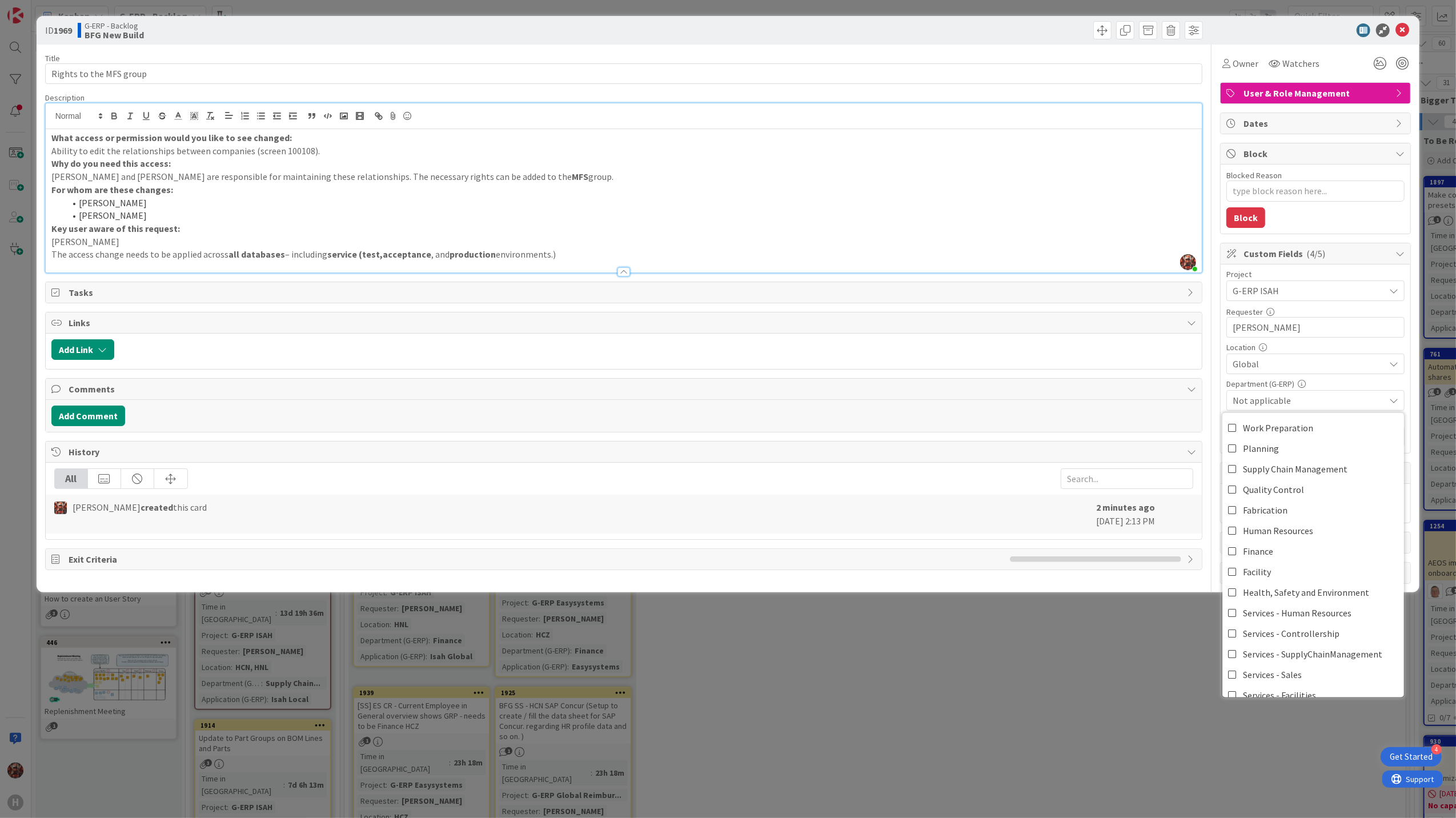
click at [1350, 386] on div "Department (G-ERP)" at bounding box center [1315, 383] width 178 height 8
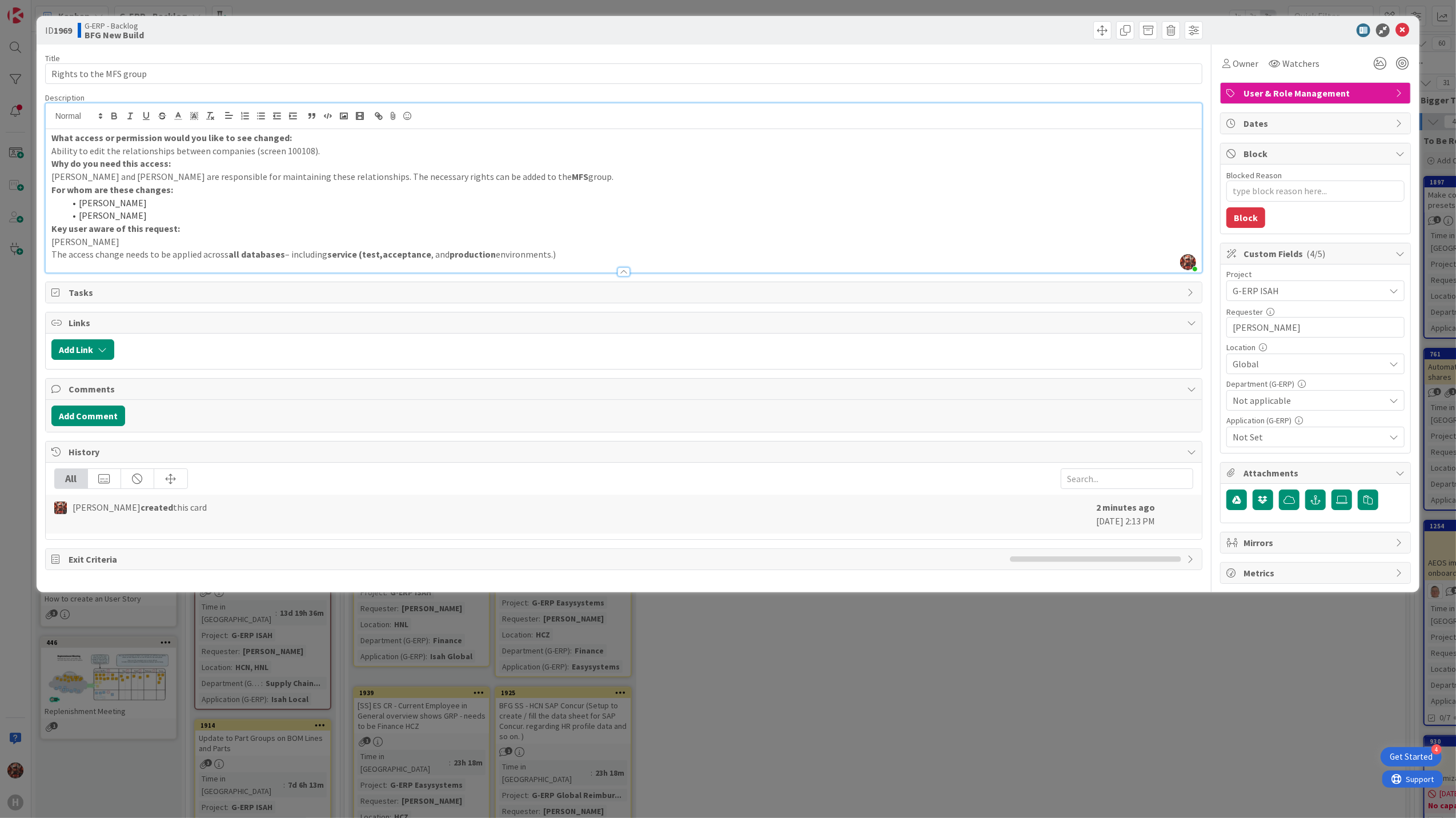
click at [1328, 442] on span "Not Set" at bounding box center [1308, 437] width 152 height 14
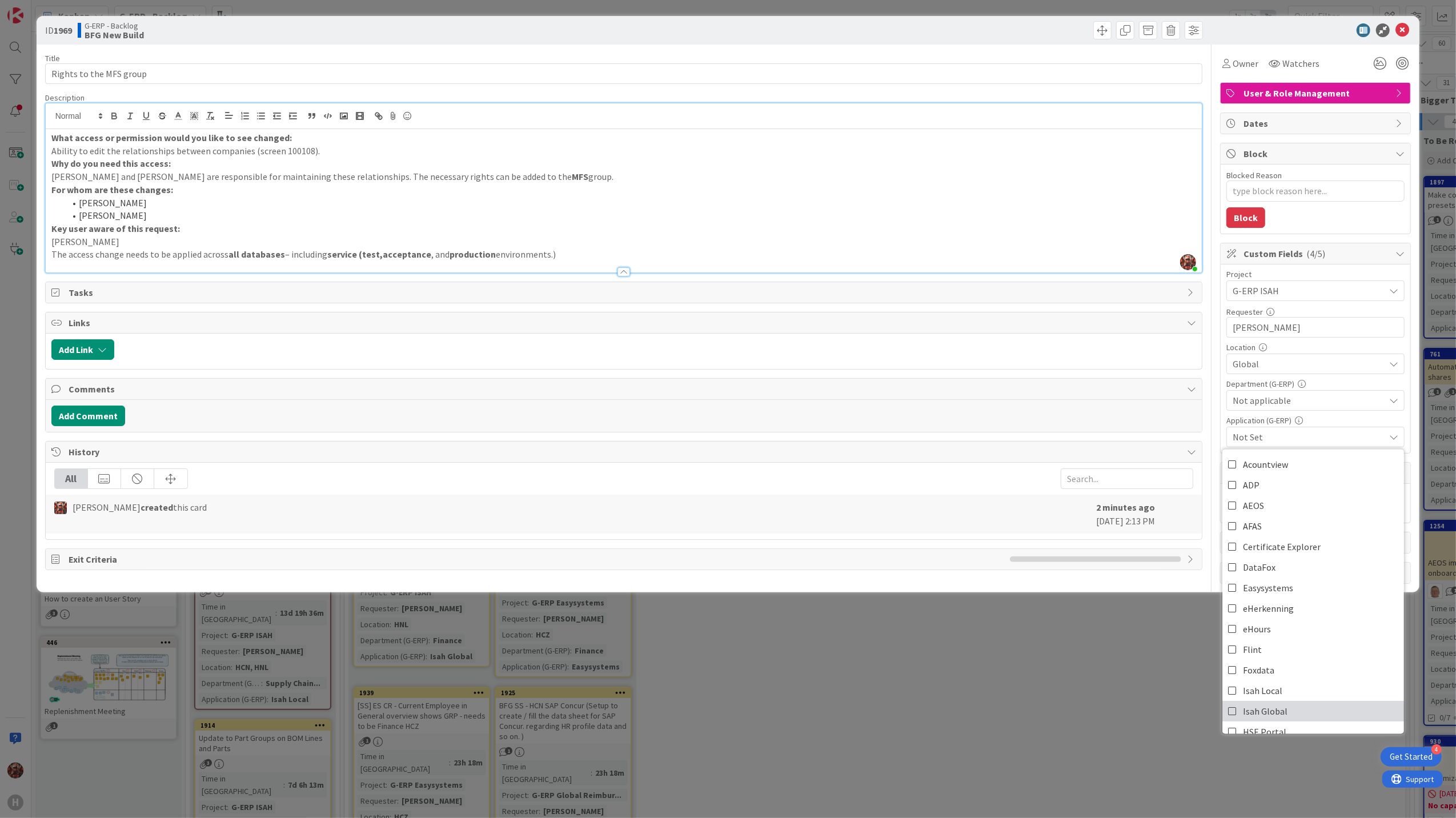
click at [1280, 708] on span "Isah Global" at bounding box center [1265, 711] width 45 height 17
click at [1302, 34] on div at bounding box center [1310, 30] width 202 height 14
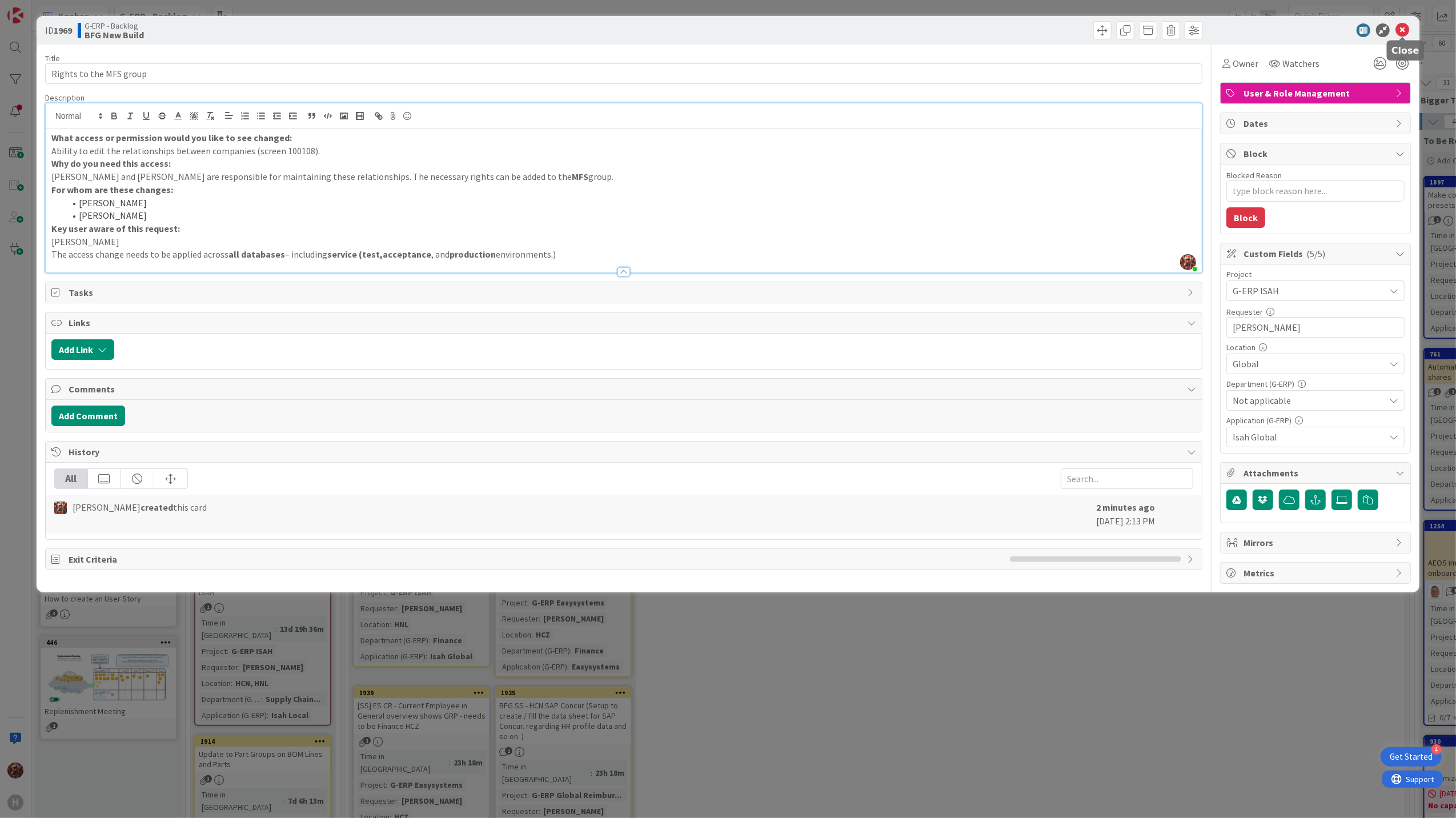
click at [1404, 25] on icon at bounding box center [1402, 30] width 14 height 14
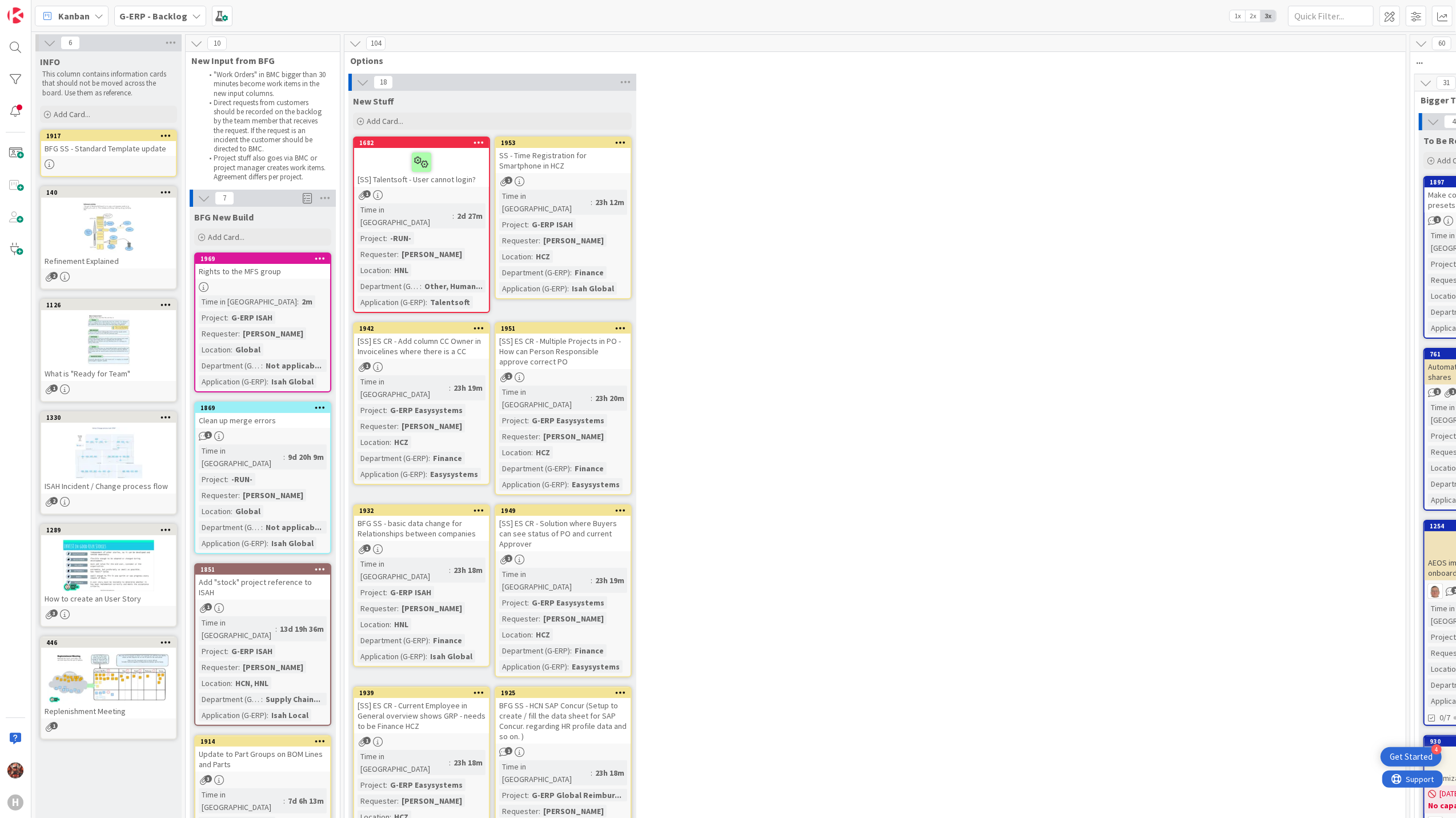
click at [319, 254] on icon at bounding box center [320, 258] width 11 height 8
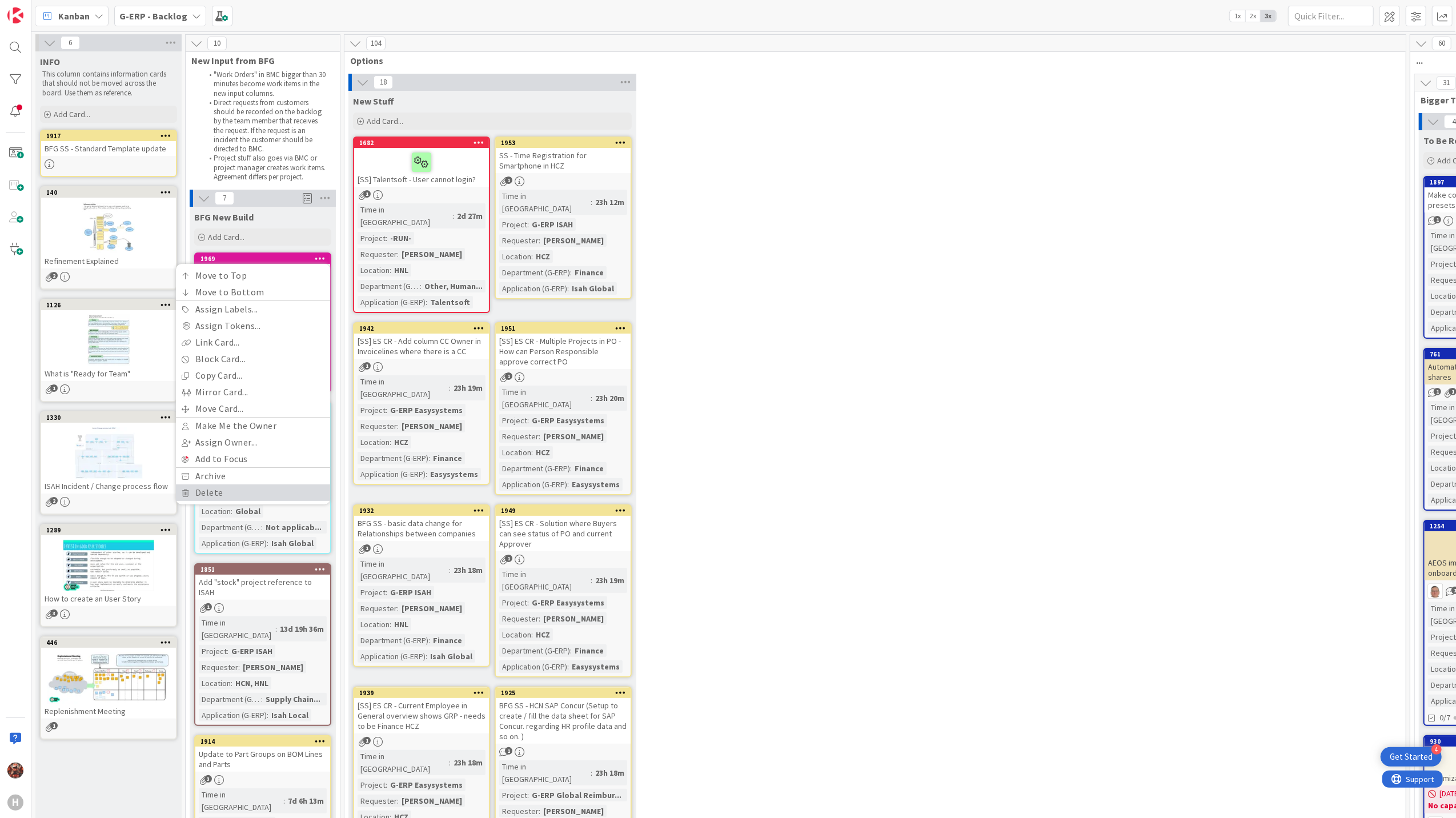
click at [242, 489] on link "Delete" at bounding box center [253, 492] width 154 height 17
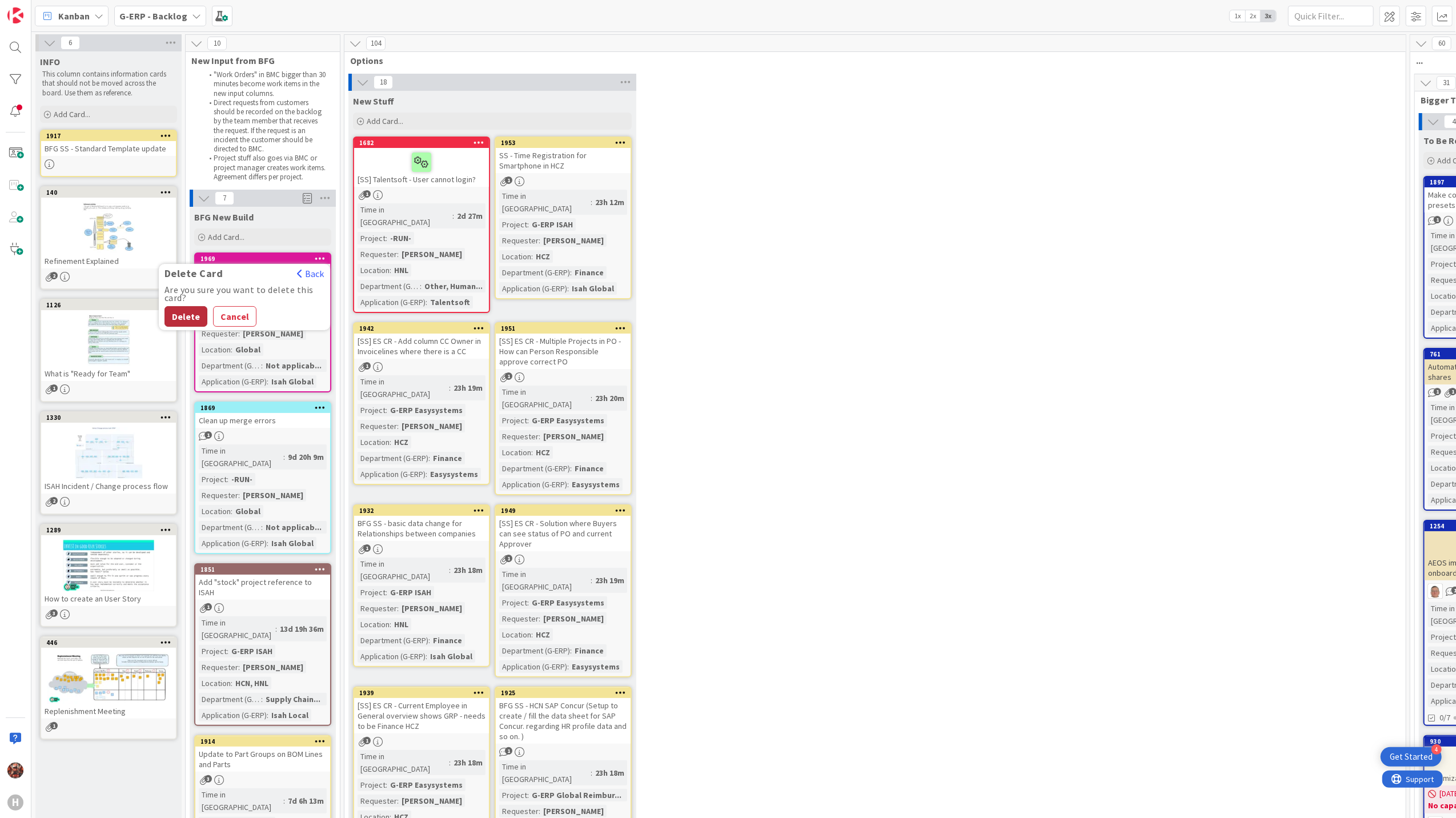
click at [179, 312] on button "Delete" at bounding box center [186, 316] width 43 height 20
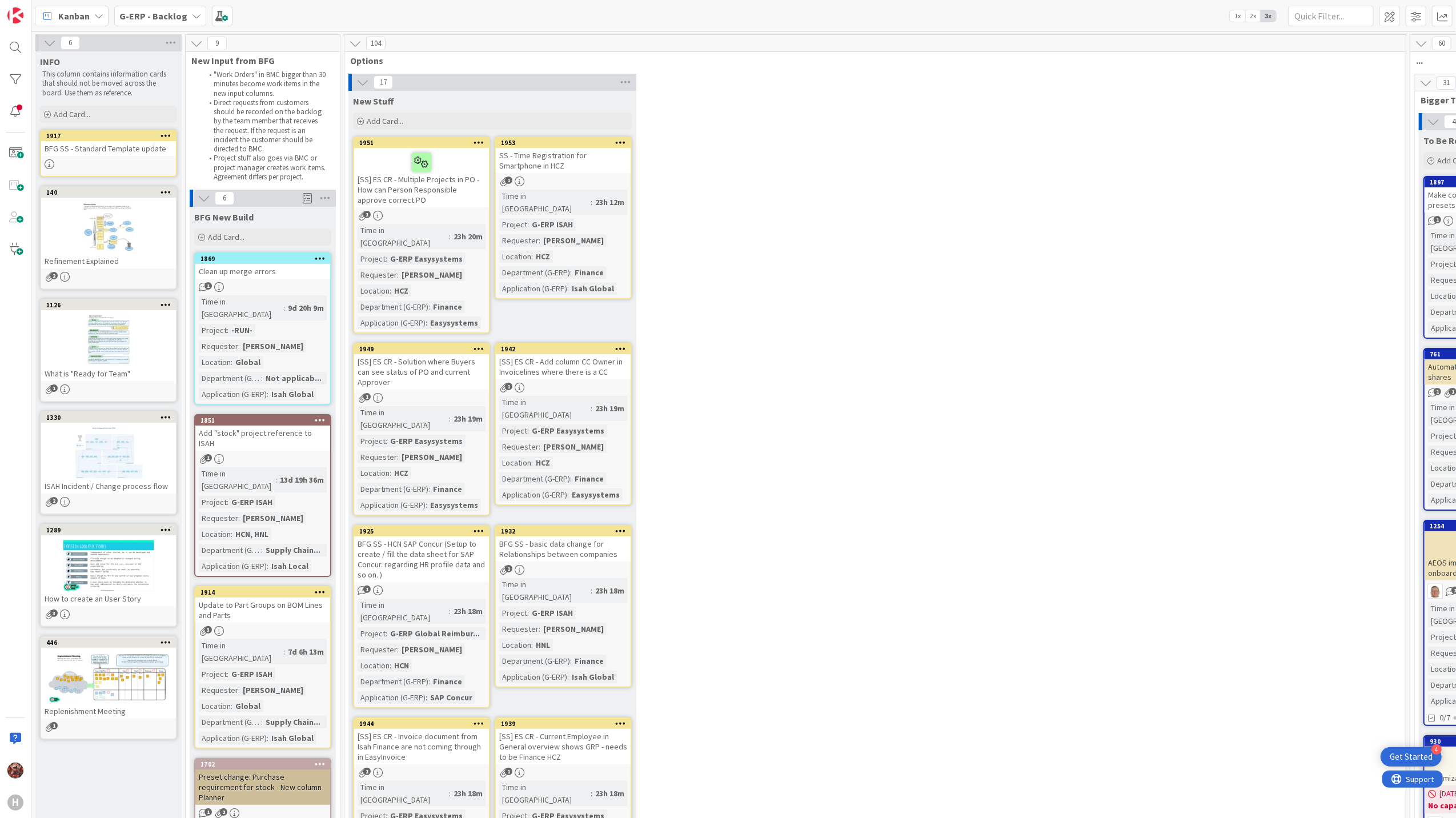
click at [536, 157] on div "SS - Time Registration for Smartphone in HCZ" at bounding box center [564, 160] width 135 height 25
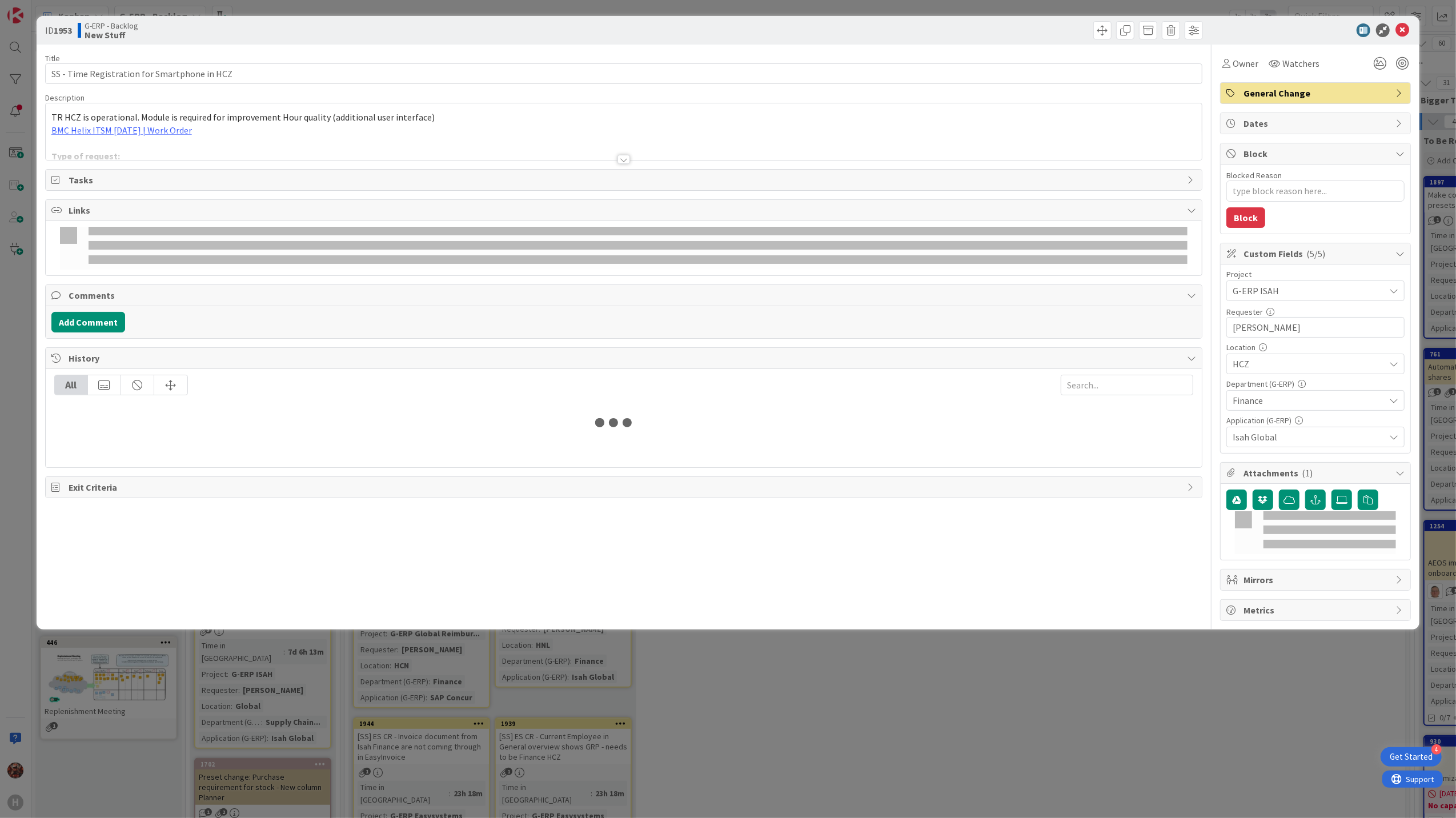
type textarea "x"
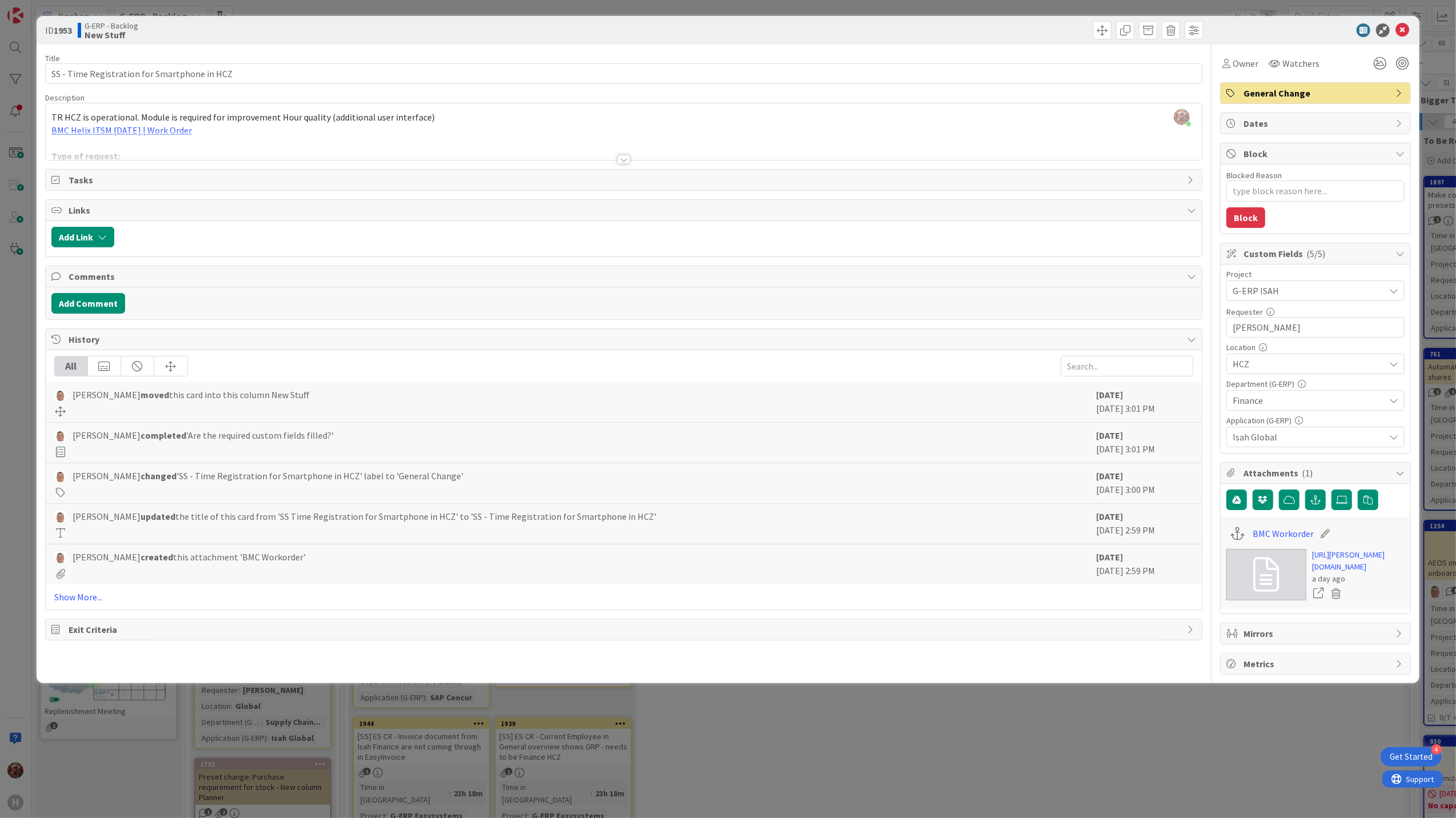
click at [617, 158] on div at bounding box center [624, 159] width 12 height 9
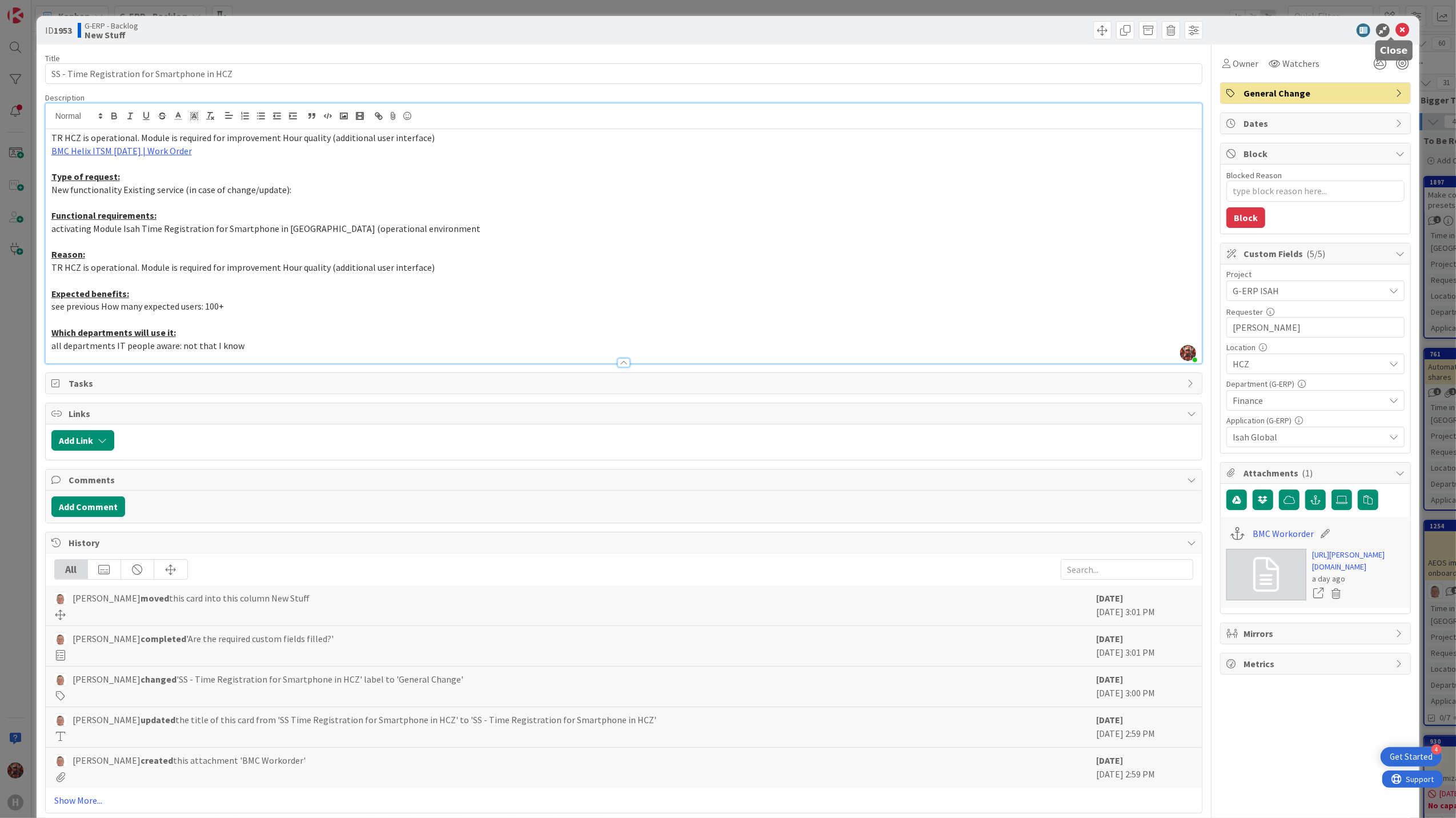
click at [1395, 35] on icon at bounding box center [1402, 30] width 14 height 14
